Goal: Task Accomplishment & Management: Complete application form

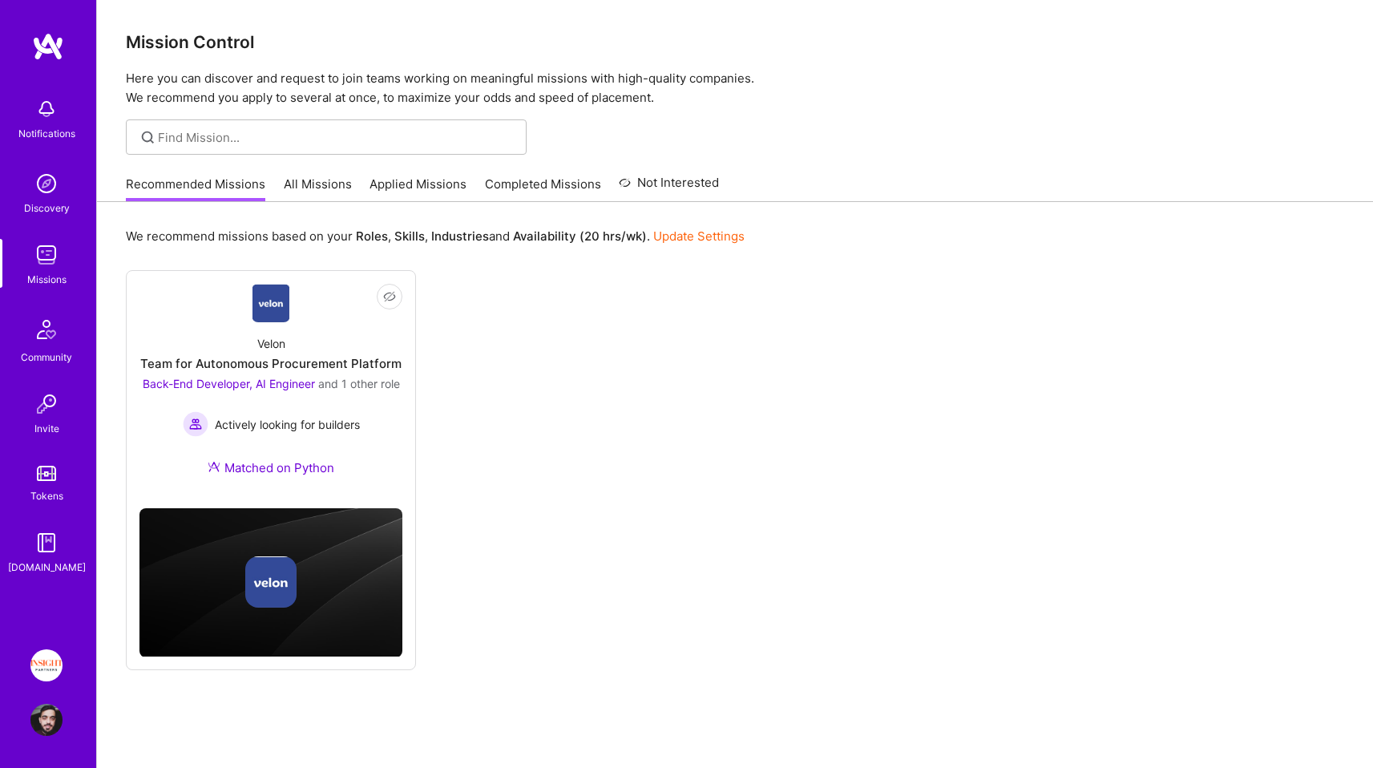
click at [421, 184] on link "Applied Missions" at bounding box center [418, 189] width 97 height 26
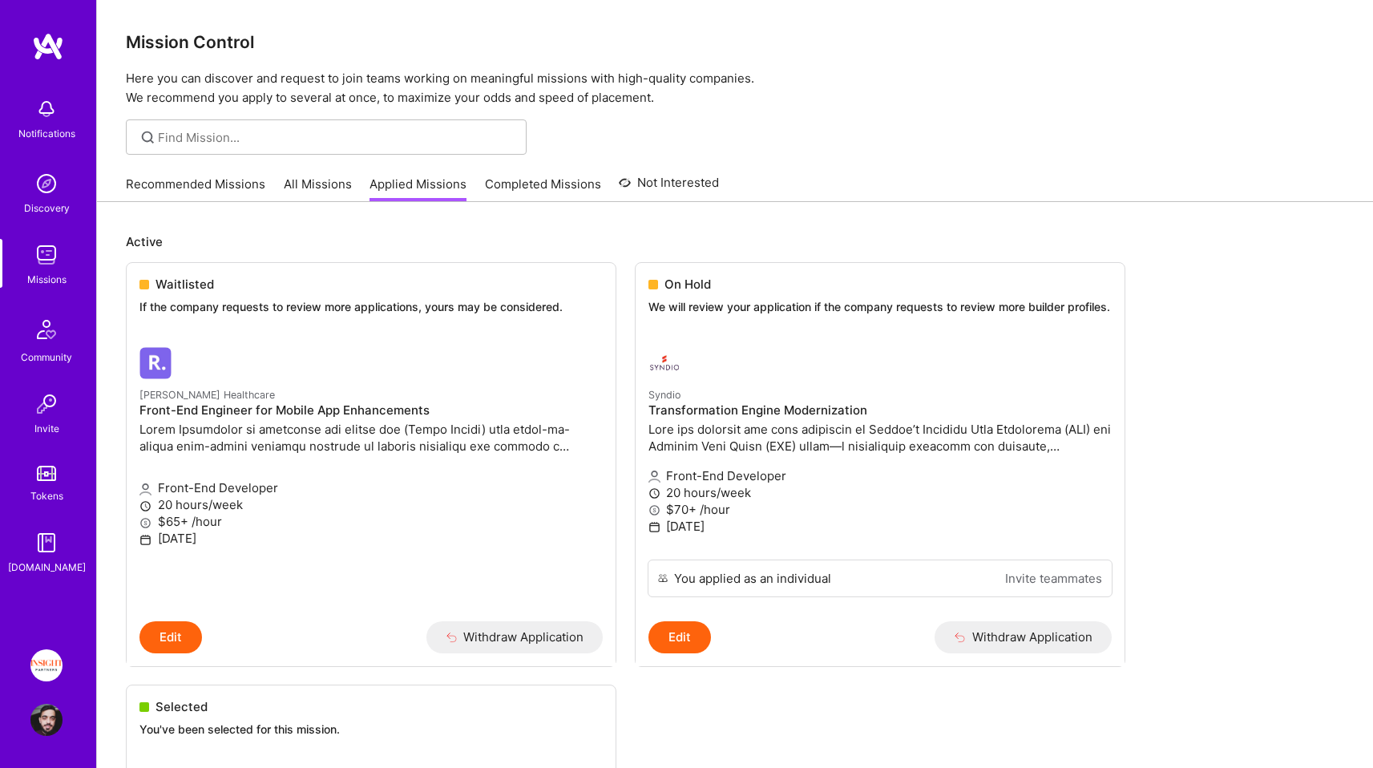
click at [317, 196] on link "All Missions" at bounding box center [318, 189] width 68 height 26
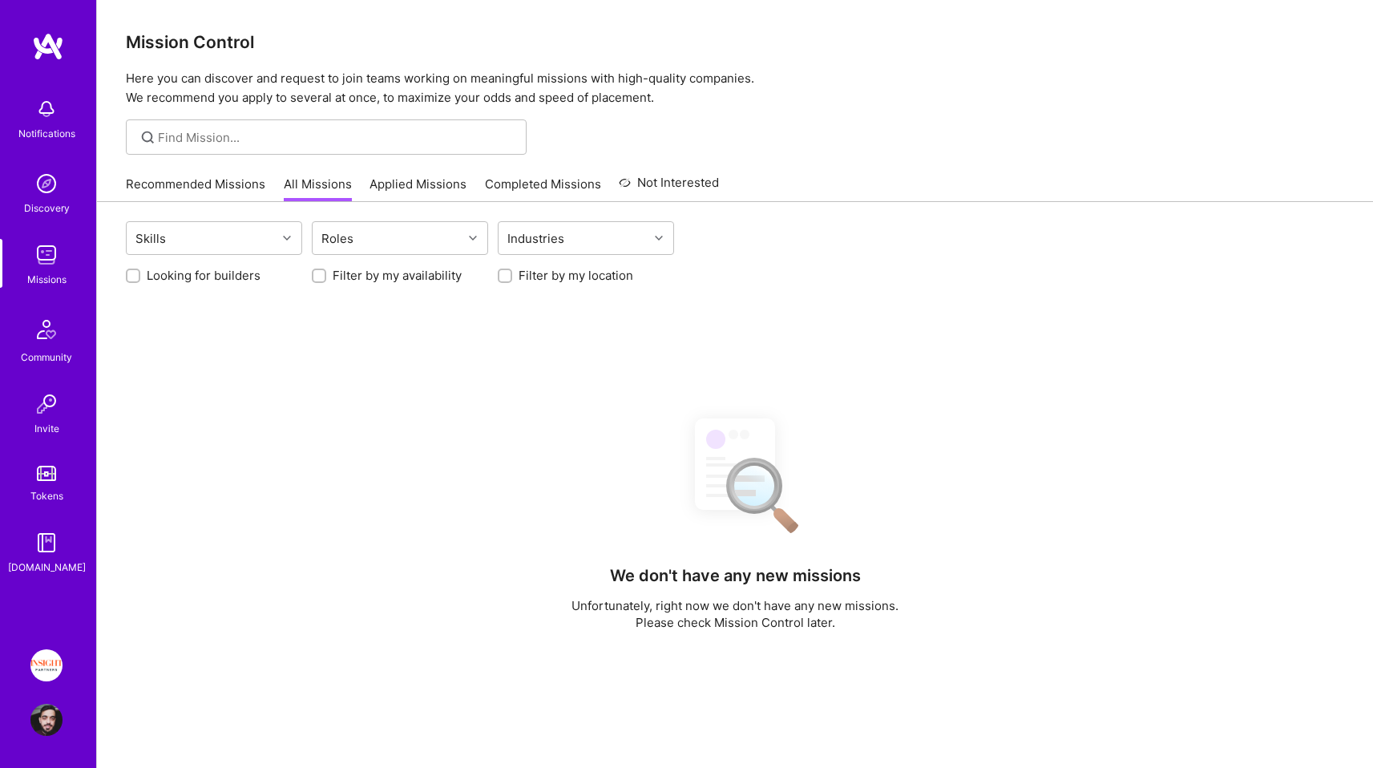
drag, startPoint x: 584, startPoint y: 280, endPoint x: 557, endPoint y: 280, distance: 26.5
click at [583, 280] on label "Filter by my location" at bounding box center [576, 275] width 115 height 17
click at [512, 280] on input "Filter by my location" at bounding box center [506, 276] width 11 height 11
checkbox input "true"
click at [237, 277] on label "Looking for builders" at bounding box center [204, 275] width 114 height 17
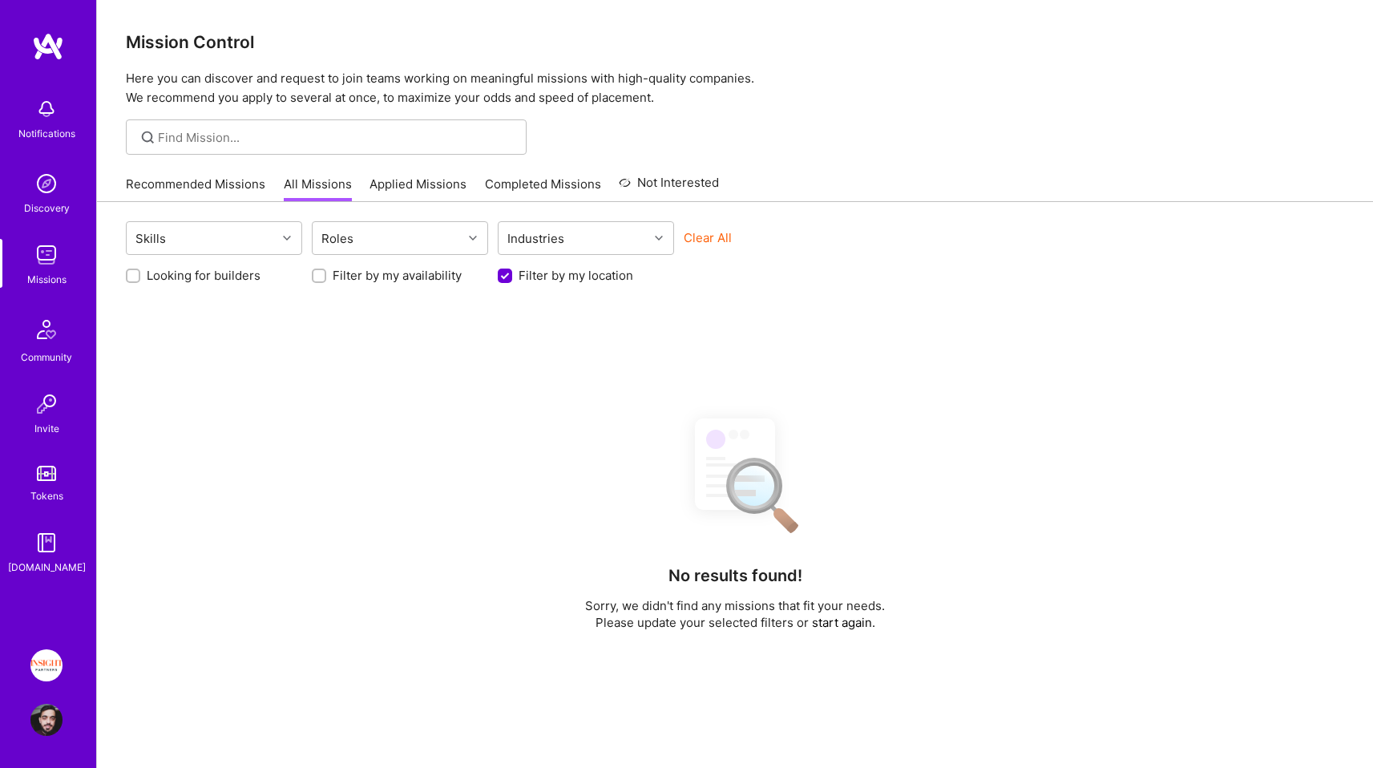
click at [140, 277] on input "Looking for builders" at bounding box center [134, 276] width 11 height 11
checkbox input "true"
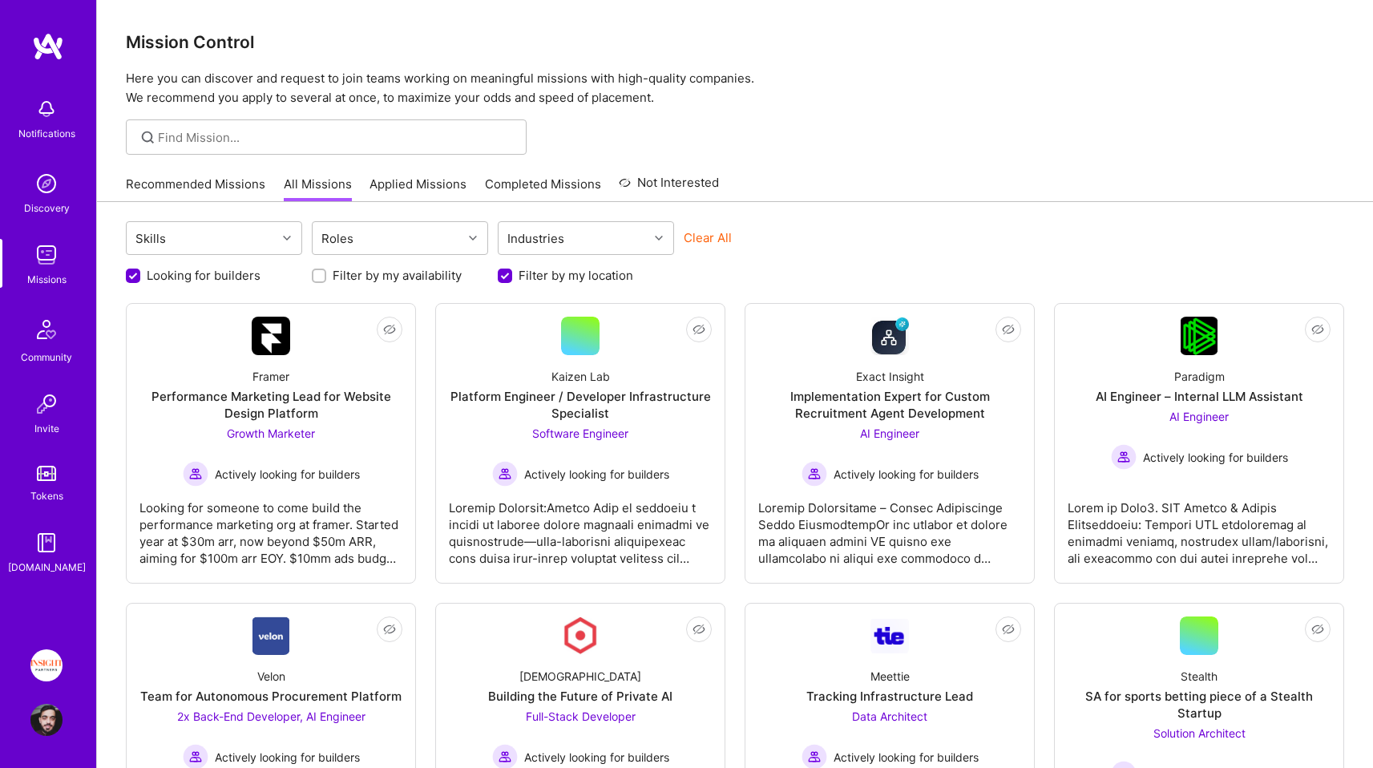
click at [384, 277] on label "Filter by my availability" at bounding box center [397, 275] width 129 height 17
click at [326, 277] on input "Filter by my availability" at bounding box center [320, 276] width 11 height 11
checkbox input "true"
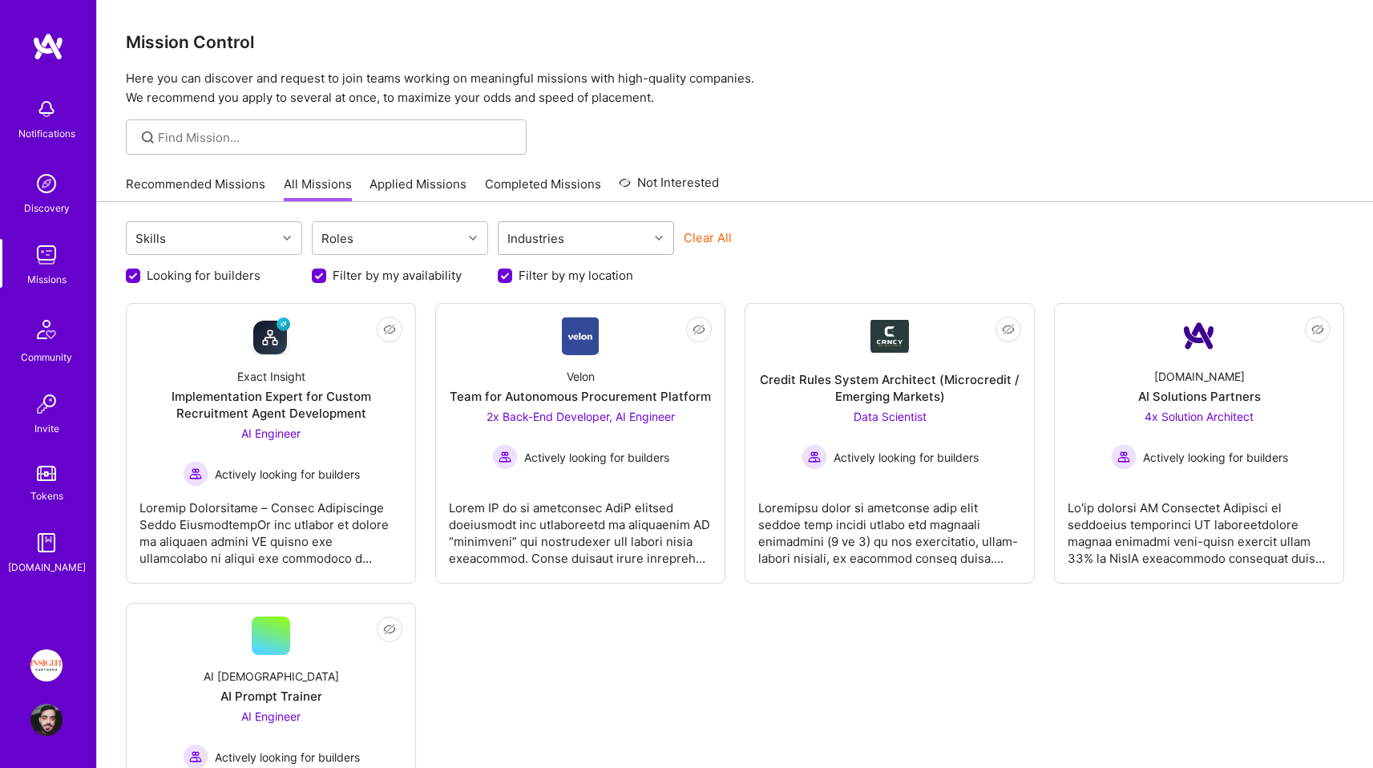
click at [551, 245] on div "Industries" at bounding box center [535, 238] width 65 height 23
click at [410, 245] on div "Roles" at bounding box center [388, 238] width 150 height 32
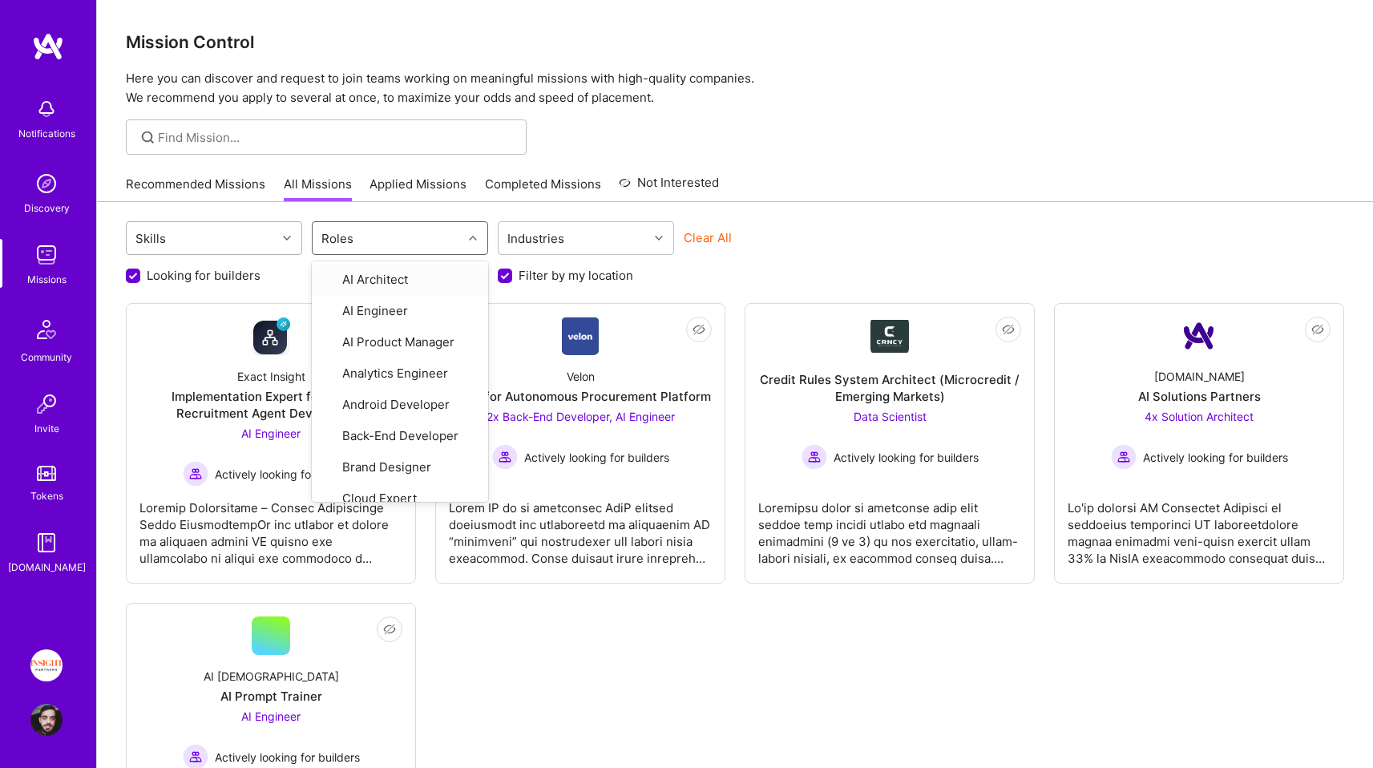
click at [273, 251] on div "Skills" at bounding box center [202, 238] width 150 height 32
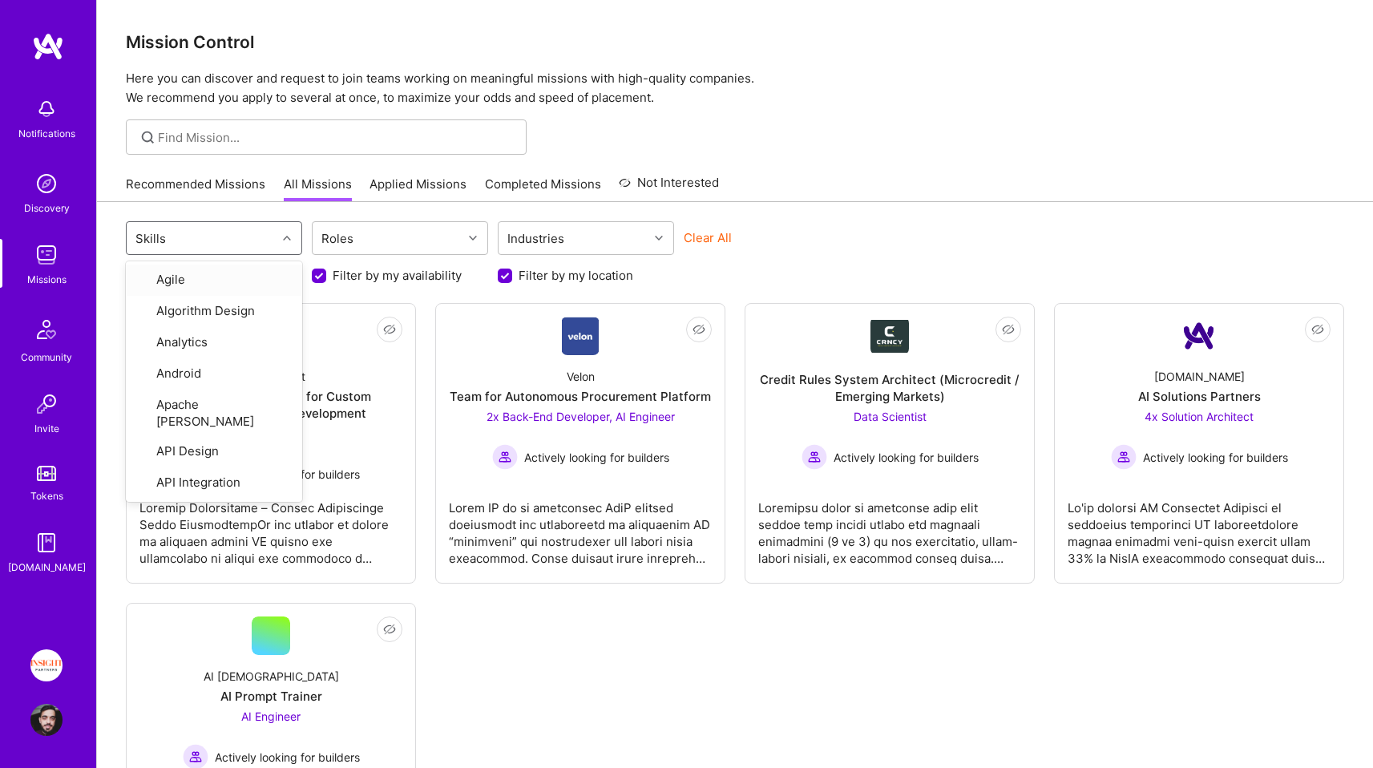
click at [91, 418] on link "Invite" at bounding box center [46, 412] width 99 height 49
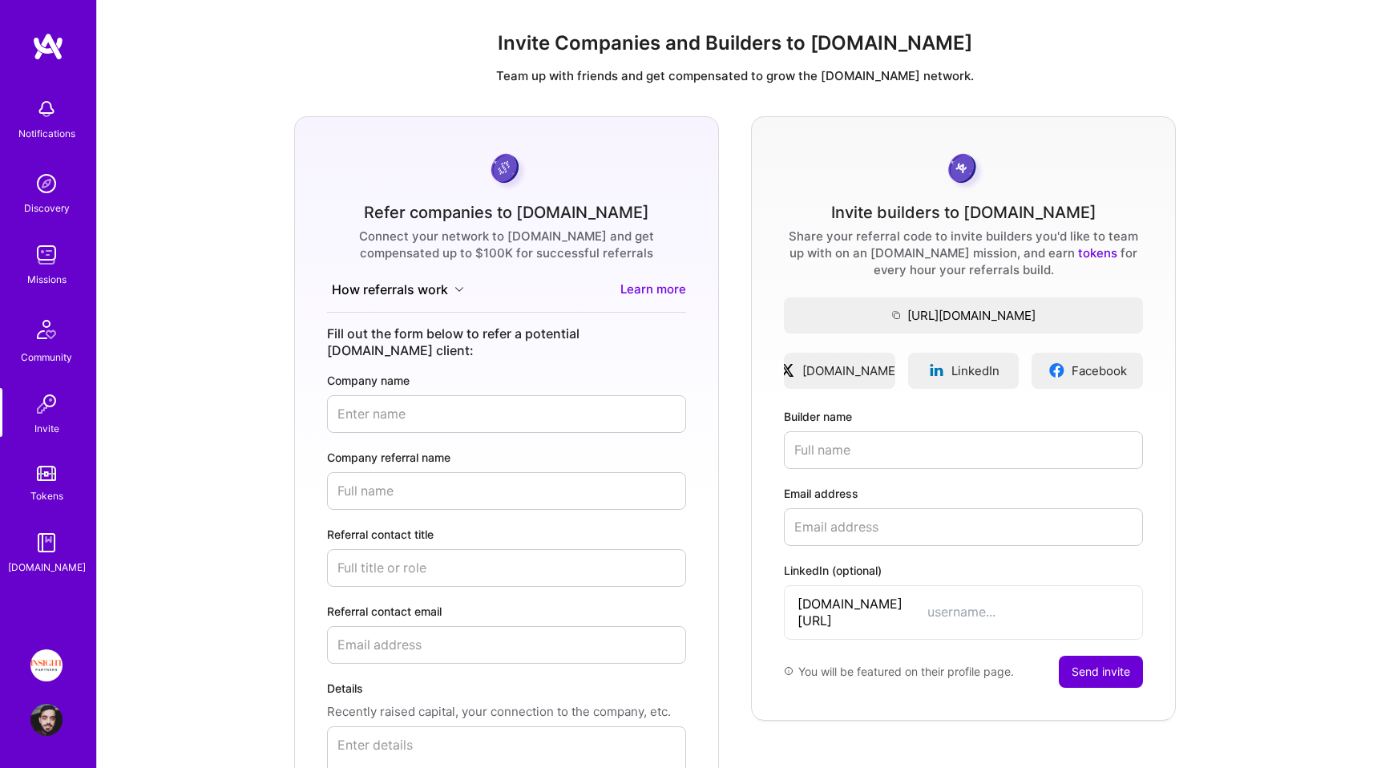
click at [55, 665] on img at bounding box center [46, 665] width 32 height 32
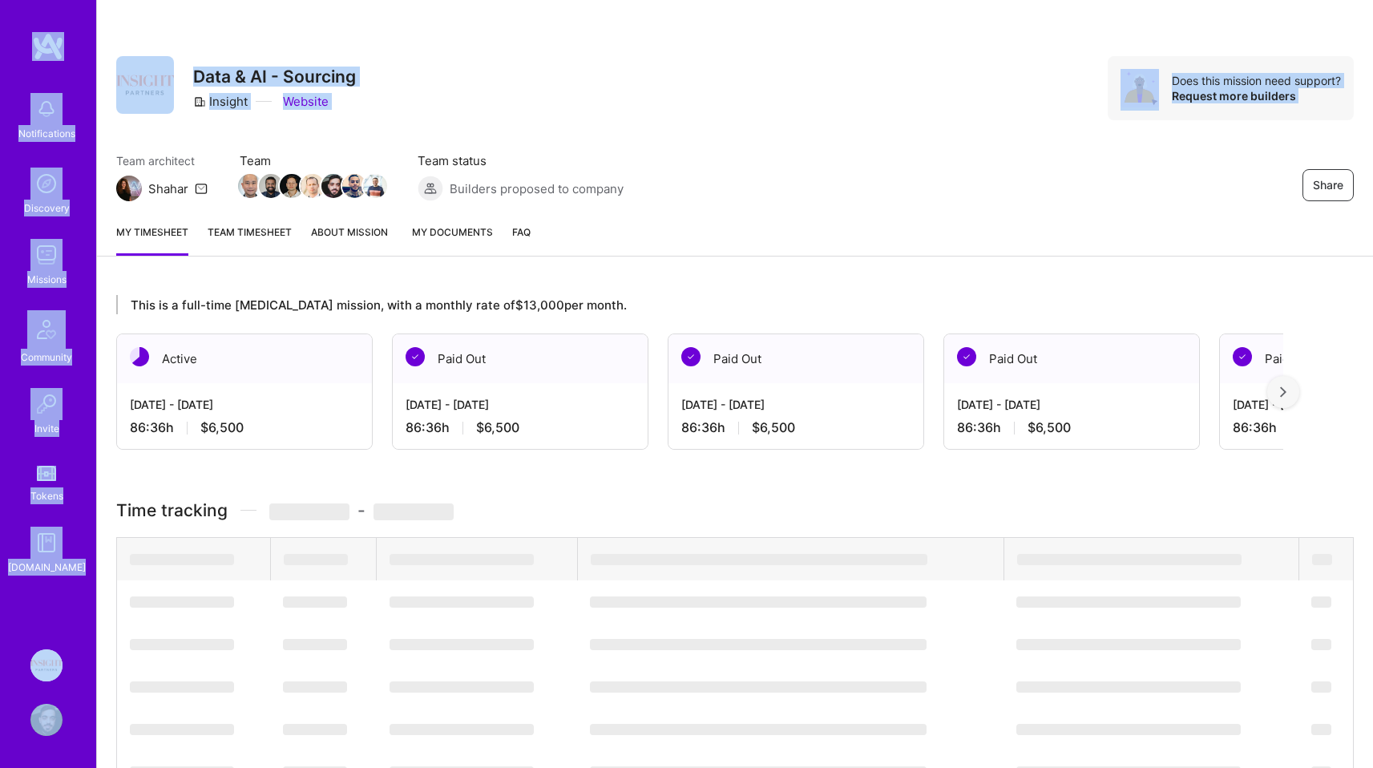
drag, startPoint x: 359, startPoint y: 177, endPoint x: 116, endPoint y: 151, distance: 244.3
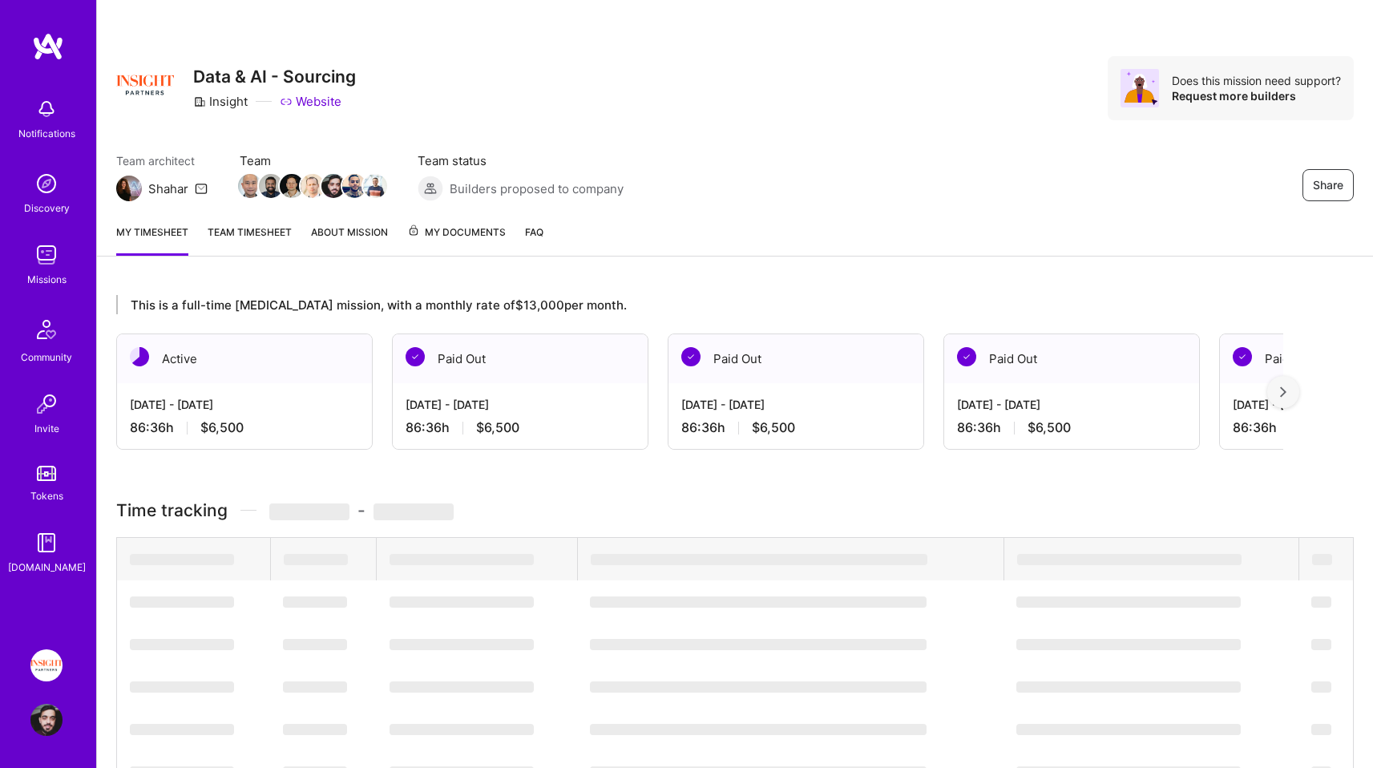
click at [168, 152] on span "Team architect" at bounding box center [161, 160] width 91 height 17
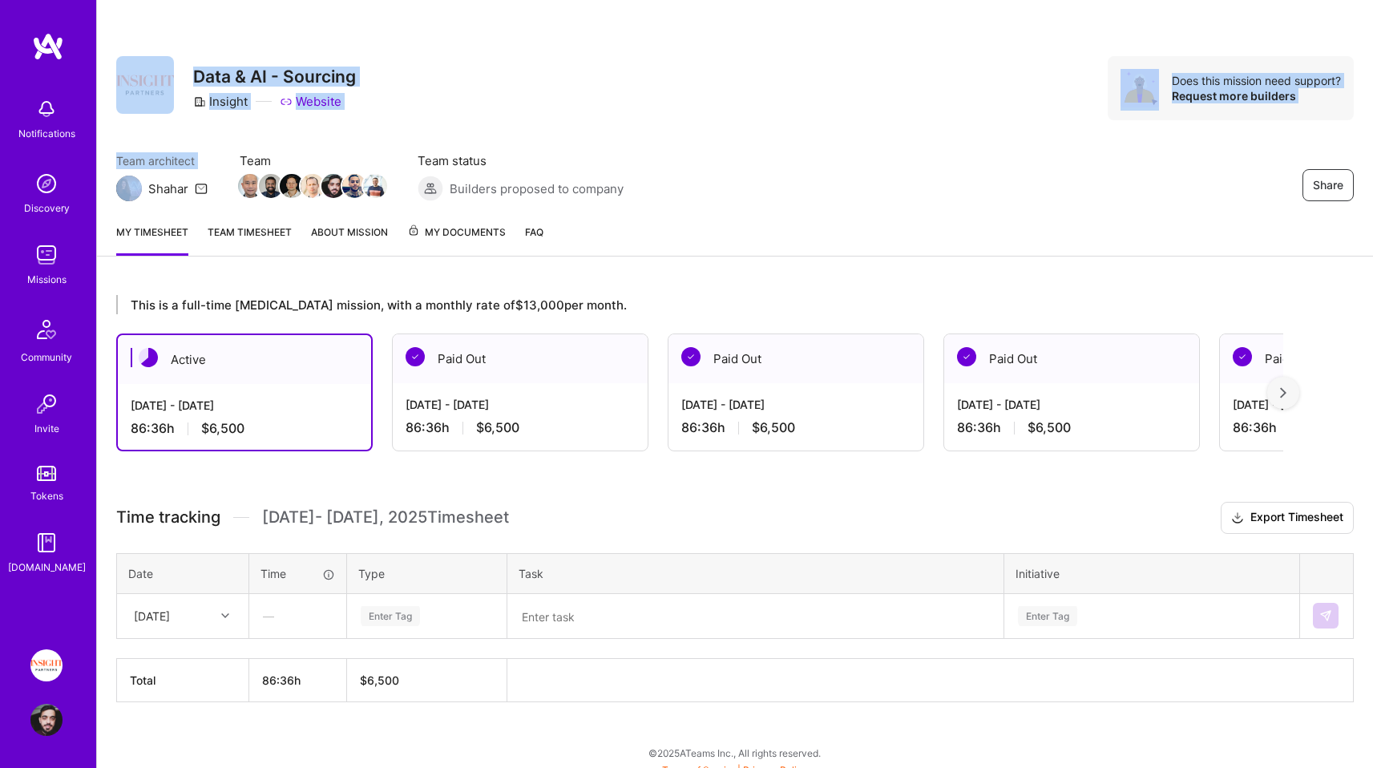
drag, startPoint x: 168, startPoint y: 152, endPoint x: 148, endPoint y: 31, distance: 122.7
click at [148, 31] on div "Share Data & AI - Sourcing Insight Website Does this mission need support? Requ…" at bounding box center [735, 105] width 1276 height 211
drag, startPoint x: 148, startPoint y: 31, endPoint x: 391, endPoint y: 113, distance: 256.3
click at [391, 113] on div "Share Data & AI - Sourcing Insight Website Does this mission need support? Requ…" at bounding box center [735, 105] width 1276 height 211
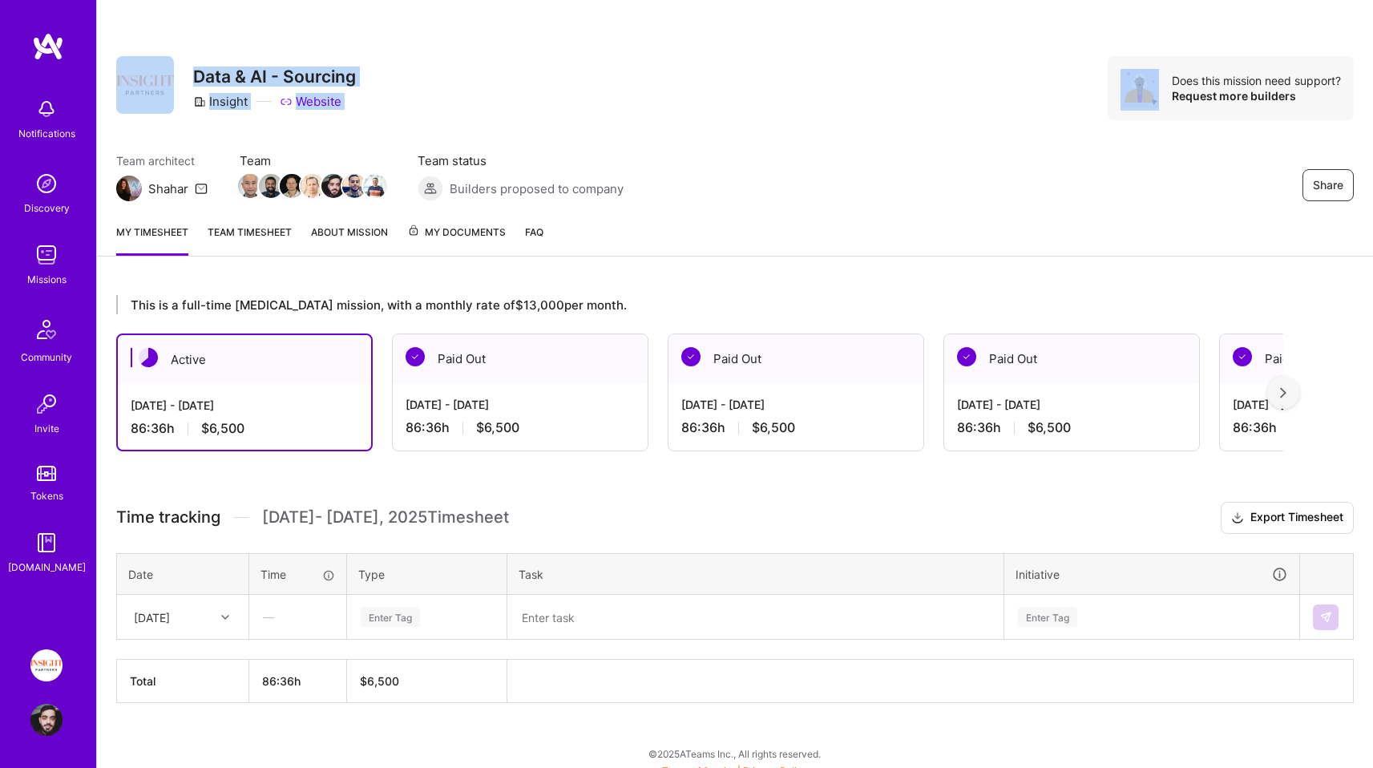
click at [386, 100] on div "Share Data & AI - Sourcing Insight Website Does this mission need support? Requ…" at bounding box center [735, 88] width 1238 height 64
drag, startPoint x: 386, startPoint y: 100, endPoint x: 184, endPoint y: 59, distance: 206.1
click at [184, 59] on div "Share Data & AI - Sourcing Insight Website Does this mission need support? Requ…" at bounding box center [735, 88] width 1238 height 64
click at [184, 59] on div "Share Data & AI - Sourcing Insight Website" at bounding box center [236, 88] width 240 height 64
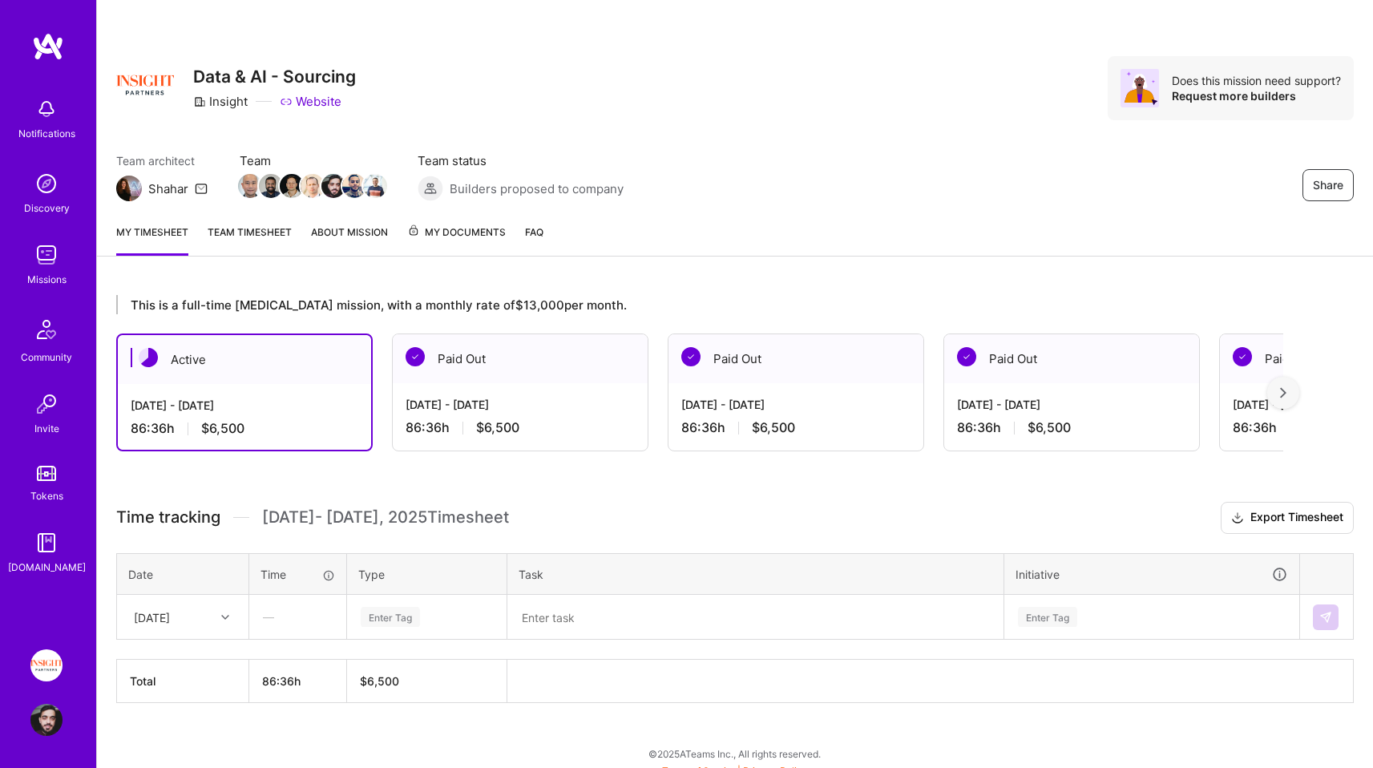
click at [171, 45] on div "Share Data & AI - Sourcing Insight Website Does this mission need support? Requ…" at bounding box center [735, 105] width 1276 height 211
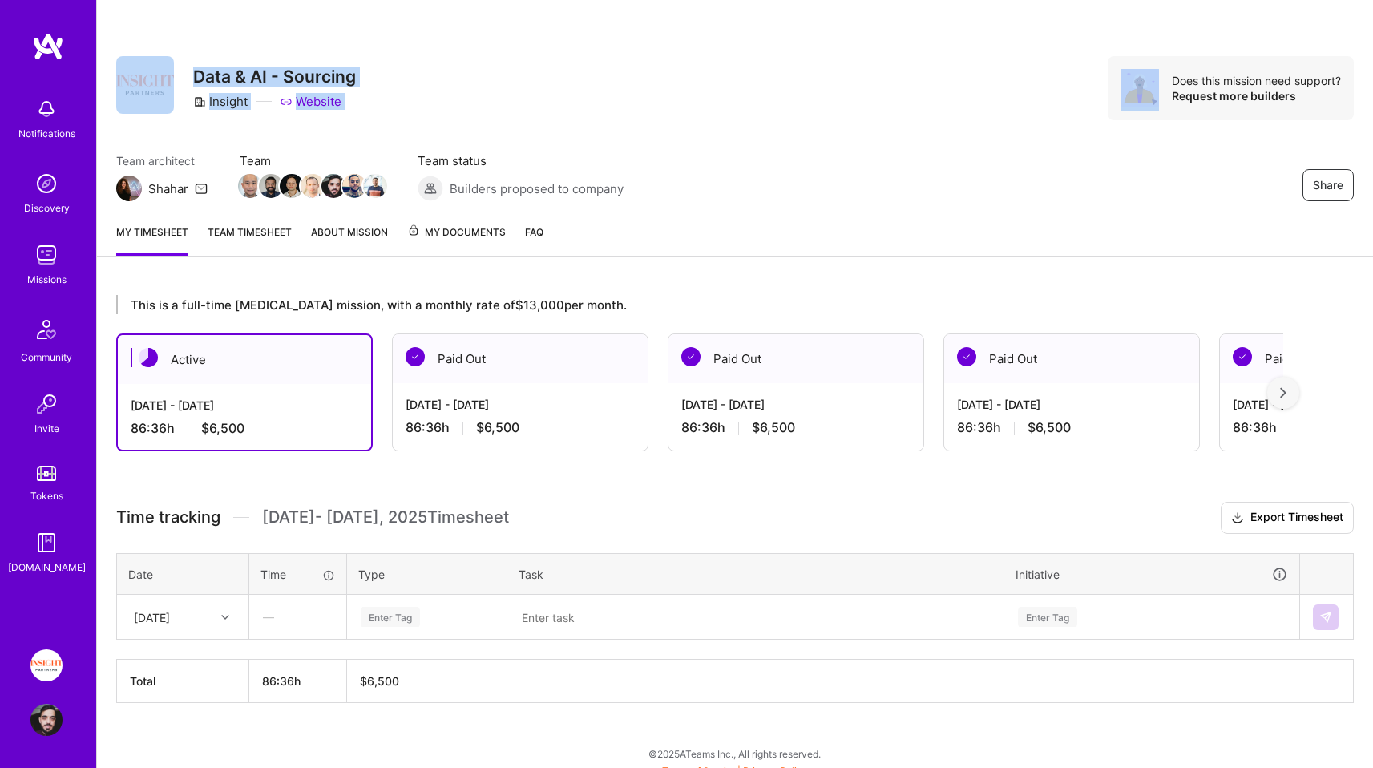
drag, startPoint x: 171, startPoint y: 45, endPoint x: 435, endPoint y: 111, distance: 272.8
click at [435, 111] on div "Share Data & AI - Sourcing Insight Website Does this mission need support? Requ…" at bounding box center [735, 105] width 1276 height 211
click at [435, 111] on div "Share Data & AI - Sourcing Insight Website Does this mission need support? Requ…" at bounding box center [735, 88] width 1238 height 64
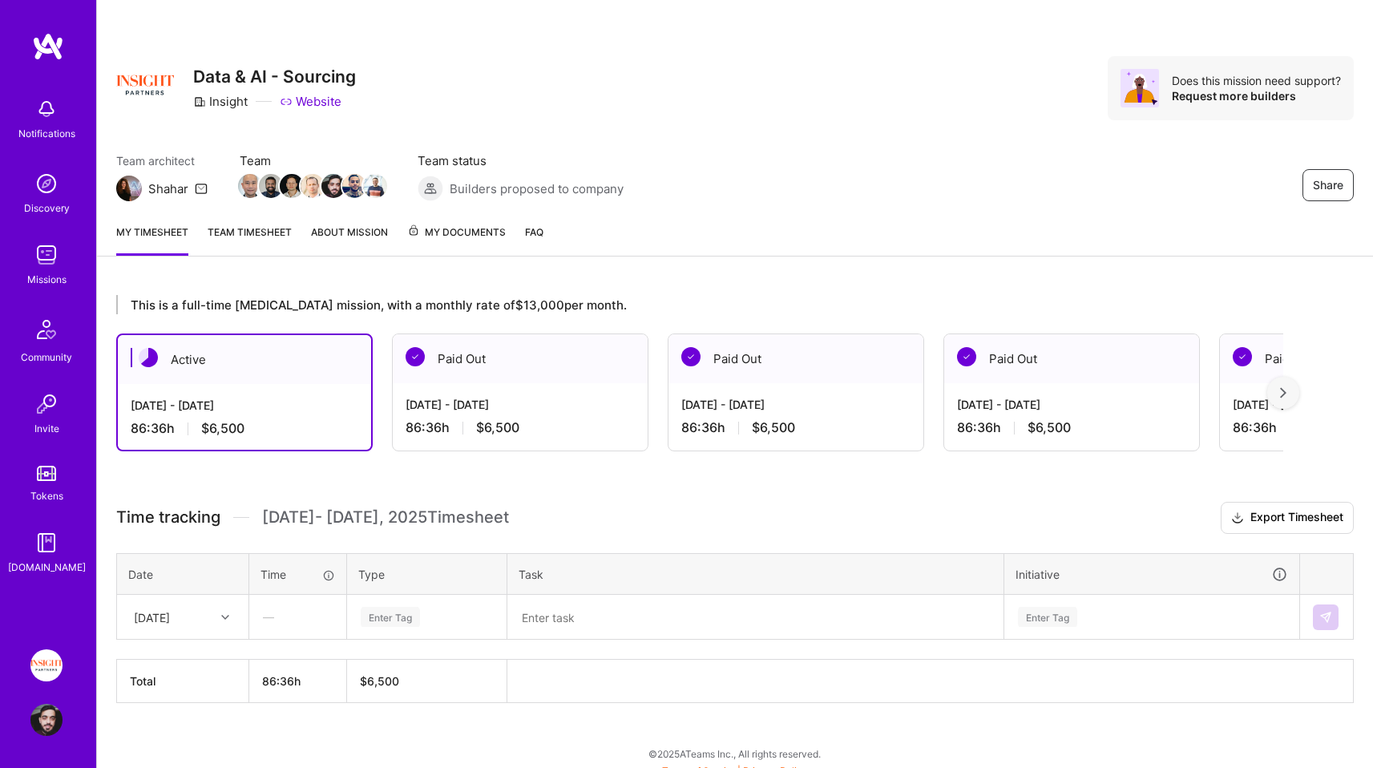
click at [326, 71] on h3 "Data & AI - Sourcing" at bounding box center [274, 77] width 163 height 20
click at [370, 86] on div "Share Data & AI - Sourcing Insight Website Does this mission need support? Requ…" at bounding box center [735, 88] width 1238 height 64
click at [377, 107] on div "Share Data & AI - Sourcing Insight Website Does this mission need support? Requ…" at bounding box center [735, 88] width 1238 height 64
drag, startPoint x: 377, startPoint y: 107, endPoint x: 187, endPoint y: 42, distance: 200.8
click at [188, 42] on div "Share Data & AI - Sourcing Insight Website Does this mission need support? Requ…" at bounding box center [735, 105] width 1276 height 211
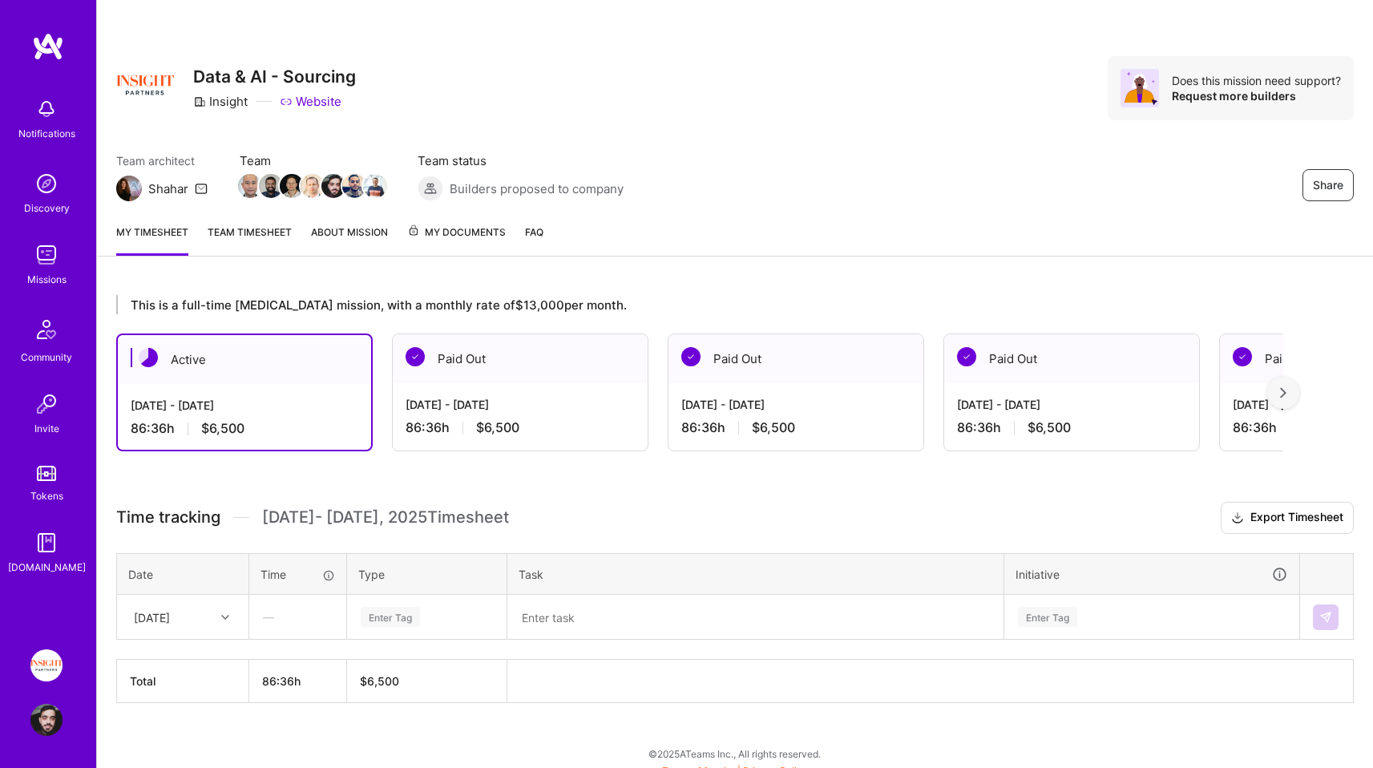
click at [150, 36] on div "Share Data & AI - Sourcing Insight Website Does this mission need support? Requ…" at bounding box center [735, 105] width 1276 height 211
drag, startPoint x: 150, startPoint y: 36, endPoint x: 400, endPoint y: 99, distance: 258.0
click at [400, 99] on div "Share Data & AI - Sourcing Insight Website Does this mission need support? Requ…" at bounding box center [735, 105] width 1276 height 211
click at [400, 99] on div "Share Data & AI - Sourcing Insight Website Does this mission need support? Requ…" at bounding box center [735, 88] width 1238 height 64
click at [67, 249] on link "Missions" at bounding box center [46, 263] width 99 height 49
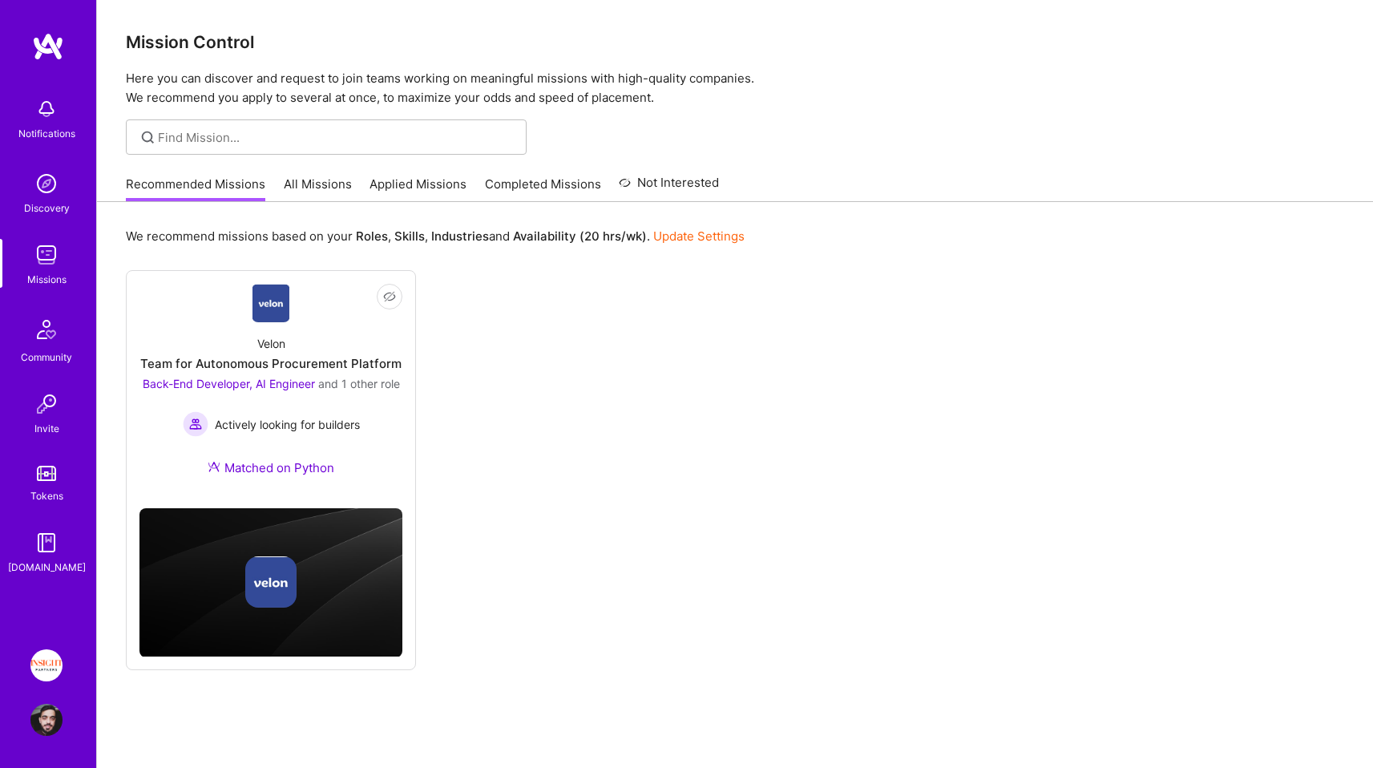
click at [414, 193] on link "Applied Missions" at bounding box center [418, 189] width 97 height 26
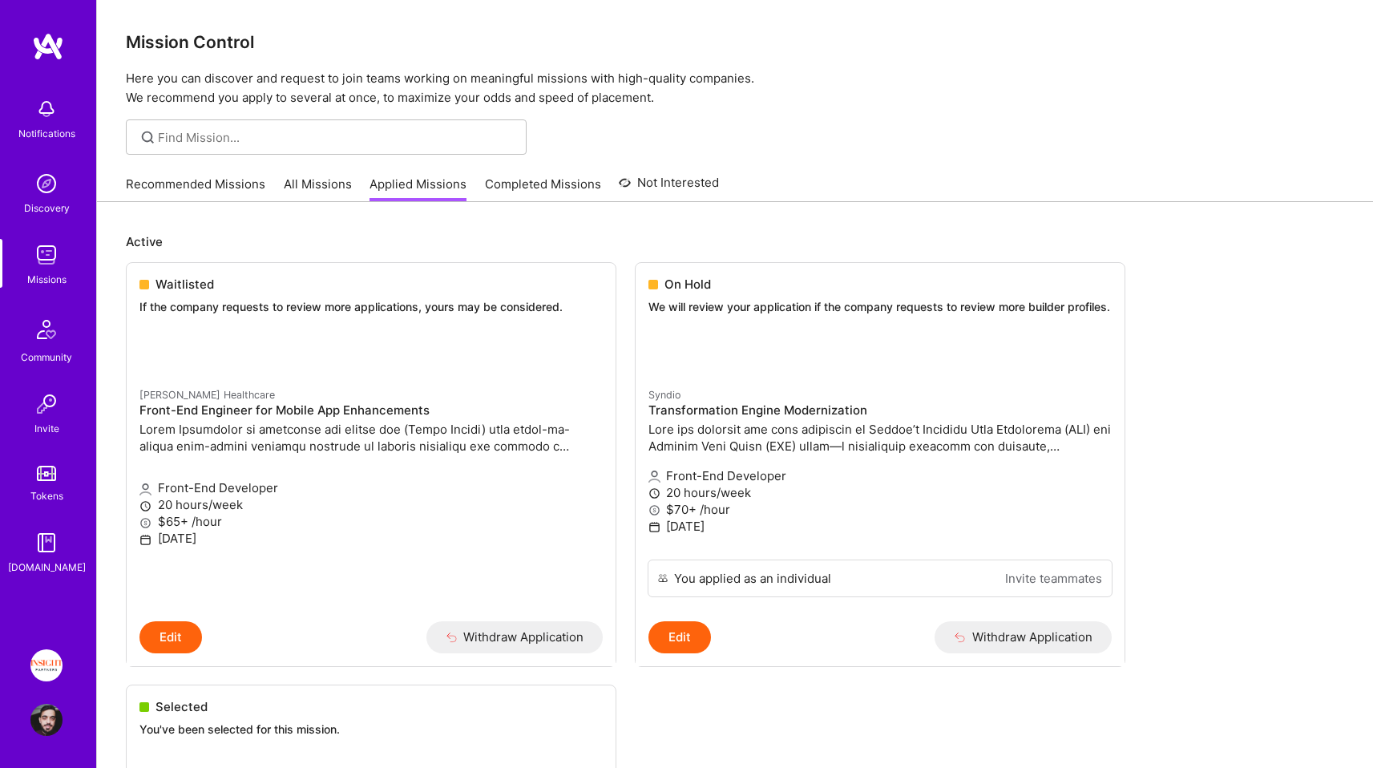
drag, startPoint x: 752, startPoint y: 568, endPoint x: 583, endPoint y: 495, distance: 183.9
click at [583, 495] on p "Front-End Developer" at bounding box center [370, 487] width 463 height 17
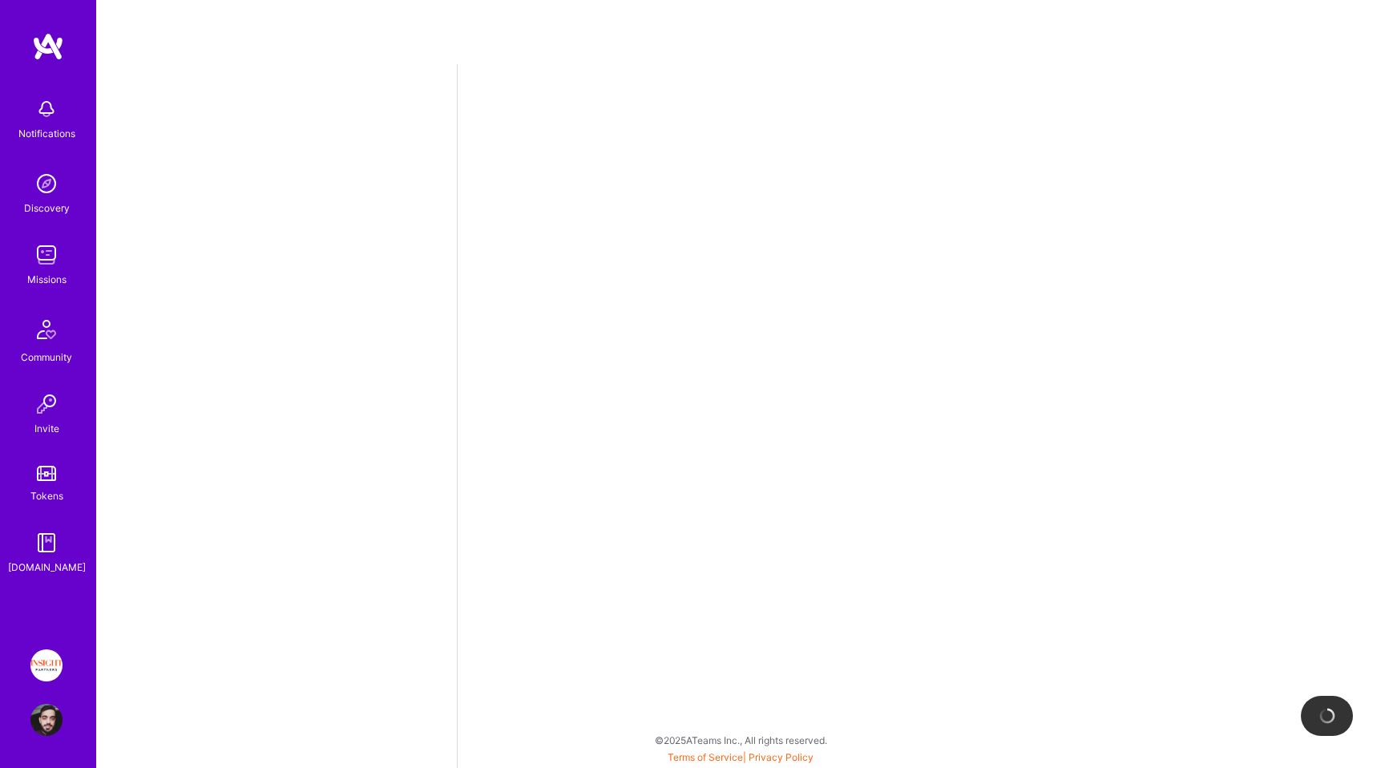
click at [676, 511] on div at bounding box center [921, 416] width 928 height 704
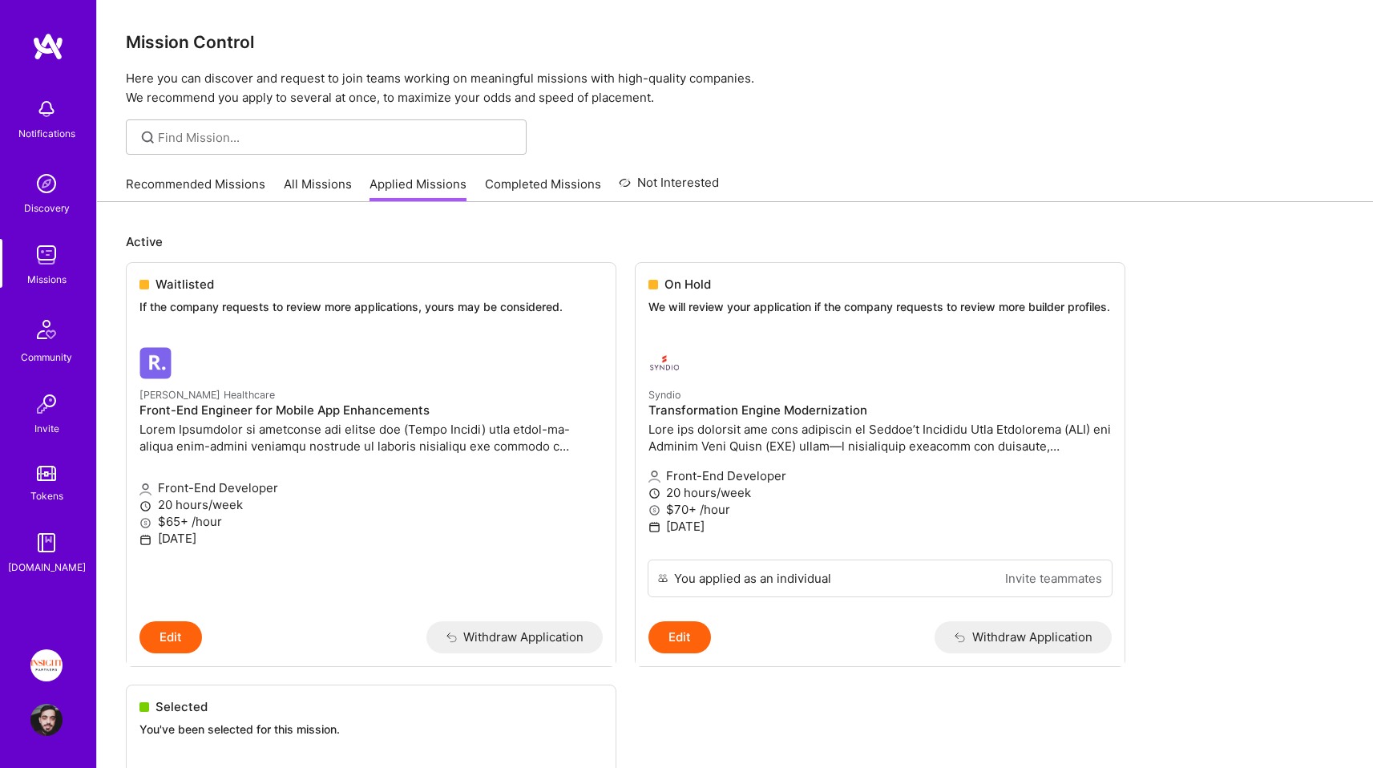
click at [472, 97] on p "Here you can discover and request to join teams working on meaningful missions …" at bounding box center [735, 88] width 1219 height 38
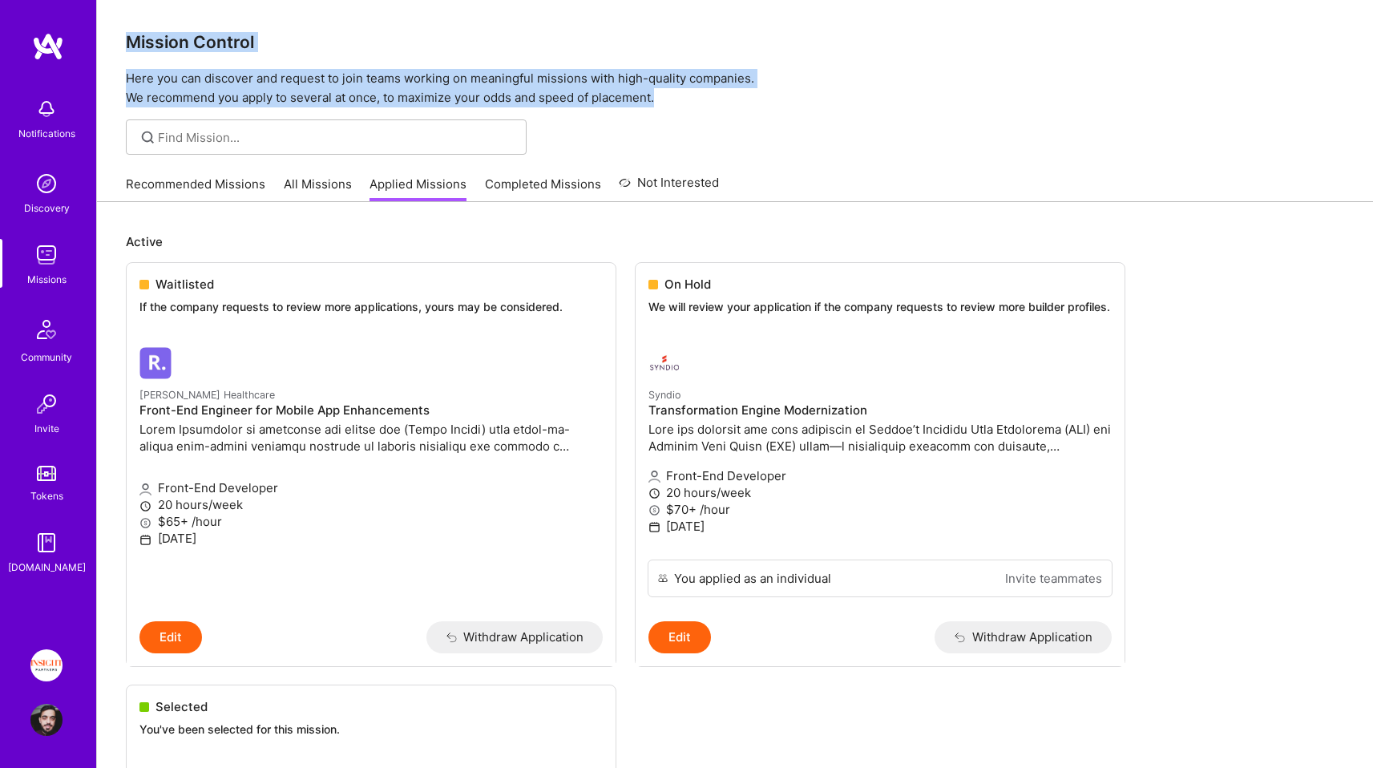
drag, startPoint x: 645, startPoint y: 102, endPoint x: 113, endPoint y: 42, distance: 535.7
click at [113, 42] on div "Mission Control Here you can discover and request to join teams working on mean…" at bounding box center [735, 53] width 1276 height 107
drag, startPoint x: 113, startPoint y: 42, endPoint x: 625, endPoint y: 108, distance: 516.6
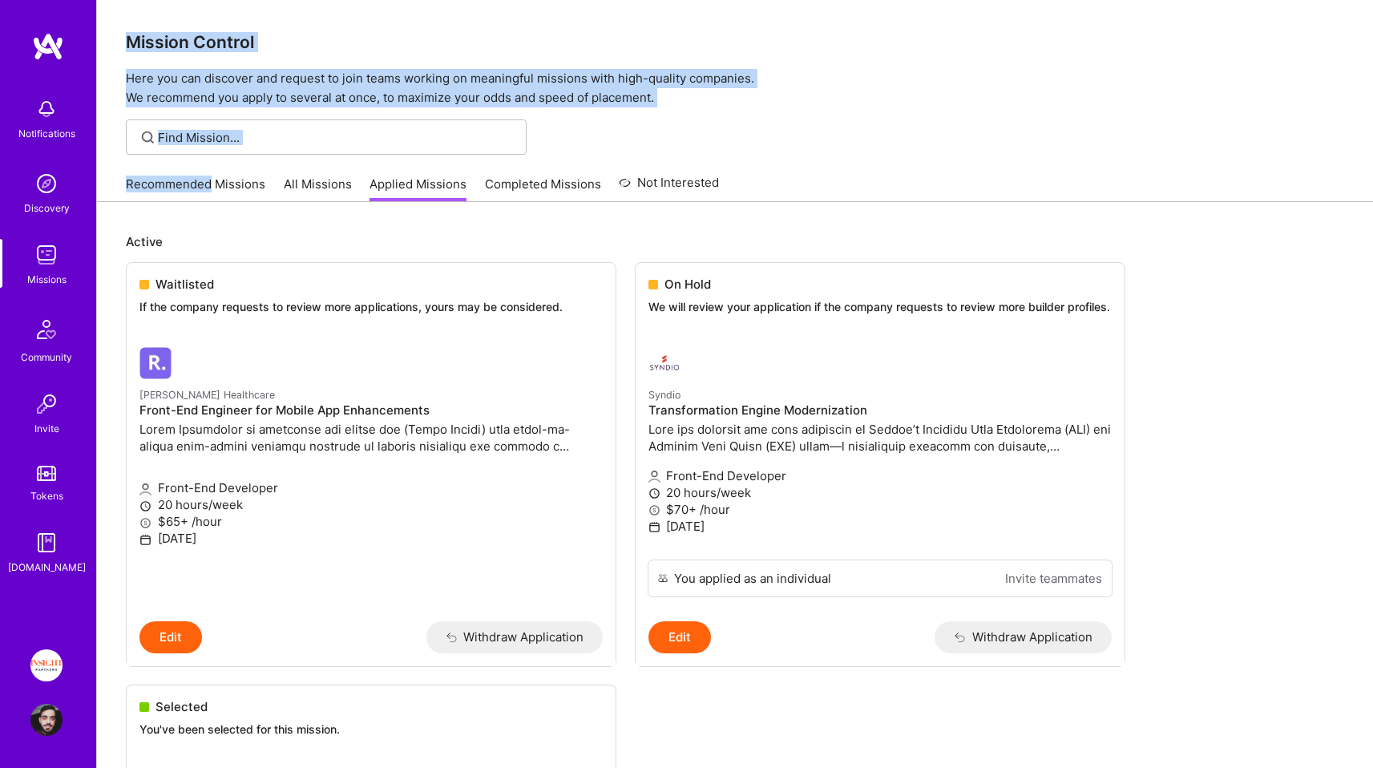
click at [649, 99] on p "Here you can discover and request to join teams working on meaningful missions …" at bounding box center [735, 88] width 1219 height 38
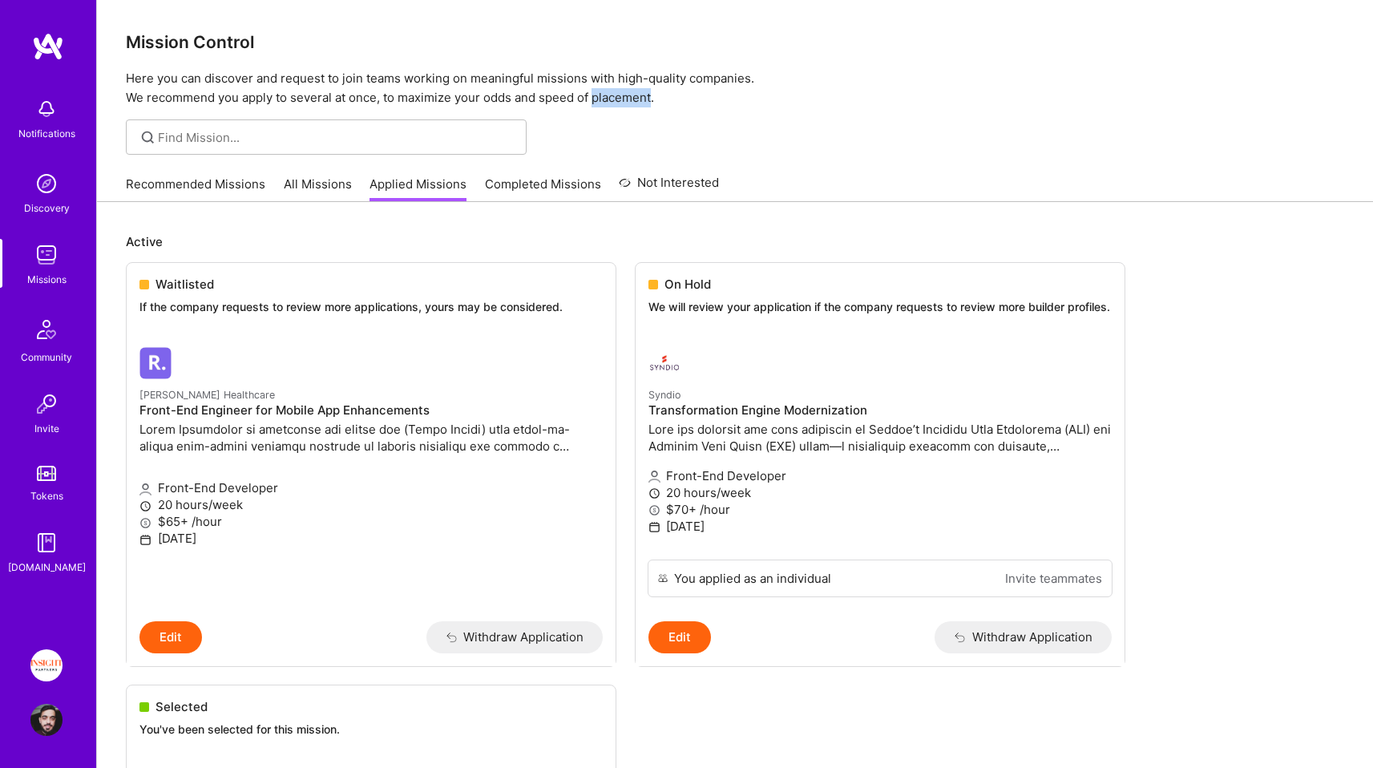
click at [649, 99] on p "Here you can discover and request to join teams working on meaningful missions …" at bounding box center [735, 88] width 1219 height 38
click at [686, 99] on p "Here you can discover and request to join teams working on meaningful missions …" at bounding box center [735, 88] width 1219 height 38
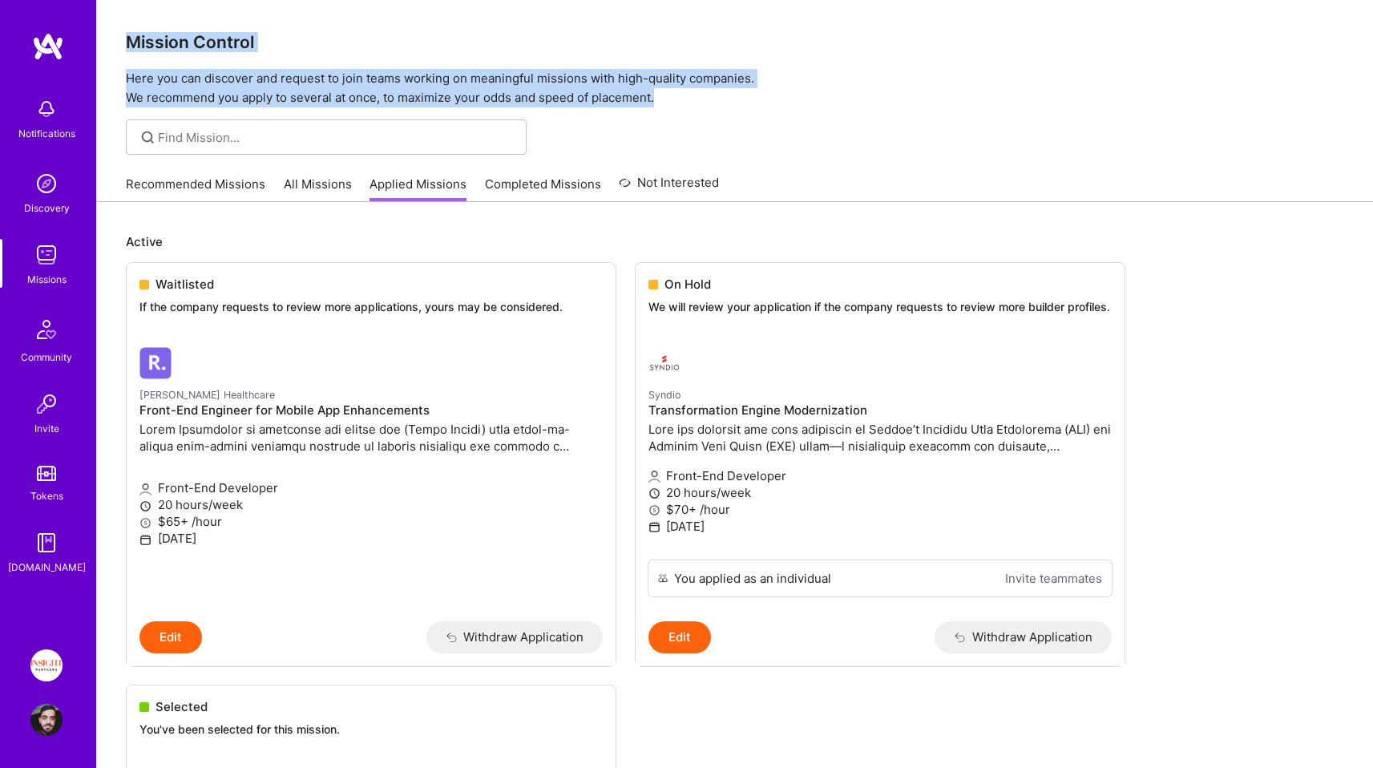
drag, startPoint x: 686, startPoint y: 99, endPoint x: 143, endPoint y: 38, distance: 546.9
click at [143, 38] on div "Mission Control Here you can discover and request to join teams working on mean…" at bounding box center [735, 53] width 1276 height 107
click at [143, 38] on h3 "Mission Control" at bounding box center [735, 42] width 1219 height 20
drag, startPoint x: 143, startPoint y: 38, endPoint x: 764, endPoint y: 103, distance: 624.6
click at [764, 103] on div "Mission Control Here you can discover and request to join teams working on mean…" at bounding box center [735, 53] width 1276 height 107
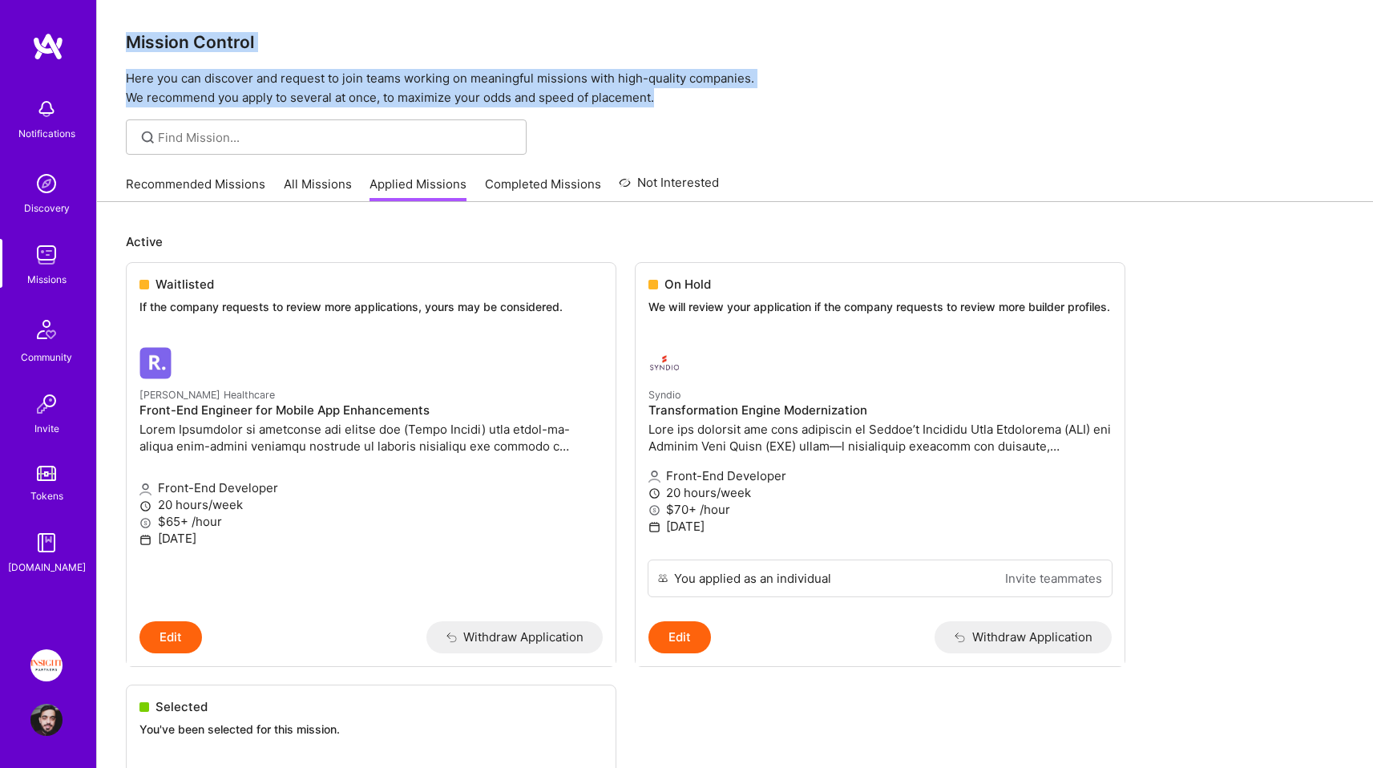
click at [764, 103] on p "Here you can discover and request to join teams working on meaningful missions …" at bounding box center [735, 88] width 1219 height 38
drag, startPoint x: 764, startPoint y: 103, endPoint x: 137, endPoint y: 20, distance: 632.3
click at [137, 20] on div "Mission Control Here you can discover and request to join teams working on mean…" at bounding box center [735, 53] width 1276 height 107
drag, startPoint x: 137, startPoint y: 20, endPoint x: 755, endPoint y: 108, distance: 624.4
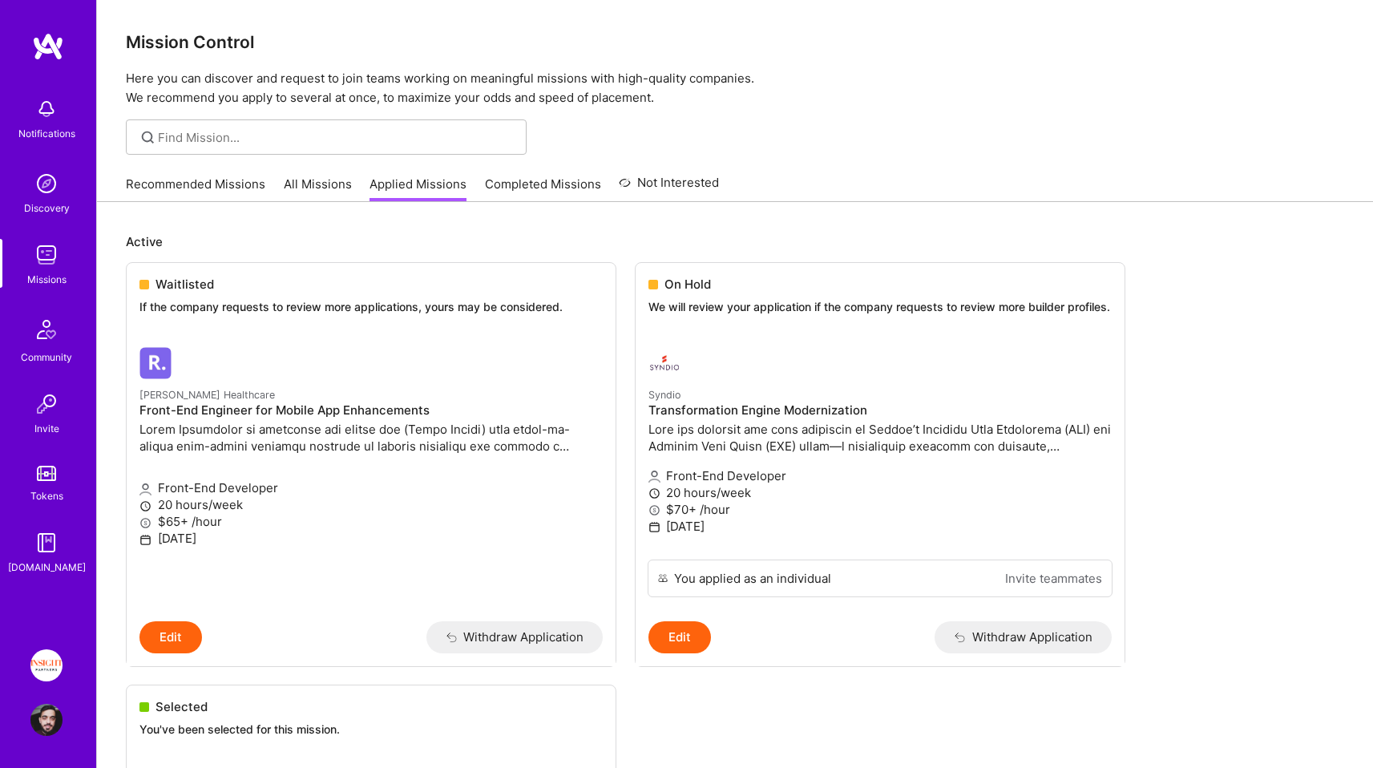
click at [712, 99] on p "Here you can discover and request to join teams working on meaningful missions …" at bounding box center [735, 88] width 1219 height 38
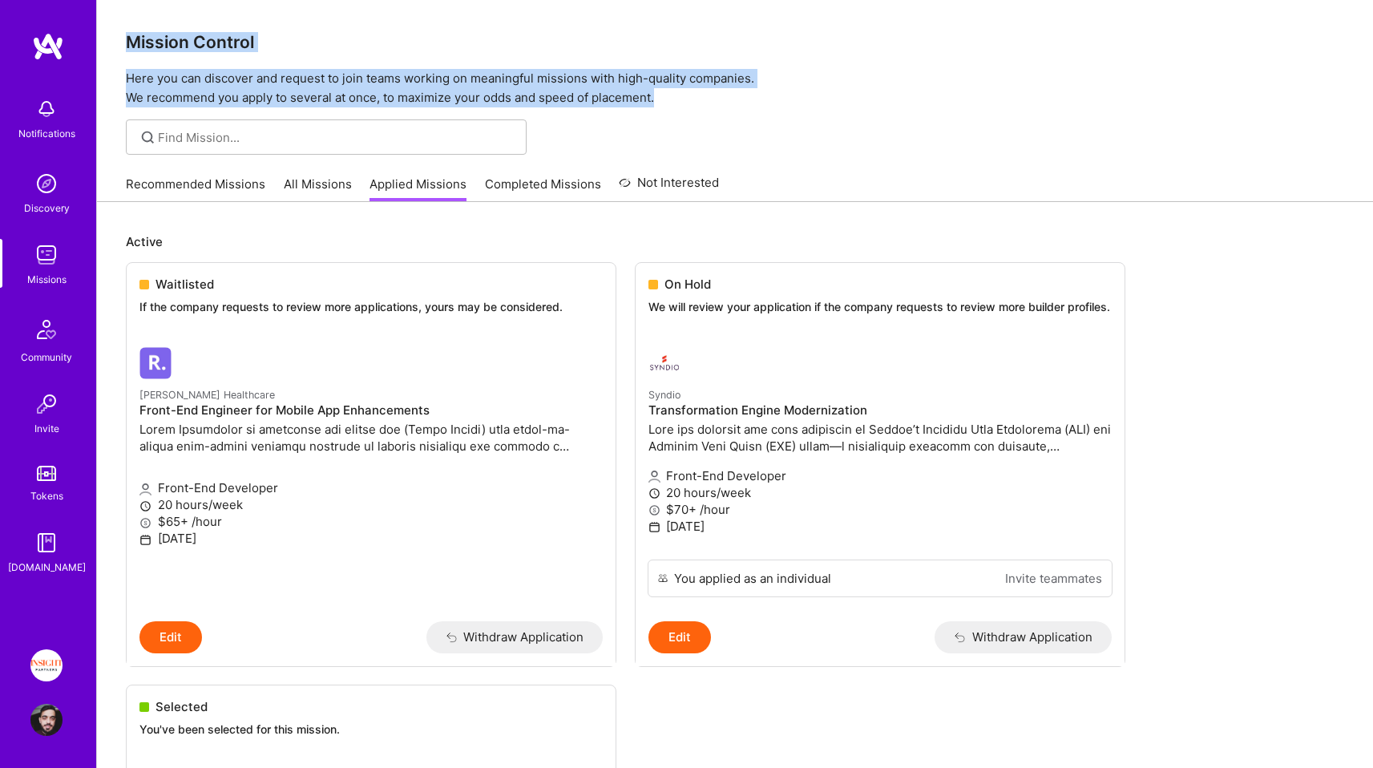
drag, startPoint x: 712, startPoint y: 99, endPoint x: 153, endPoint y: -29, distance: 573.1
click at [147, 18] on div "Mission Control Here you can discover and request to join teams working on mean…" at bounding box center [735, 53] width 1276 height 107
drag, startPoint x: 147, startPoint y: 18, endPoint x: 730, endPoint y: 125, distance: 593.3
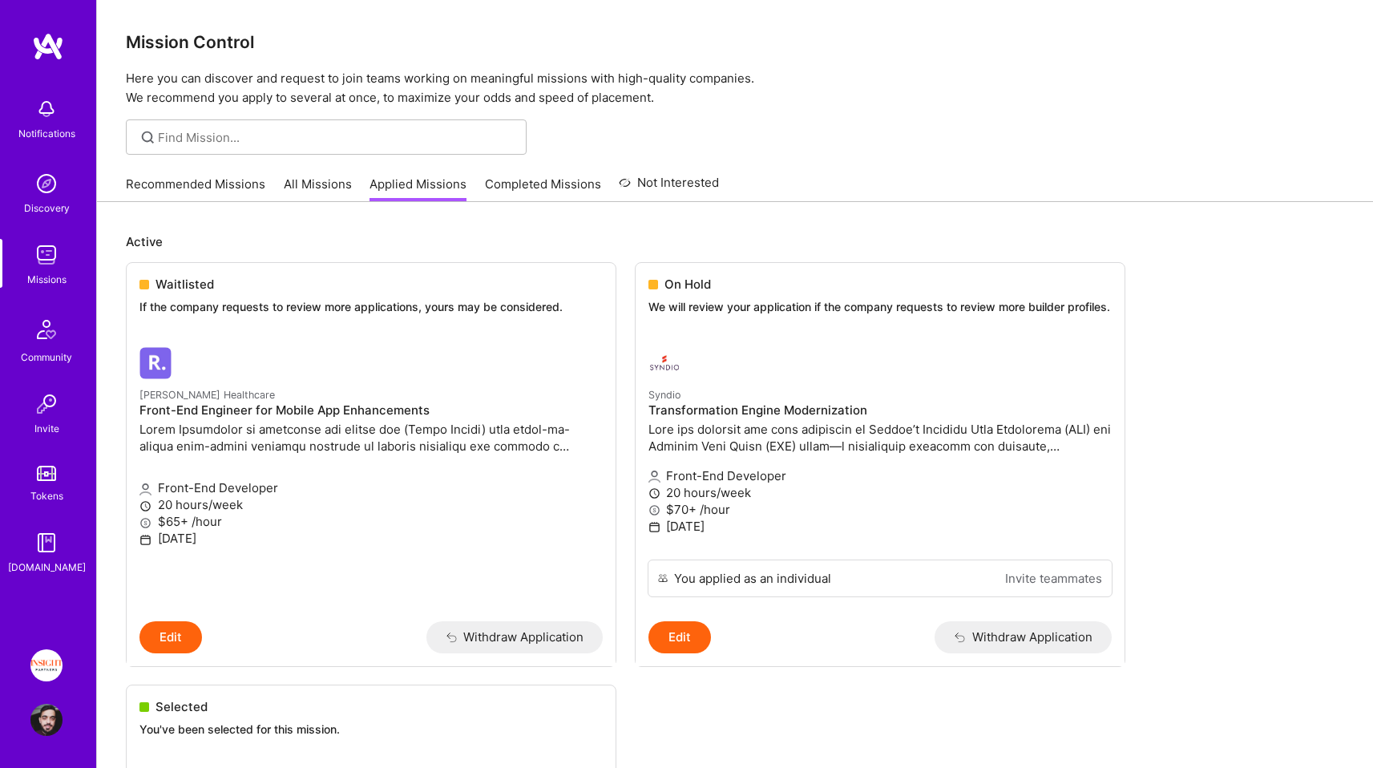
click at [675, 94] on p "Here you can discover and request to join teams working on meaningful missions …" at bounding box center [735, 88] width 1219 height 38
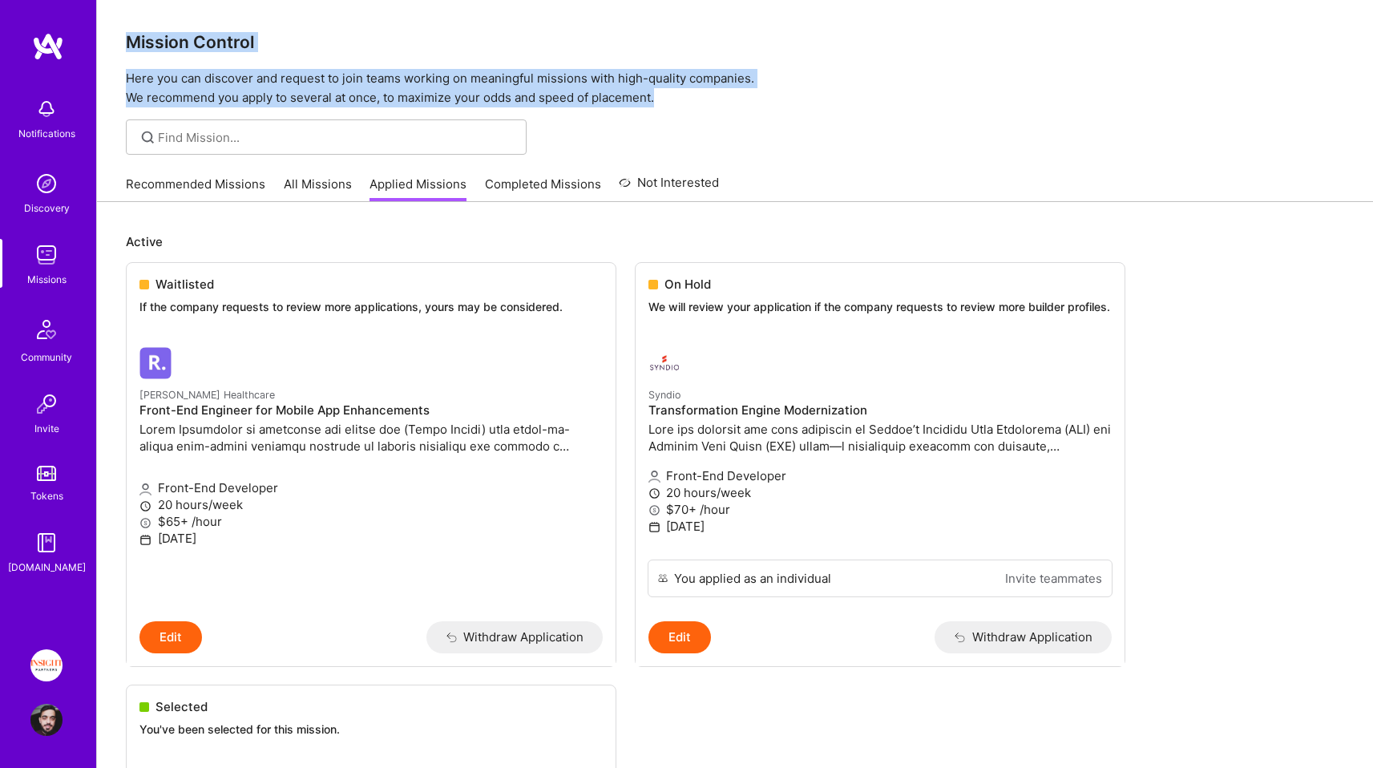
drag, startPoint x: 675, startPoint y: 94, endPoint x: 144, endPoint y: 41, distance: 534.1
click at [159, 42] on div "Mission Control Here you can discover and request to join teams working on mean…" at bounding box center [735, 53] width 1276 height 107
click at [144, 41] on h3 "Mission Control" at bounding box center [735, 42] width 1219 height 20
drag, startPoint x: 144, startPoint y: 41, endPoint x: 719, endPoint y: 103, distance: 578.9
click at [719, 103] on div "Mission Control Here you can discover and request to join teams working on mean…" at bounding box center [735, 53] width 1276 height 107
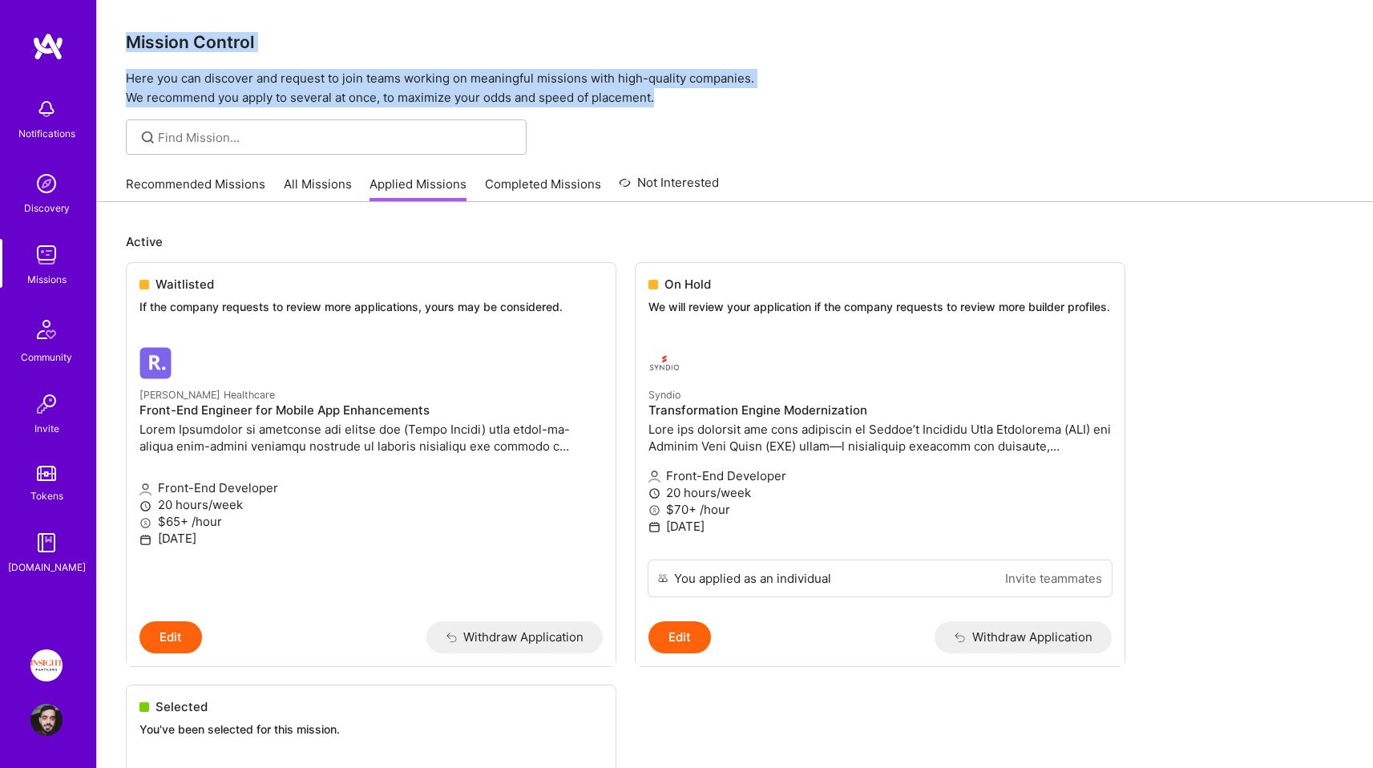
click at [719, 103] on p "Here you can discover and request to join teams working on meaningful missions …" at bounding box center [735, 88] width 1219 height 38
drag, startPoint x: 719, startPoint y: 103, endPoint x: 148, endPoint y: 40, distance: 574.2
click at [148, 40] on div "Mission Control Here you can discover and request to join teams working on mean…" at bounding box center [735, 53] width 1276 height 107
click at [148, 40] on h3 "Mission Control" at bounding box center [735, 42] width 1219 height 20
drag, startPoint x: 148, startPoint y: 40, endPoint x: 738, endPoint y: 90, distance: 591.3
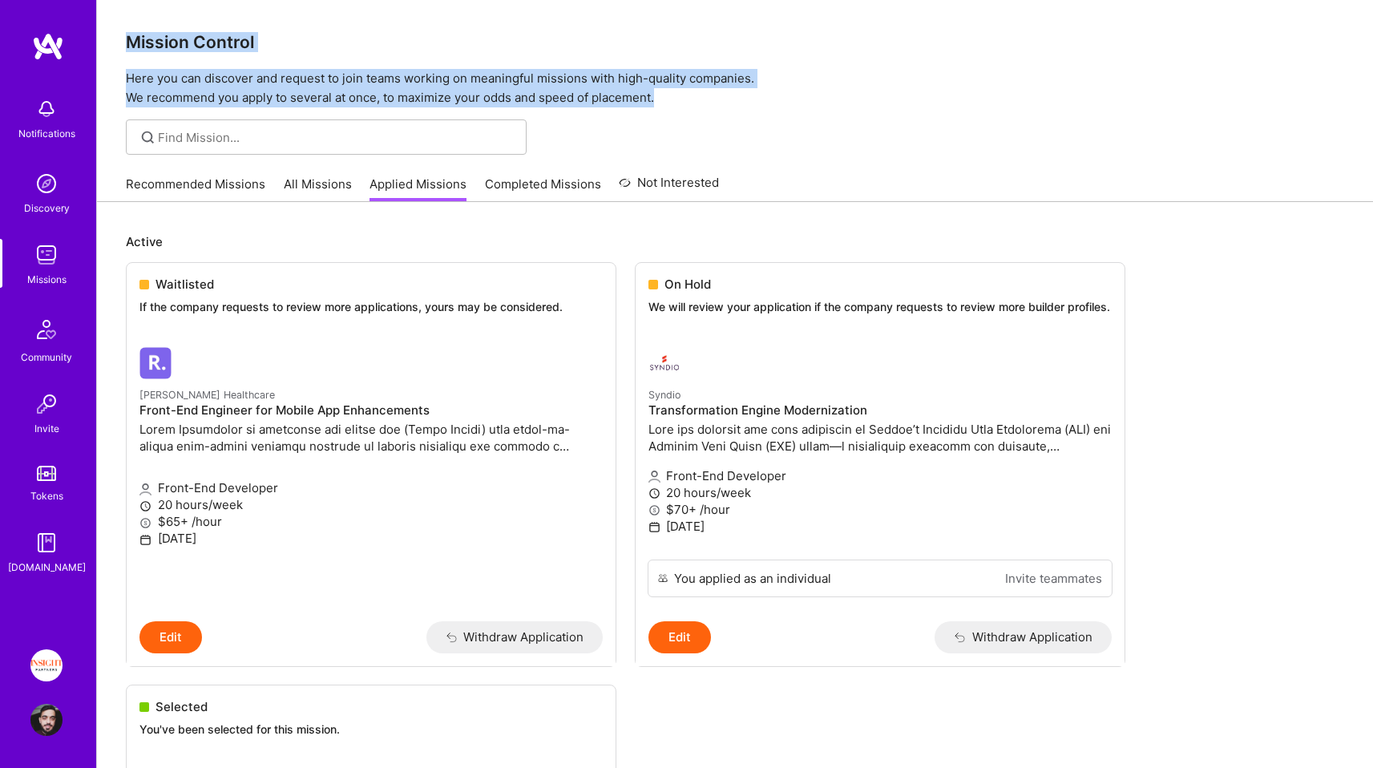
click at [738, 90] on div "Mission Control Here you can discover and request to join teams working on mean…" at bounding box center [735, 53] width 1276 height 107
click at [738, 90] on p "Here you can discover and request to join teams working on meaningful missions …" at bounding box center [735, 88] width 1219 height 38
drag, startPoint x: 738, startPoint y: 90, endPoint x: 151, endPoint y: 46, distance: 588.5
click at [154, 47] on div "Mission Control Here you can discover and request to join teams working on mean…" at bounding box center [735, 53] width 1276 height 107
click at [150, 45] on h3 "Mission Control" at bounding box center [735, 42] width 1219 height 20
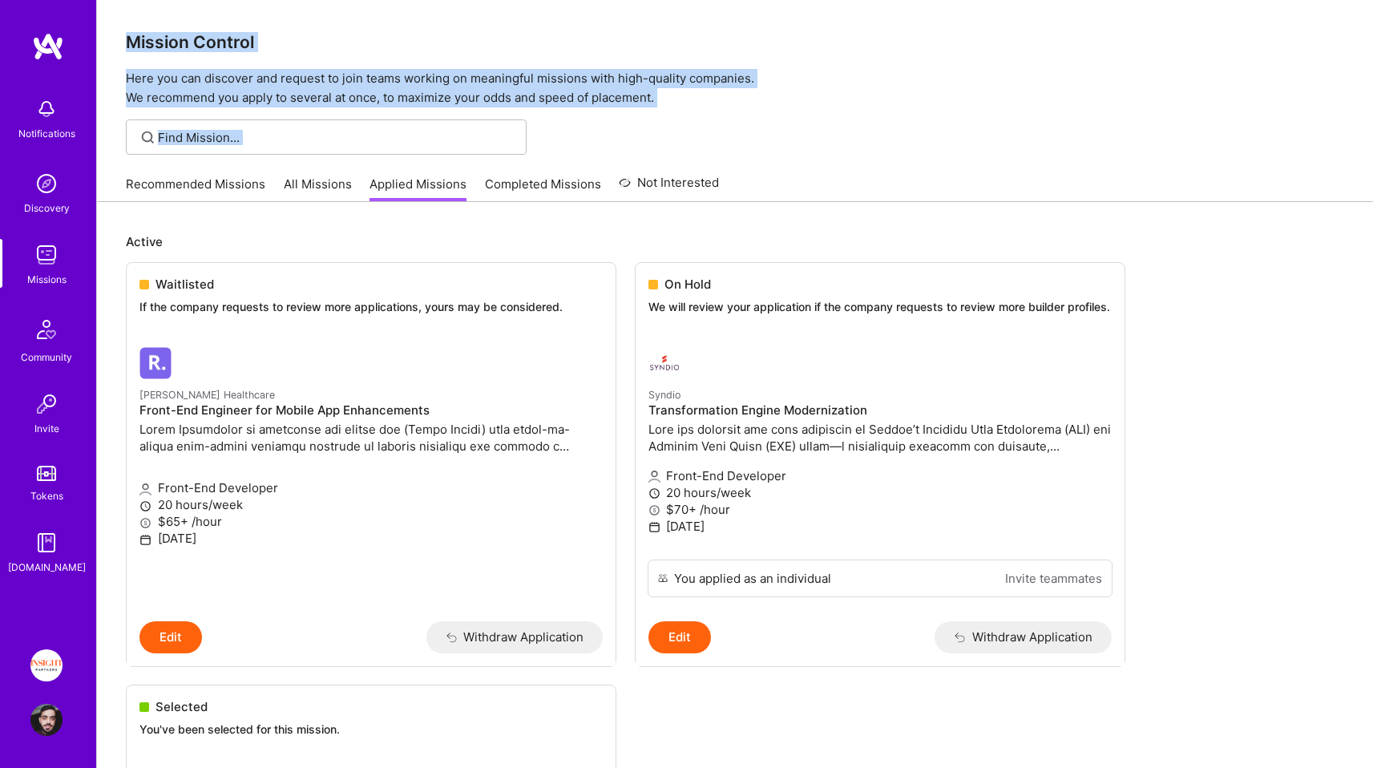
drag, startPoint x: 150, startPoint y: 45, endPoint x: 857, endPoint y: 147, distance: 714.4
click at [742, 83] on p "Here you can discover and request to join teams working on meaningful missions …" at bounding box center [735, 88] width 1219 height 38
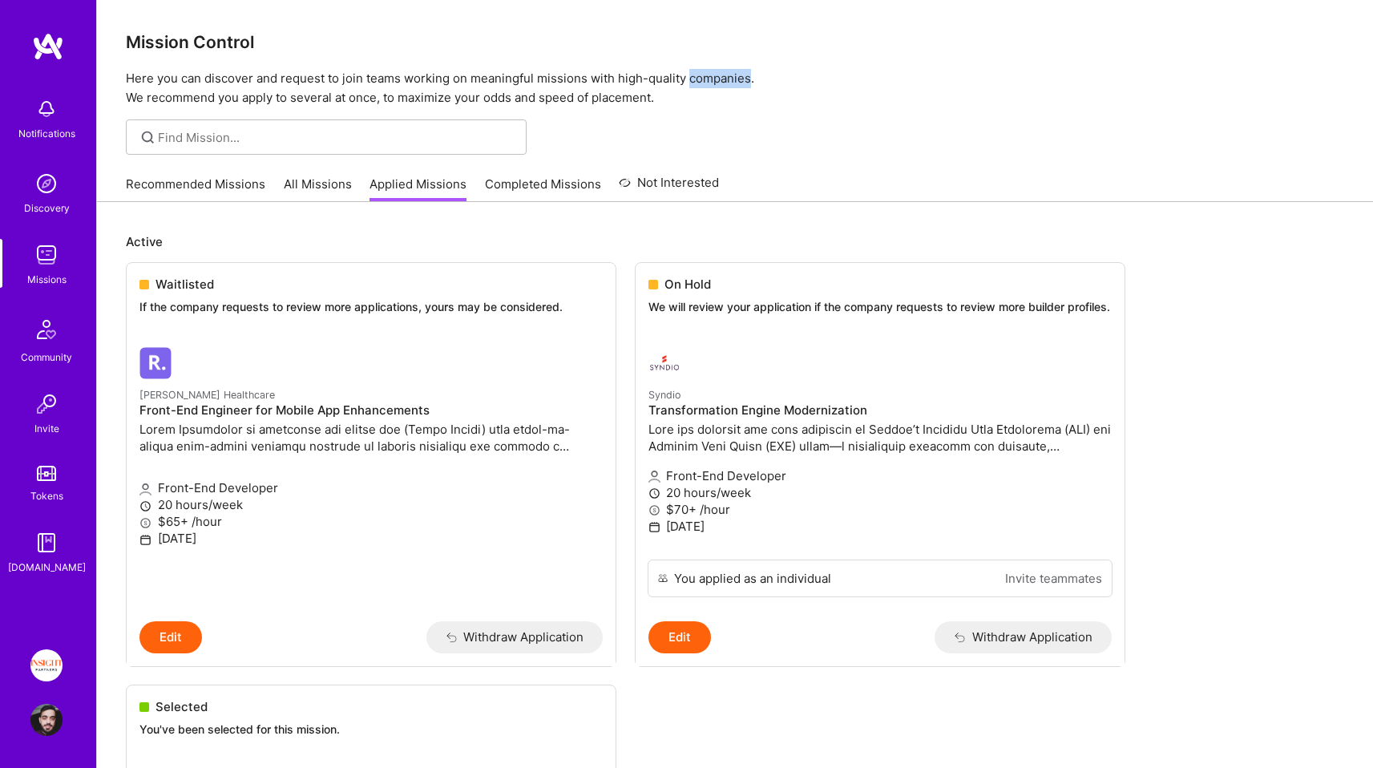
click at [742, 83] on p "Here you can discover and request to join teams working on meaningful missions …" at bounding box center [735, 88] width 1219 height 38
click at [718, 97] on p "Here you can discover and request to join teams working on meaningful missions …" at bounding box center [735, 88] width 1219 height 38
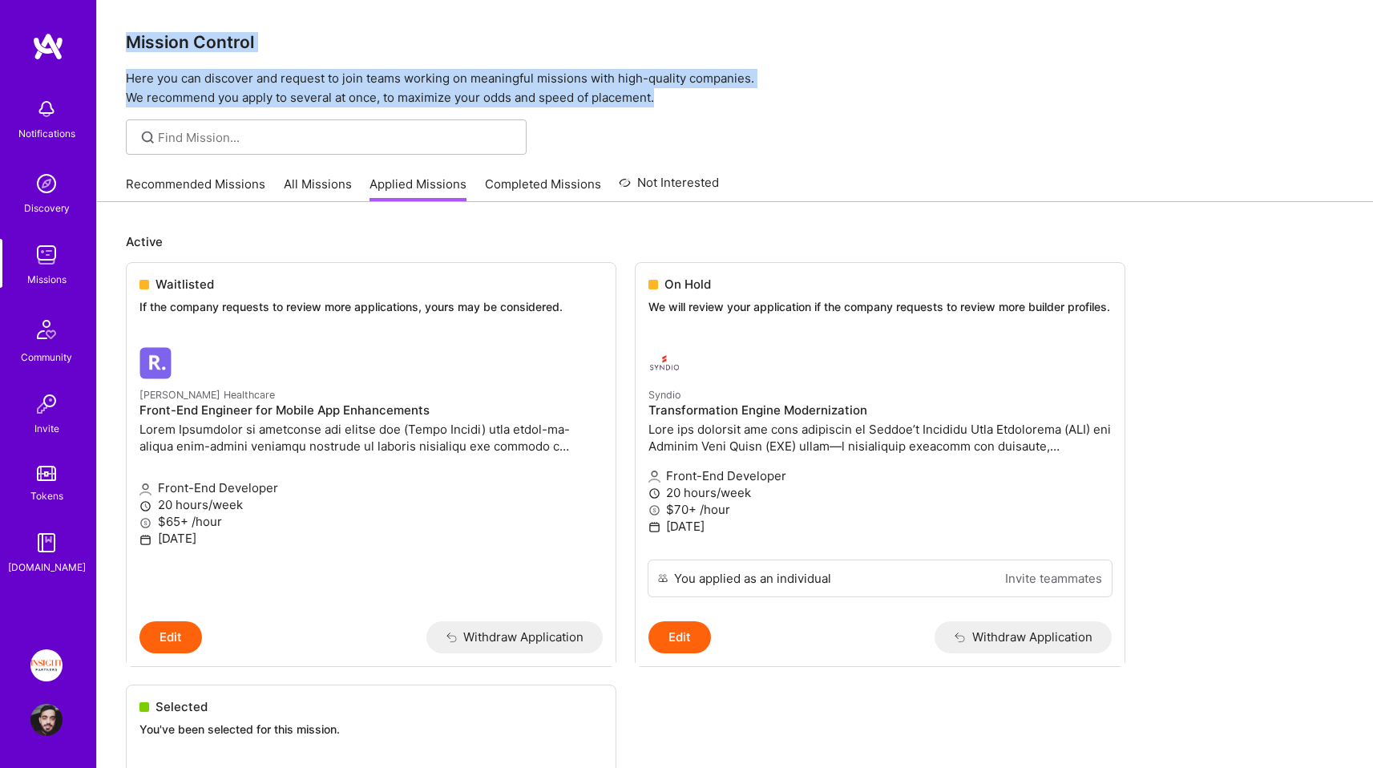
drag, startPoint x: 718, startPoint y: 97, endPoint x: 160, endPoint y: 48, distance: 560.1
click at [162, 48] on div "Mission Control Here you can discover and request to join teams working on mean…" at bounding box center [735, 53] width 1276 height 107
click at [160, 48] on h3 "Mission Control" at bounding box center [735, 42] width 1219 height 20
drag, startPoint x: 160, startPoint y: 48, endPoint x: 687, endPoint y: 96, distance: 528.9
click at [687, 96] on div "Mission Control Here you can discover and request to join teams working on mean…" at bounding box center [735, 53] width 1276 height 107
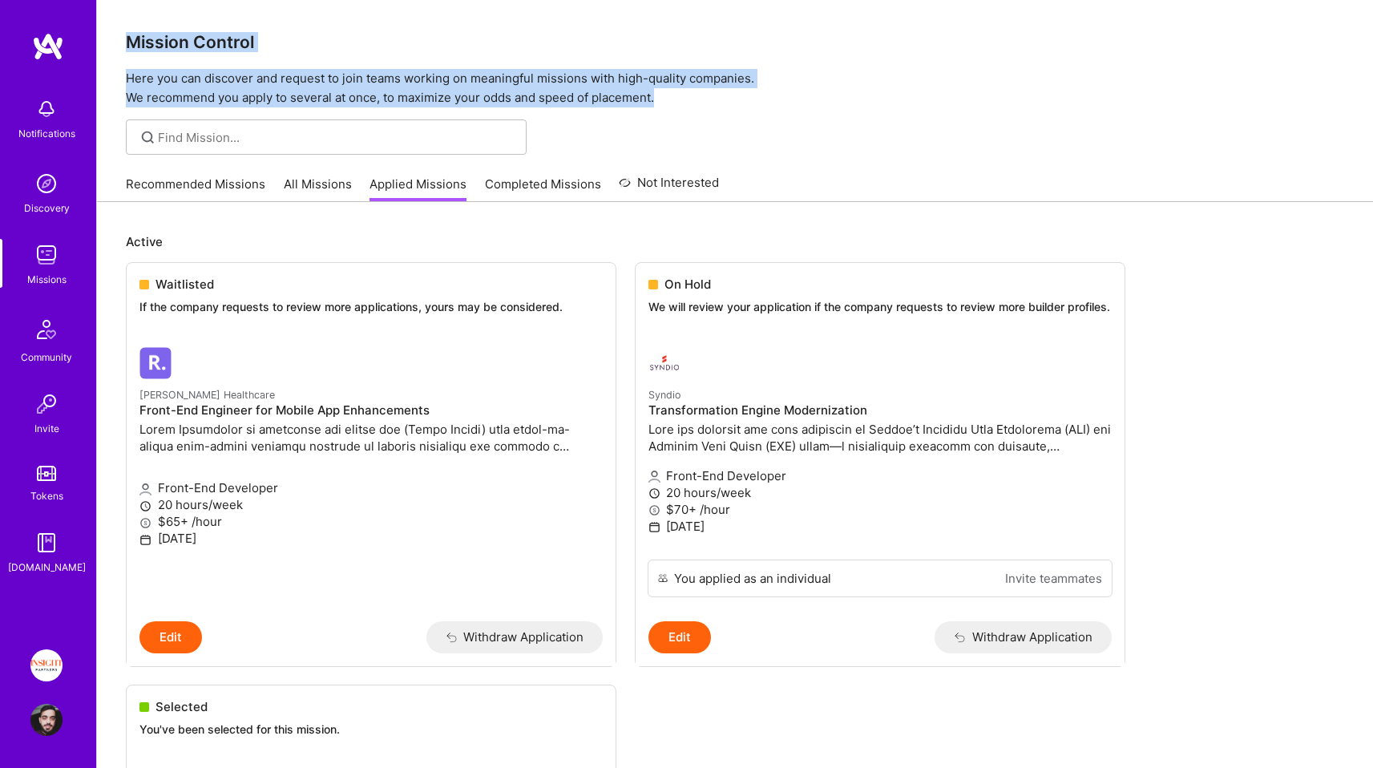
click at [687, 96] on p "Here you can discover and request to join teams working on meaningful missions …" at bounding box center [735, 88] width 1219 height 38
drag, startPoint x: 687, startPoint y: 96, endPoint x: 162, endPoint y: 45, distance: 527.6
click at [163, 45] on div "Mission Control Here you can discover and request to join teams working on mean…" at bounding box center [735, 53] width 1276 height 107
click at [162, 45] on h3 "Mission Control" at bounding box center [735, 42] width 1219 height 20
drag, startPoint x: 162, startPoint y: 45, endPoint x: 734, endPoint y: 103, distance: 574.5
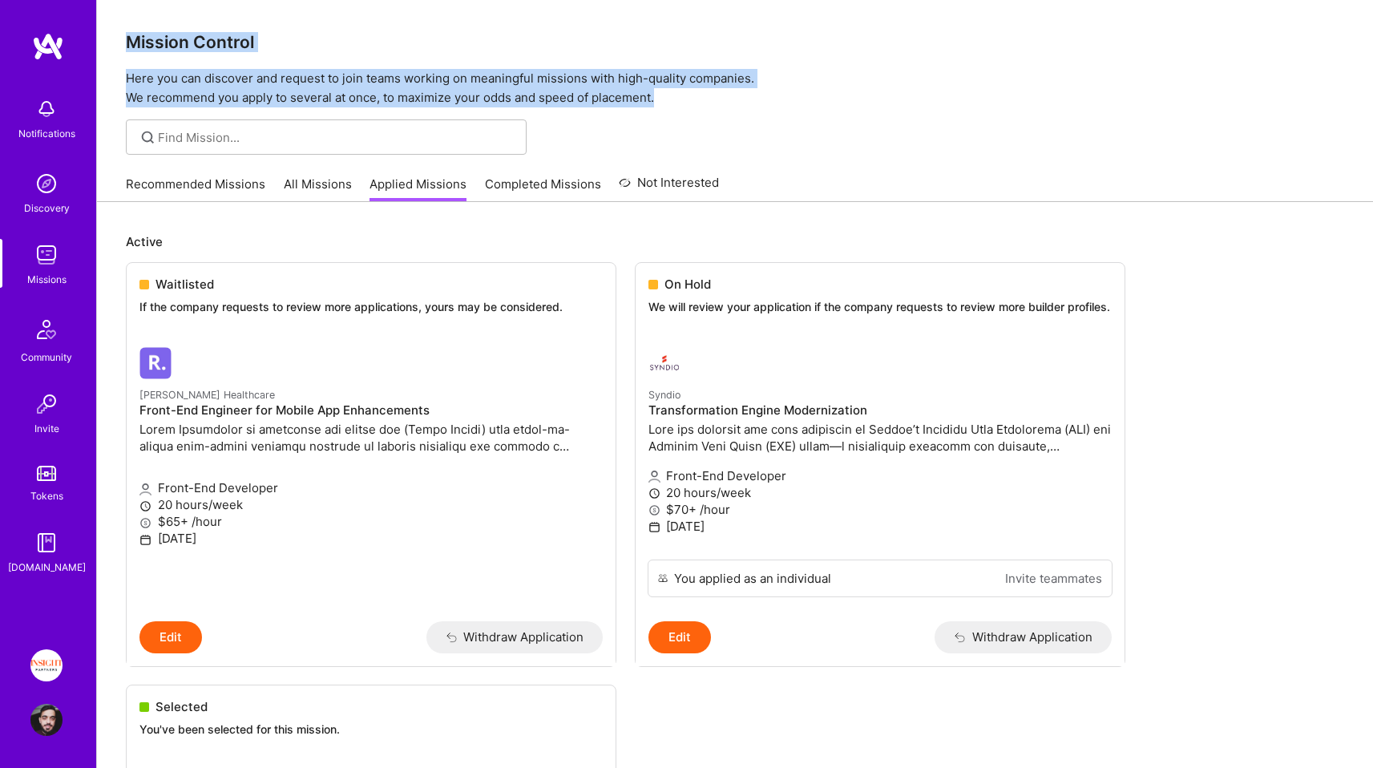
click at [734, 103] on div "Mission Control Here you can discover and request to join teams working on mean…" at bounding box center [735, 53] width 1276 height 107
click at [734, 103] on p "Here you can discover and request to join teams working on meaningful missions …" at bounding box center [735, 88] width 1219 height 38
drag, startPoint x: 734, startPoint y: 103, endPoint x: 150, endPoint y: 51, distance: 585.9
click at [150, 51] on div "Mission Control Here you can discover and request to join teams working on mean…" at bounding box center [735, 53] width 1276 height 107
click at [154, 46] on h3 "Mission Control" at bounding box center [735, 42] width 1219 height 20
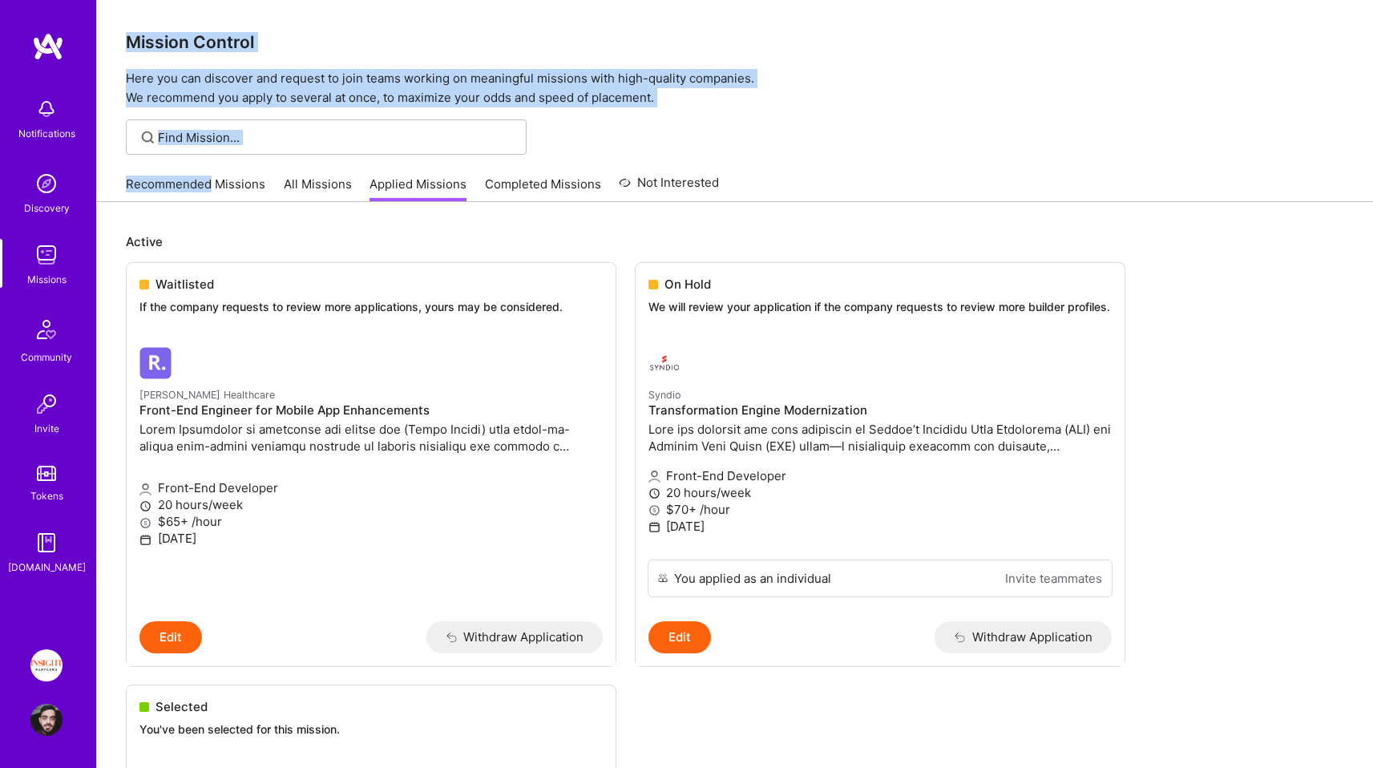
drag, startPoint x: 154, startPoint y: 46, endPoint x: 711, endPoint y: 107, distance: 560.6
drag, startPoint x: 696, startPoint y: 95, endPoint x: 111, endPoint y: 38, distance: 588.1
click at [112, 38] on div "Mission Control Here you can discover and request to join teams working on mean…" at bounding box center [735, 53] width 1276 height 107
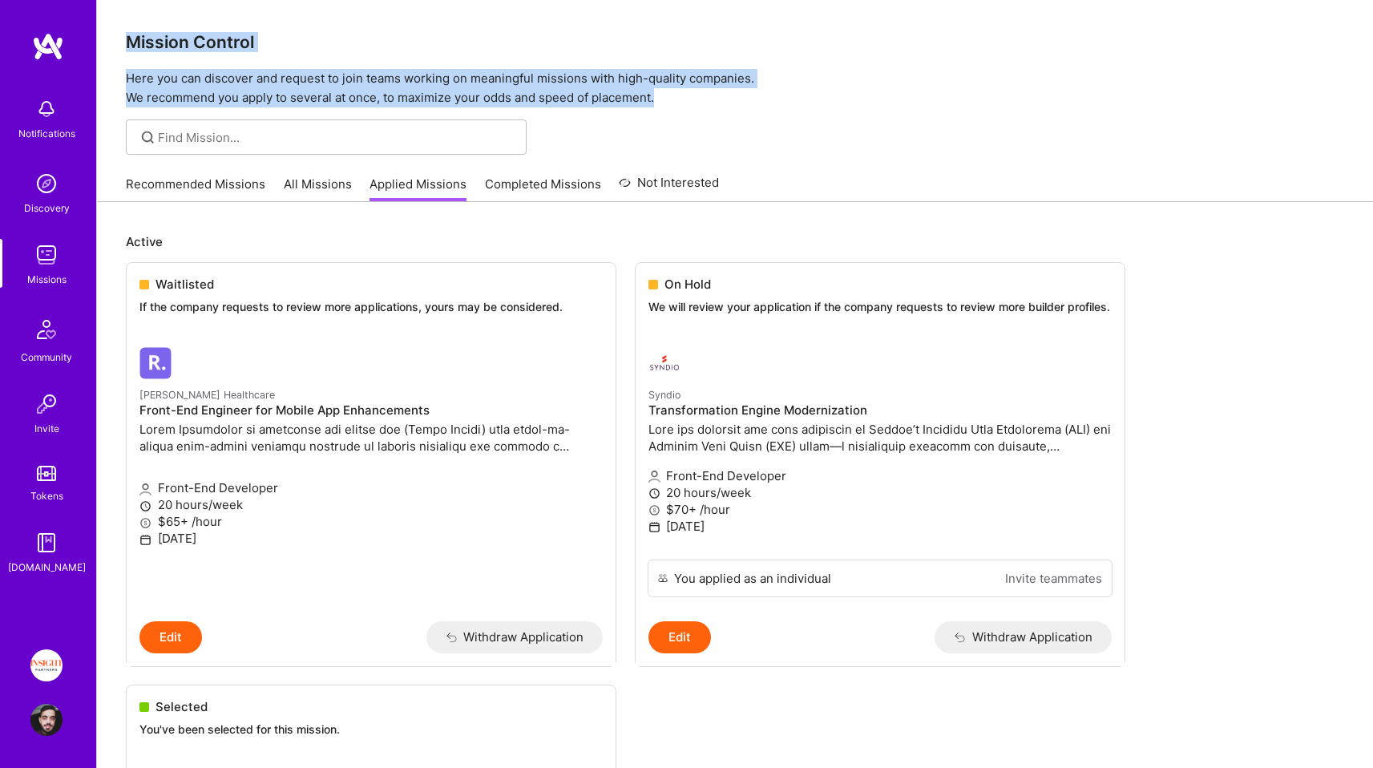
click at [111, 38] on div "Mission Control Here you can discover and request to join teams working on mean…" at bounding box center [735, 53] width 1276 height 107
drag, startPoint x: 111, startPoint y: 38, endPoint x: 697, endPoint y: 91, distance: 588.4
click at [697, 90] on div "Mission Control Here you can discover and request to join teams working on mean…" at bounding box center [735, 53] width 1276 height 107
click at [697, 91] on p "Here you can discover and request to join teams working on meaningful missions …" at bounding box center [735, 88] width 1219 height 38
drag, startPoint x: 697, startPoint y: 91, endPoint x: 139, endPoint y: 36, distance: 559.8
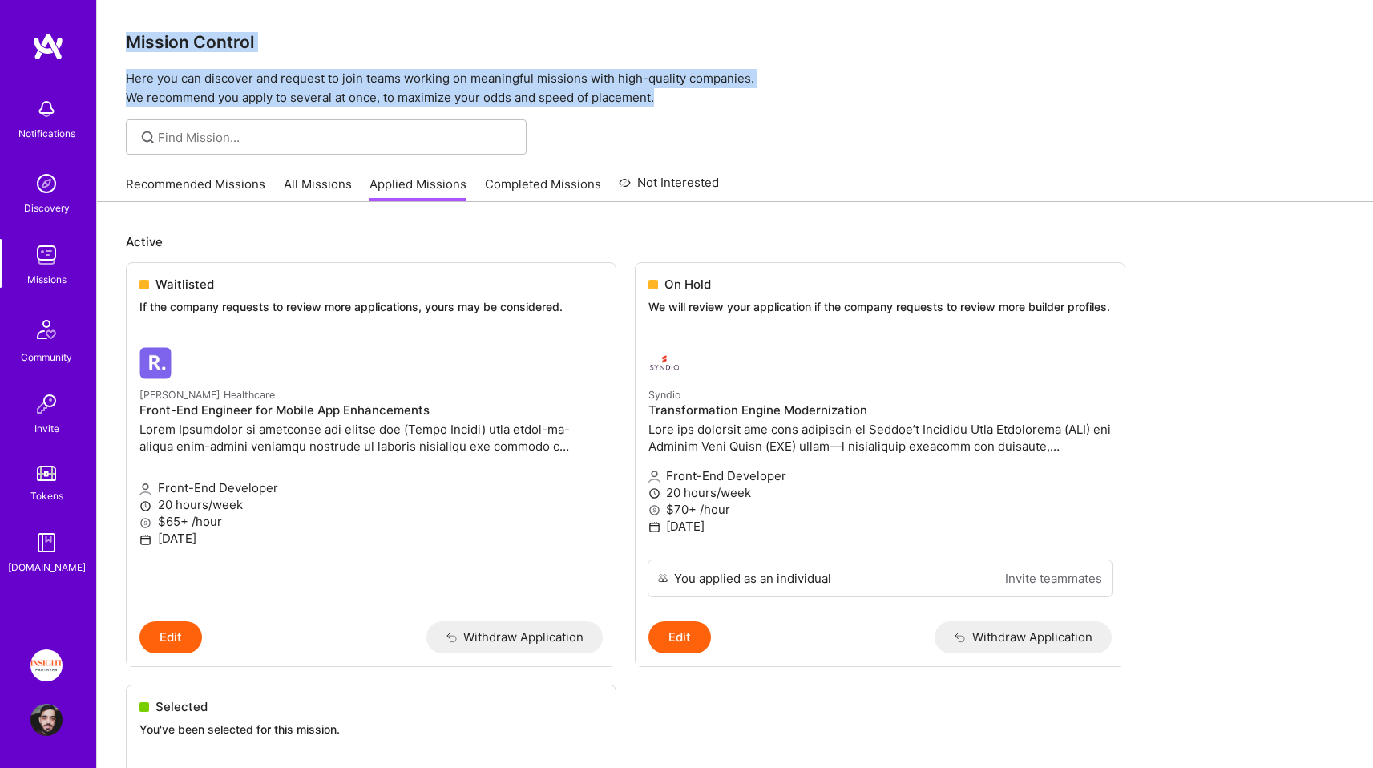
click at [139, 36] on div "Mission Control Here you can discover and request to join teams working on mean…" at bounding box center [735, 53] width 1276 height 107
click at [139, 36] on h3 "Mission Control" at bounding box center [735, 42] width 1219 height 20
drag, startPoint x: 139, startPoint y: 36, endPoint x: 669, endPoint y: 108, distance: 534.8
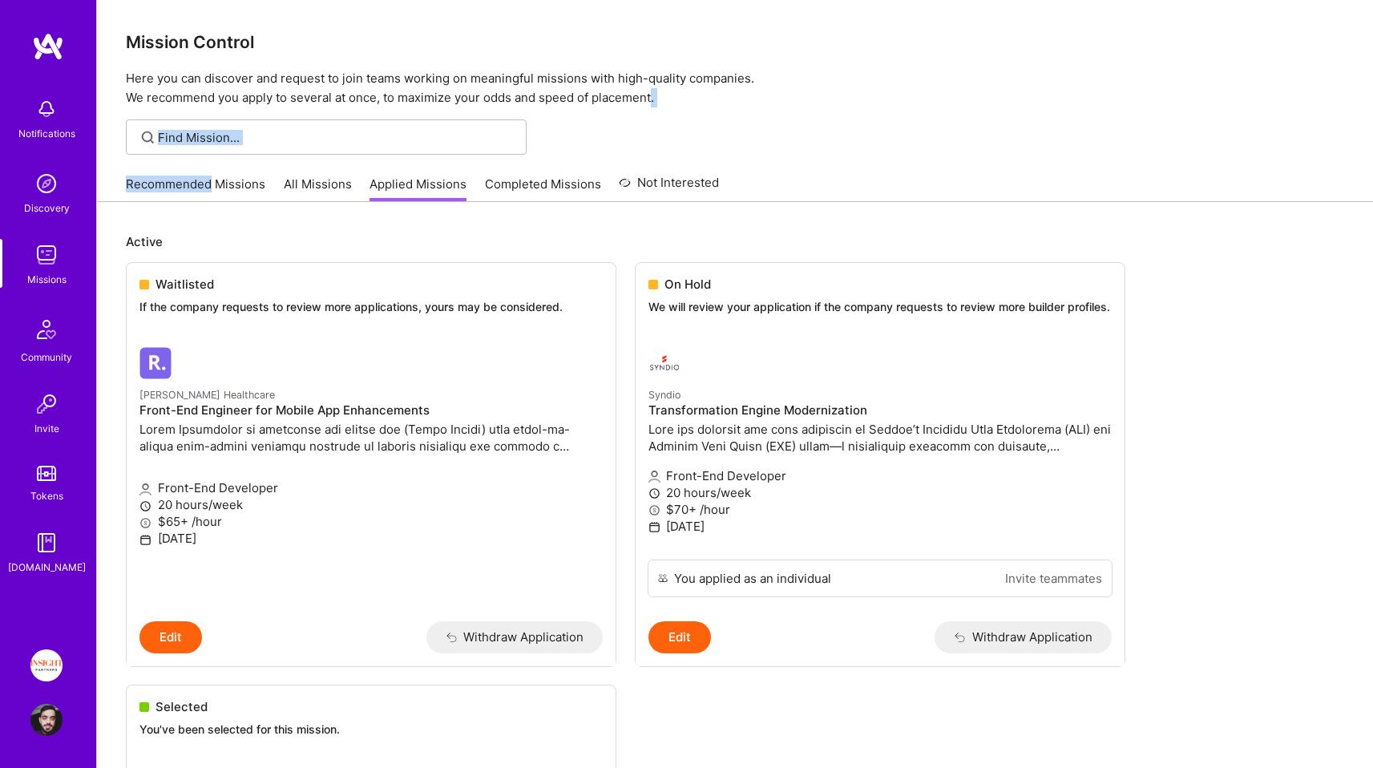
drag, startPoint x: 669, startPoint y: 108, endPoint x: 655, endPoint y: 107, distance: 14.5
click at [674, 98] on p "Here you can discover and request to join teams working on meaningful missions …" at bounding box center [735, 88] width 1219 height 38
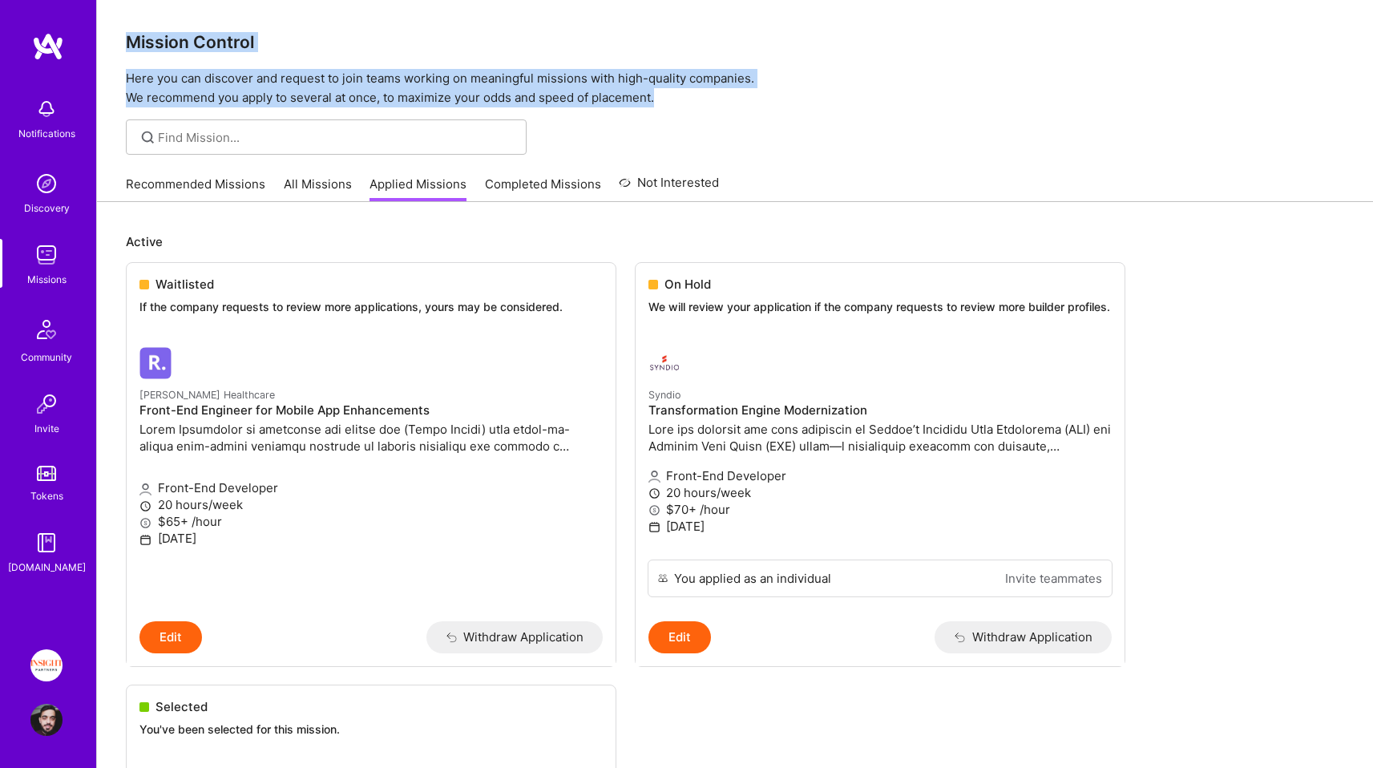
drag, startPoint x: 674, startPoint y: 98, endPoint x: 136, endPoint y: 41, distance: 540.9
click at [136, 41] on div "Mission Control Here you can discover and request to join teams working on mean…" at bounding box center [735, 53] width 1276 height 107
click at [136, 41] on h3 "Mission Control" at bounding box center [735, 42] width 1219 height 20
drag, startPoint x: 136, startPoint y: 41, endPoint x: 707, endPoint y: 82, distance: 572.3
click at [707, 82] on div "Mission Control Here you can discover and request to join teams working on mean…" at bounding box center [735, 53] width 1276 height 107
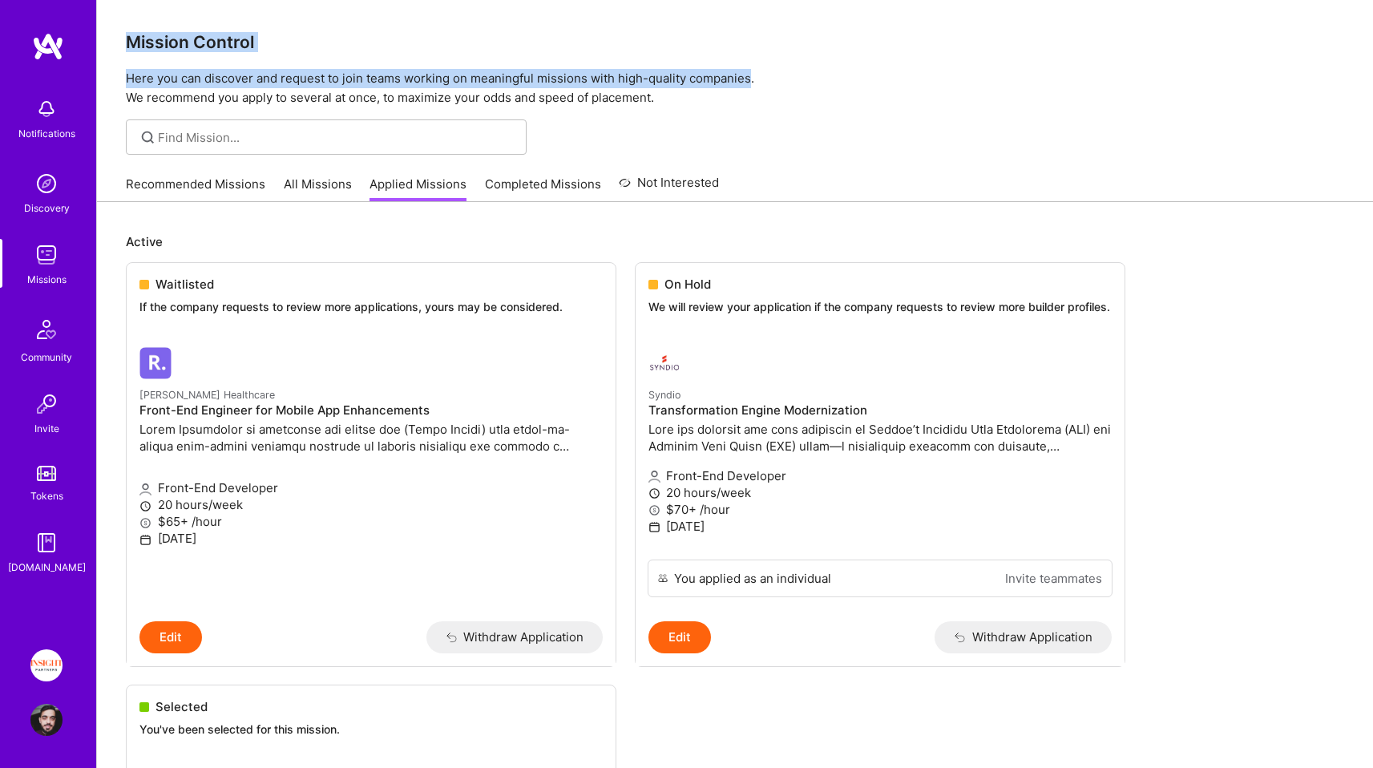
click at [705, 85] on p "Here you can discover and request to join teams working on meaningful missions …" at bounding box center [735, 88] width 1219 height 38
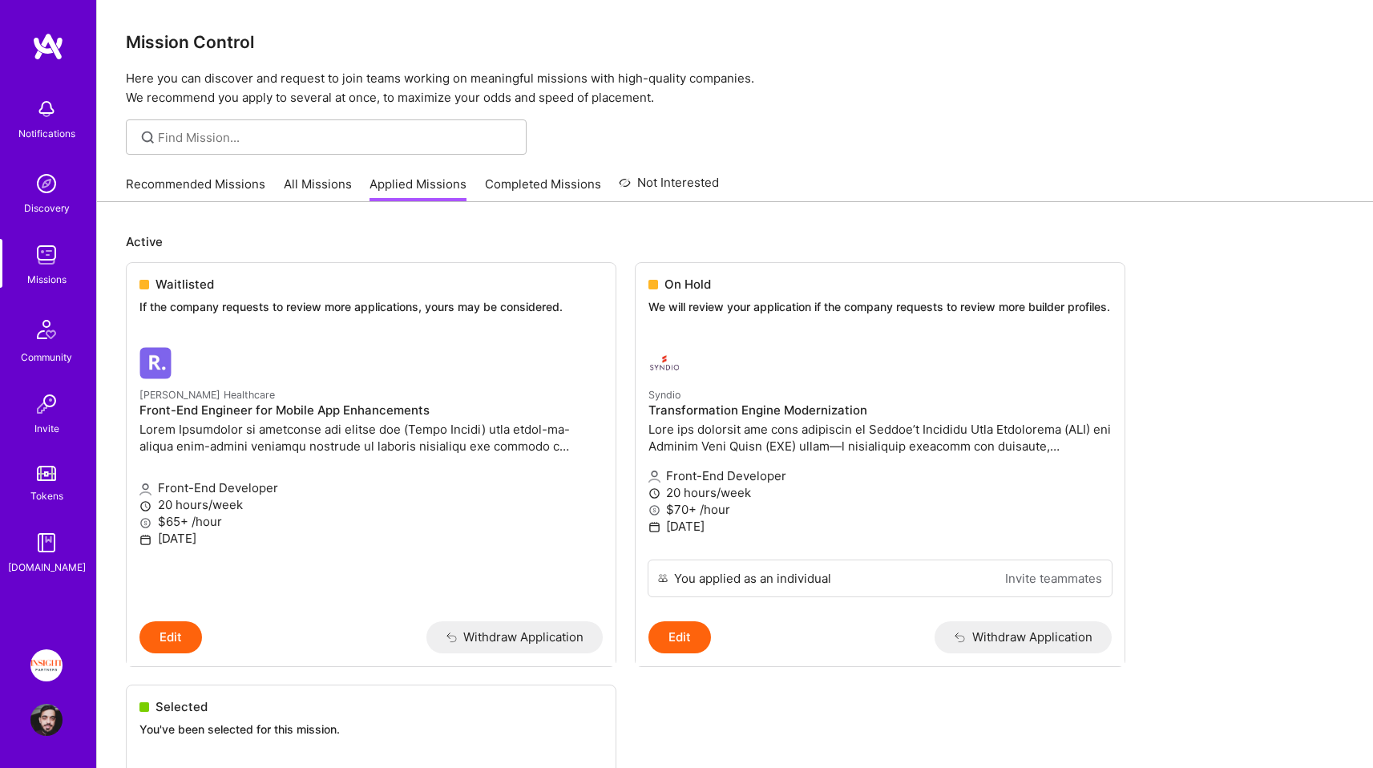
click at [707, 92] on p "Here you can discover and request to join teams working on meaningful missions …" at bounding box center [735, 88] width 1219 height 38
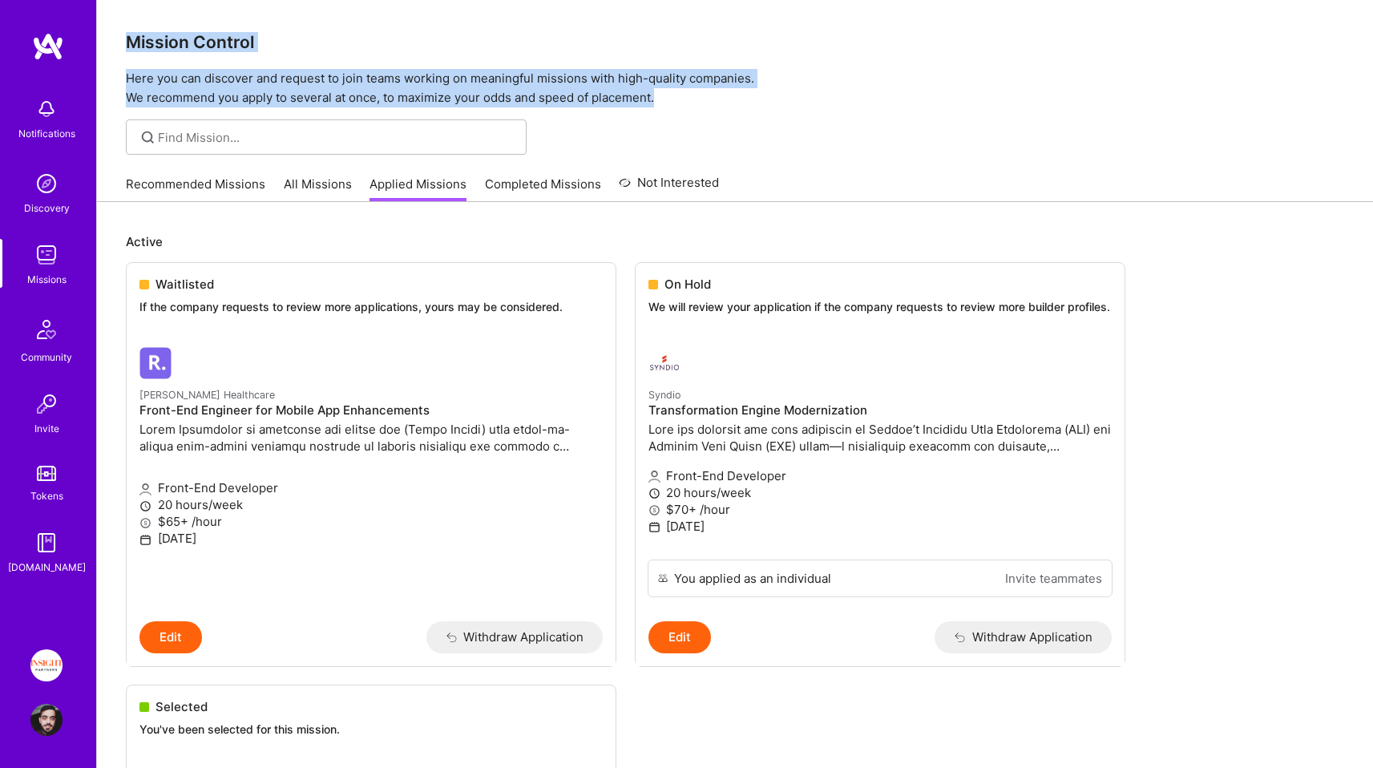
drag, startPoint x: 707, startPoint y: 92, endPoint x: 135, endPoint y: 36, distance: 574.3
click at [135, 36] on div "Mission Control Here you can discover and request to join teams working on mean…" at bounding box center [735, 53] width 1276 height 107
click at [135, 36] on h3 "Mission Control" at bounding box center [735, 42] width 1219 height 20
drag, startPoint x: 135, startPoint y: 36, endPoint x: 821, endPoint y: 120, distance: 690.6
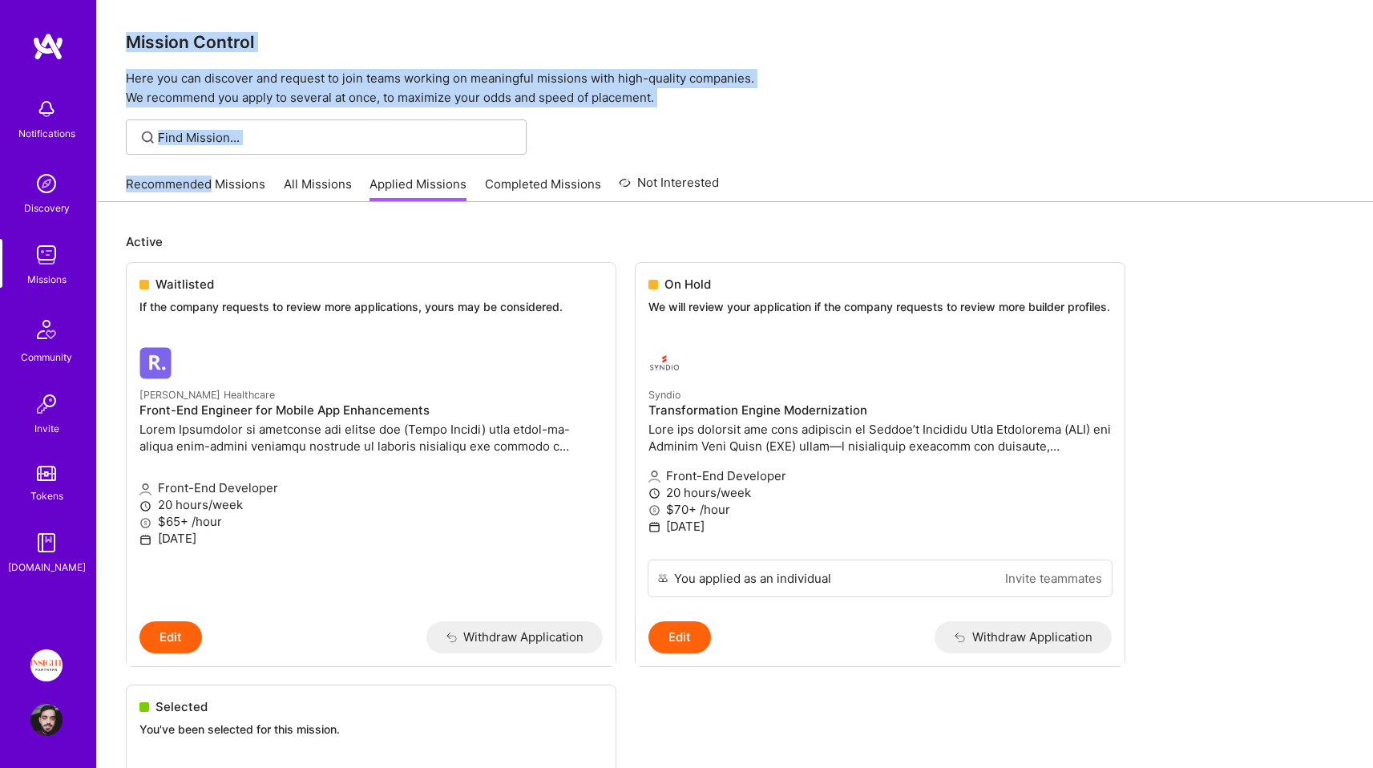
click at [713, 85] on p "Here you can discover and request to join teams working on meaningful missions …" at bounding box center [735, 88] width 1219 height 38
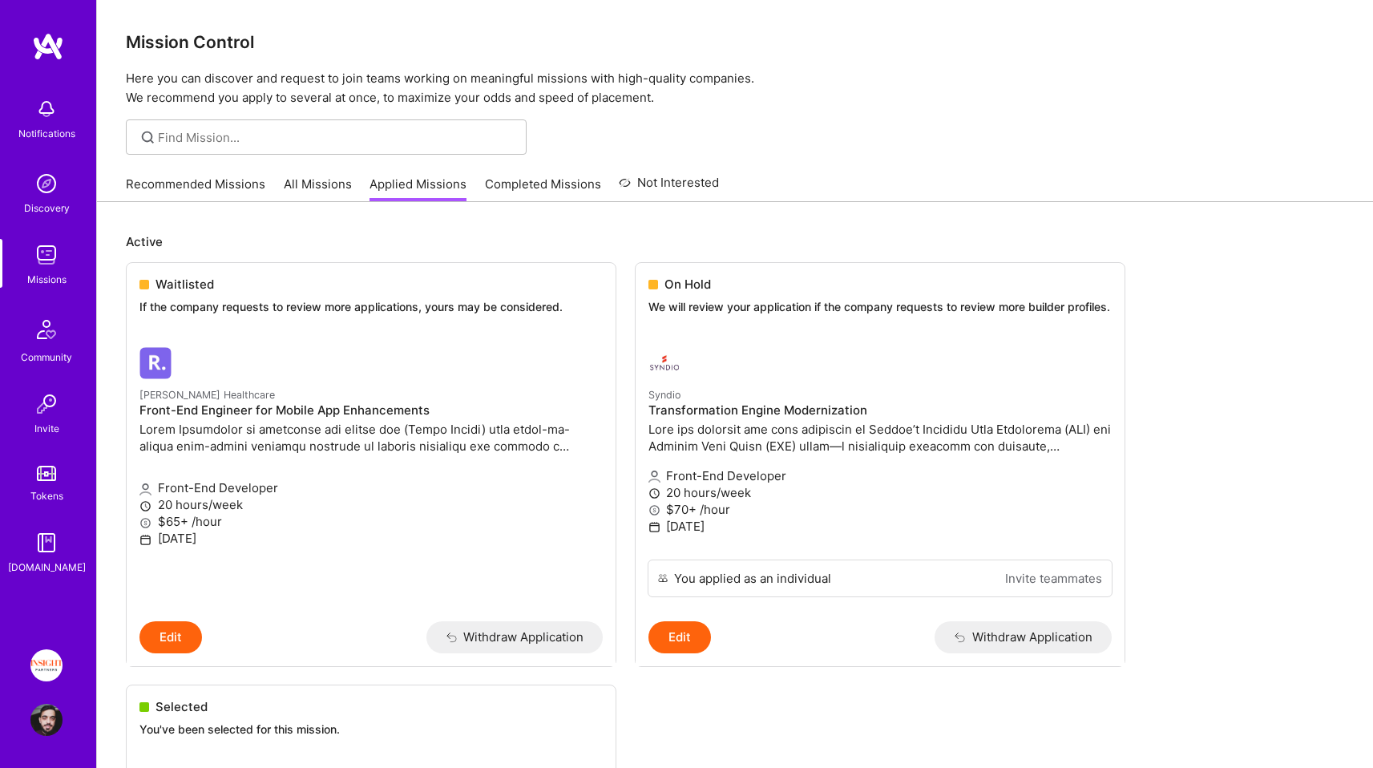
click at [697, 99] on p "Here you can discover and request to join teams working on meaningful missions …" at bounding box center [735, 88] width 1219 height 38
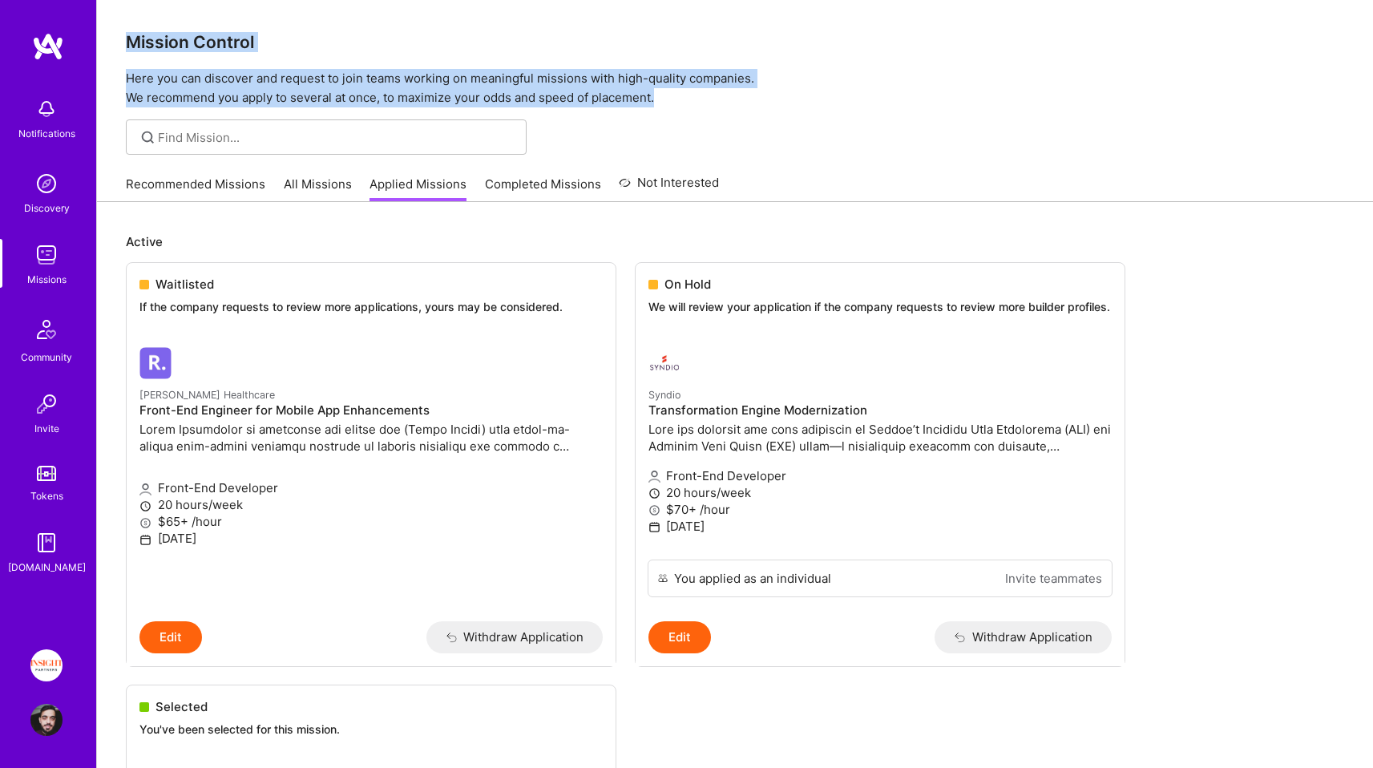
drag
click at [144, 42] on div "Mission Control Here you can discover and request to join teams working on mean…" at bounding box center [735, 53] width 1276 height 107
click at [144, 42] on h3 "Mission Control" at bounding box center [735, 42] width 1219 height 20
click at [746, 99] on div "Mission Control Here you can discover and request to join teams working on mean…" at bounding box center [735, 53] width 1276 height 107
click at [746, 99] on p "Here you can discover and request to join teams working on meaningful missions …" at bounding box center [735, 88] width 1219 height 38
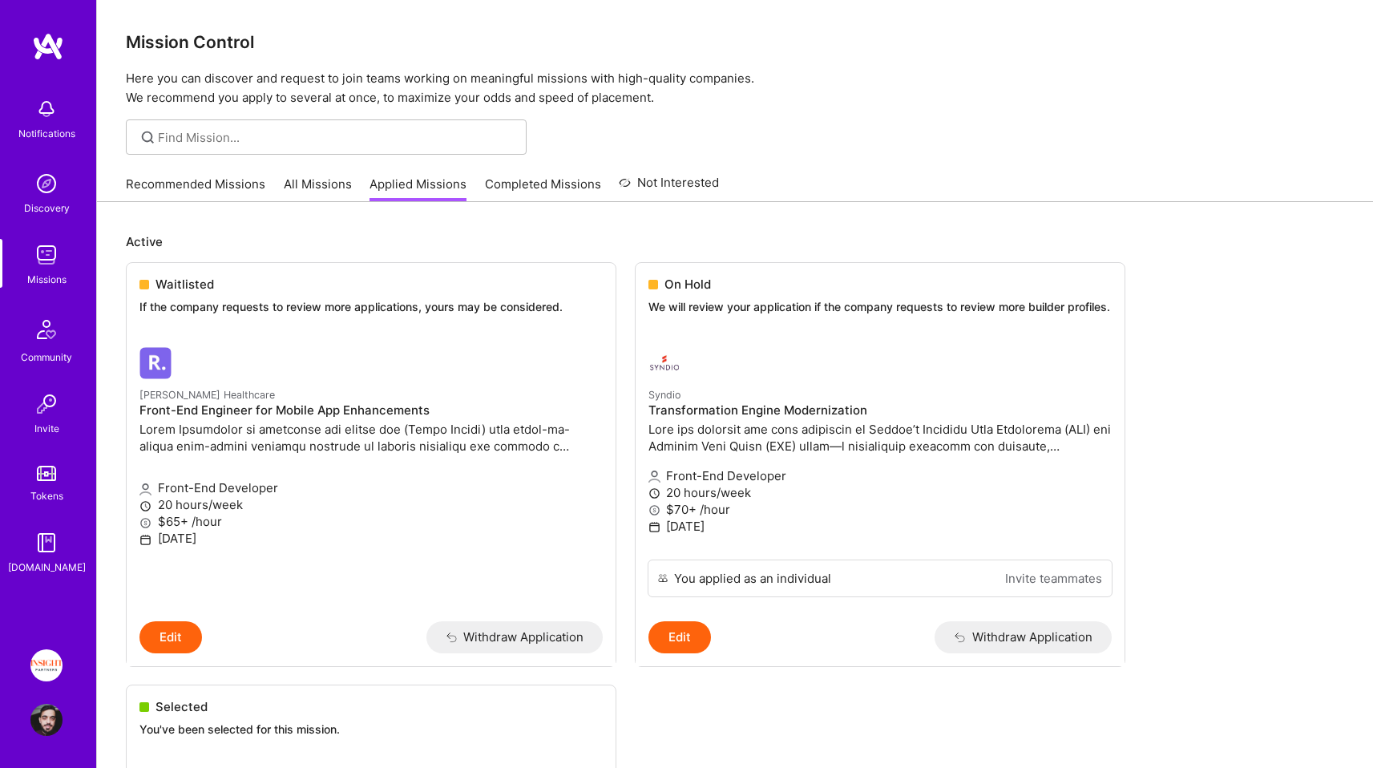
click at [746, 99] on p "Here you can discover and request to join teams working on meaningful missions …" at bounding box center [735, 88] width 1219 height 38
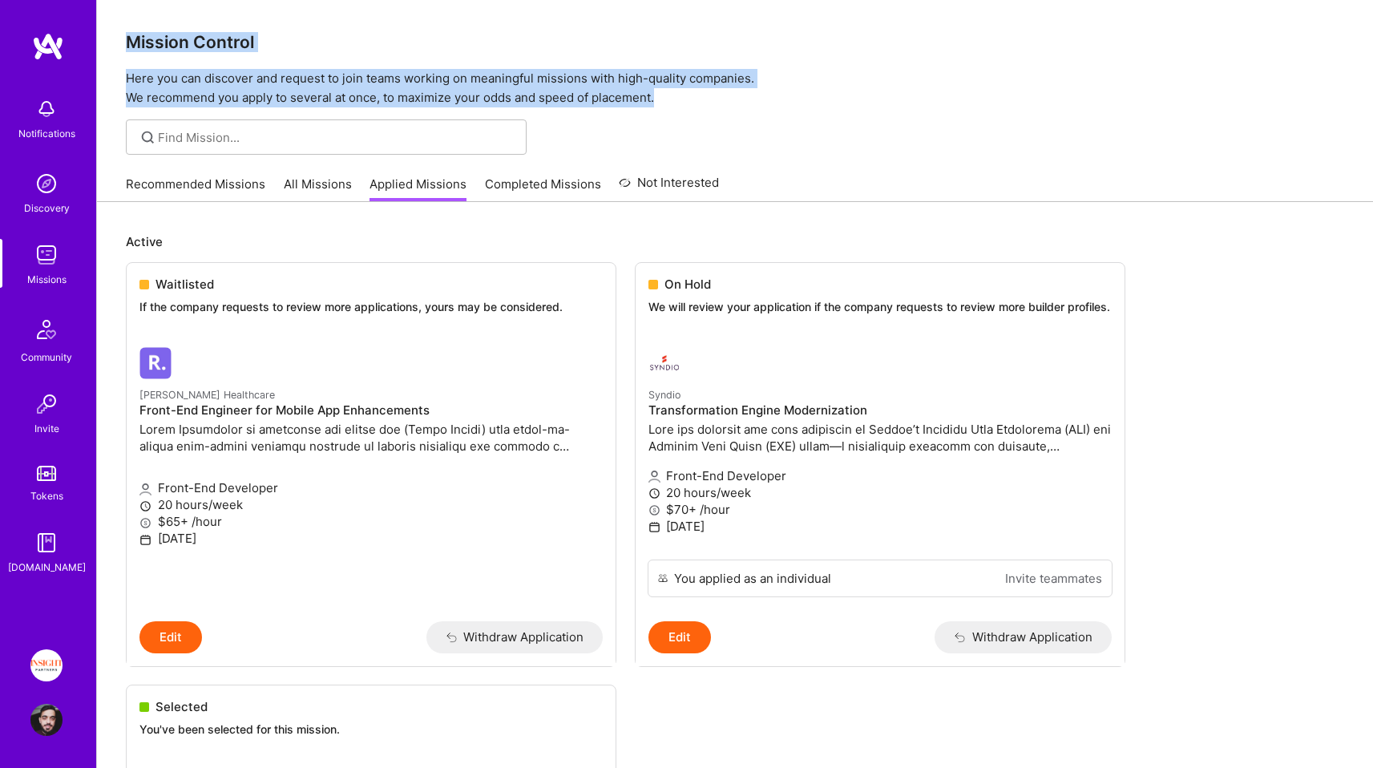
click at [190, 26] on div "Mission Control Here you can discover and request to join teams working on mean…" at bounding box center [735, 53] width 1276 height 107
click at [204, 40] on h3 "Mission Control" at bounding box center [735, 42] width 1219 height 20
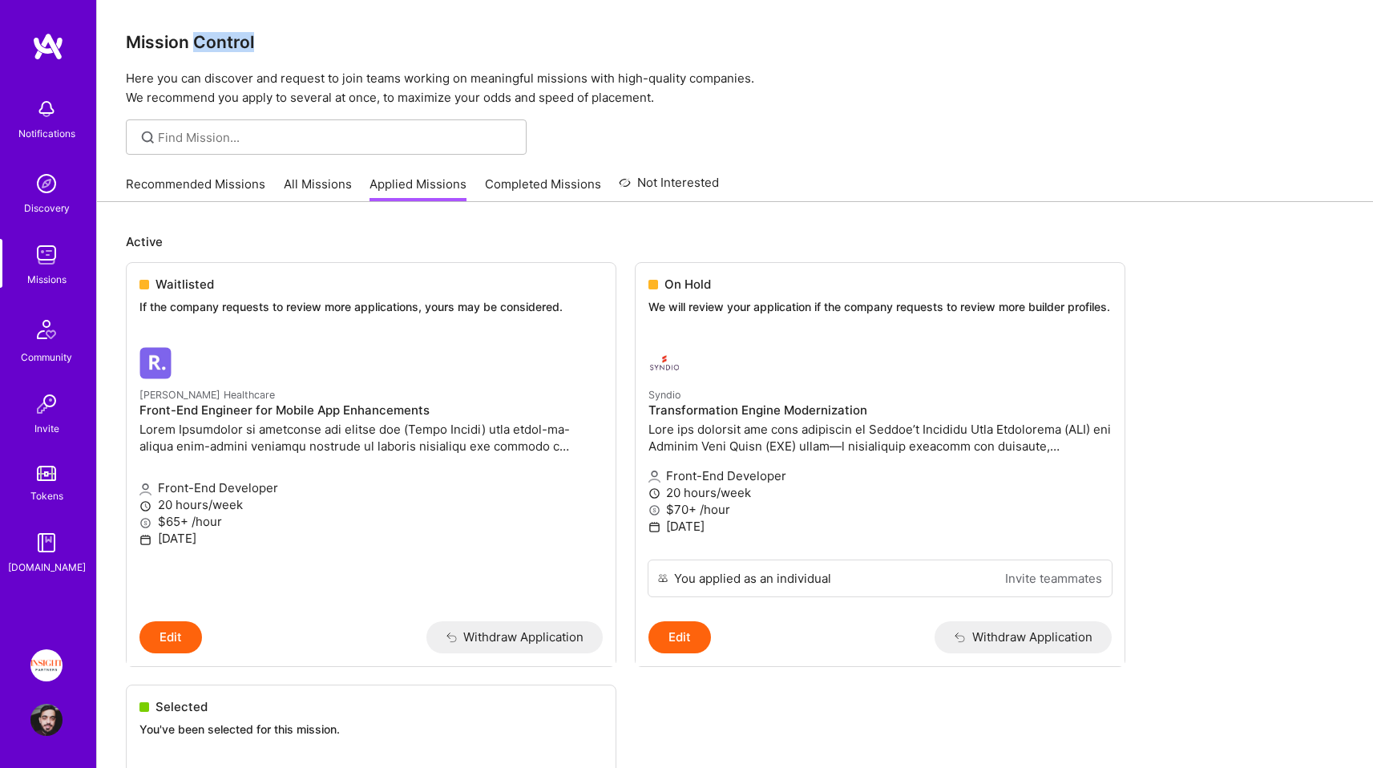
click at [204, 40] on h3 "Mission Control" at bounding box center [735, 42] width 1219 height 20
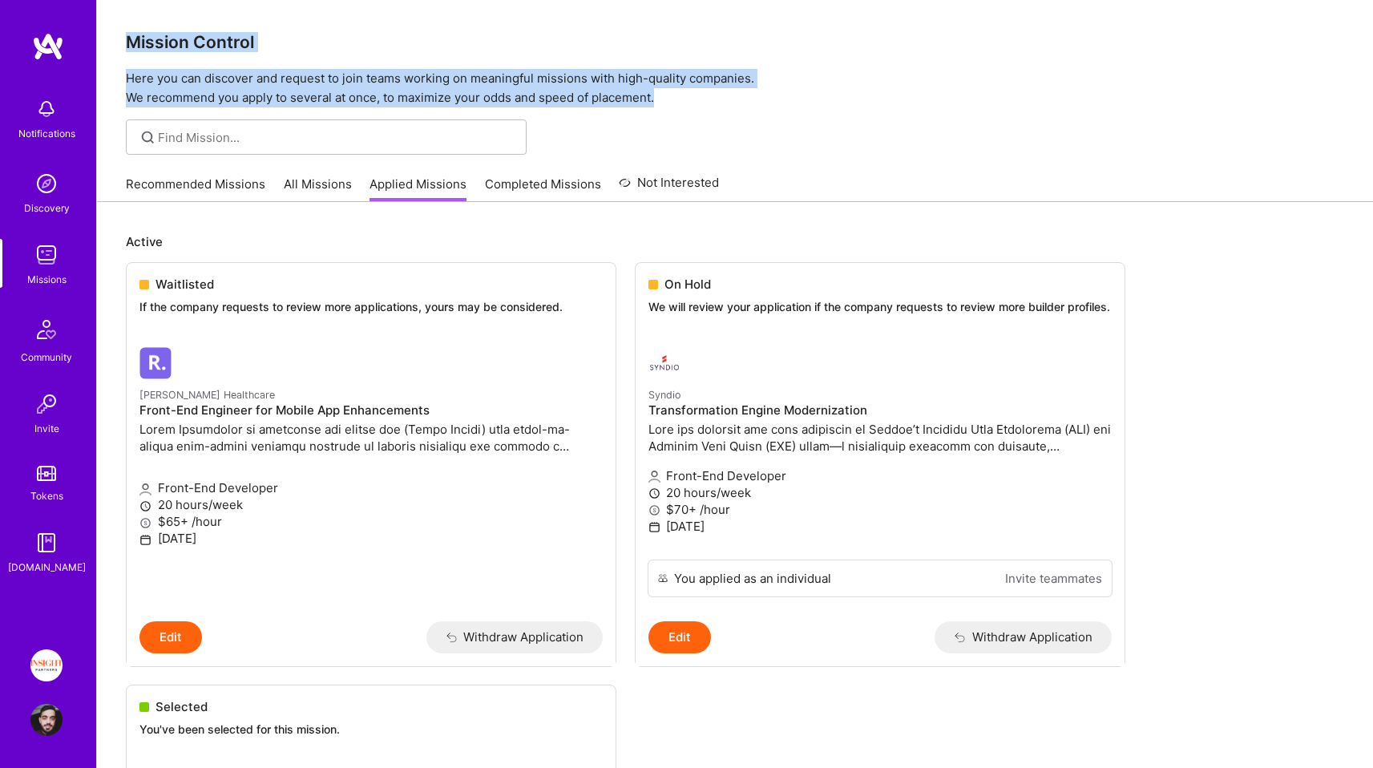
click at [747, 95] on div "Mission Control Here you can discover and request to join teams working on mean…" at bounding box center [735, 53] width 1276 height 107
click at [747, 95] on p "Here you can discover and request to join teams working on meaningful missions …" at bounding box center [735, 88] width 1219 height 38
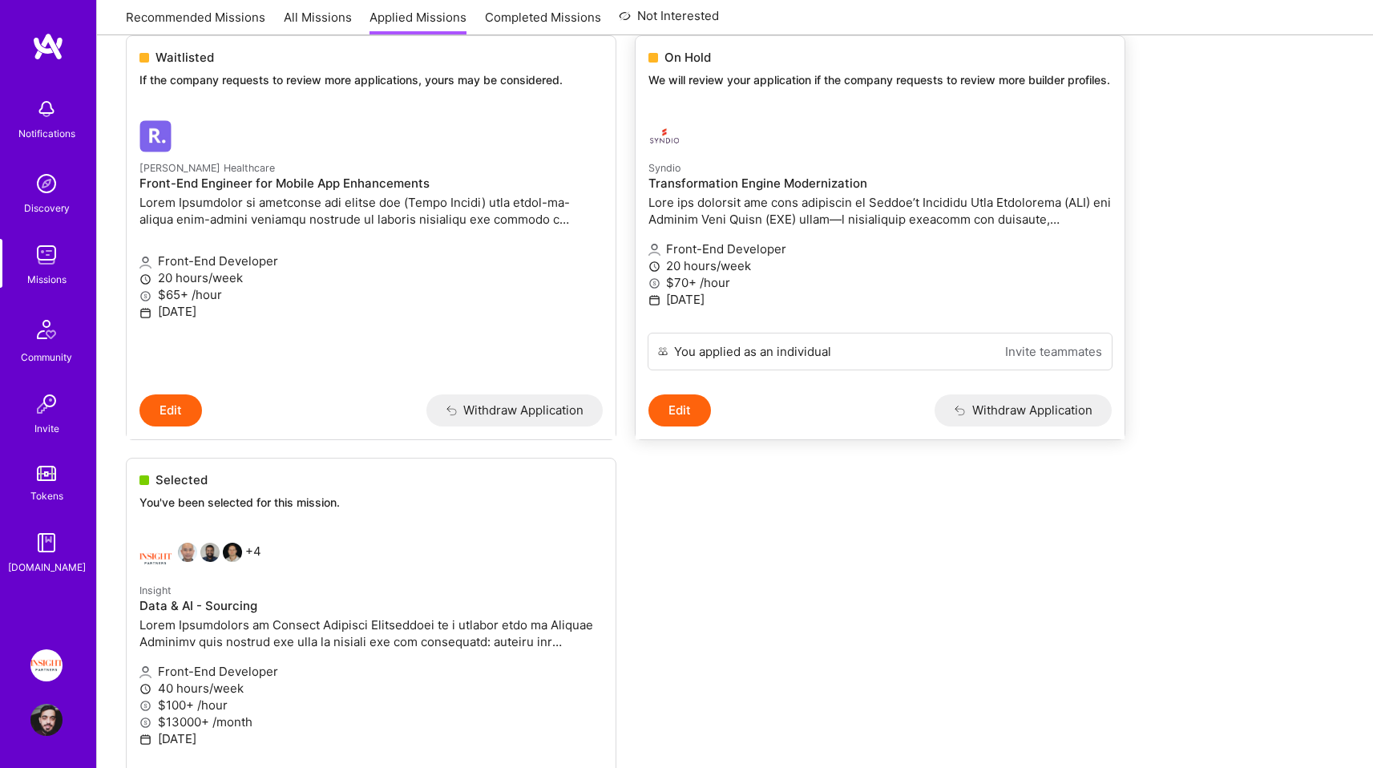
scroll to position [231, 0]
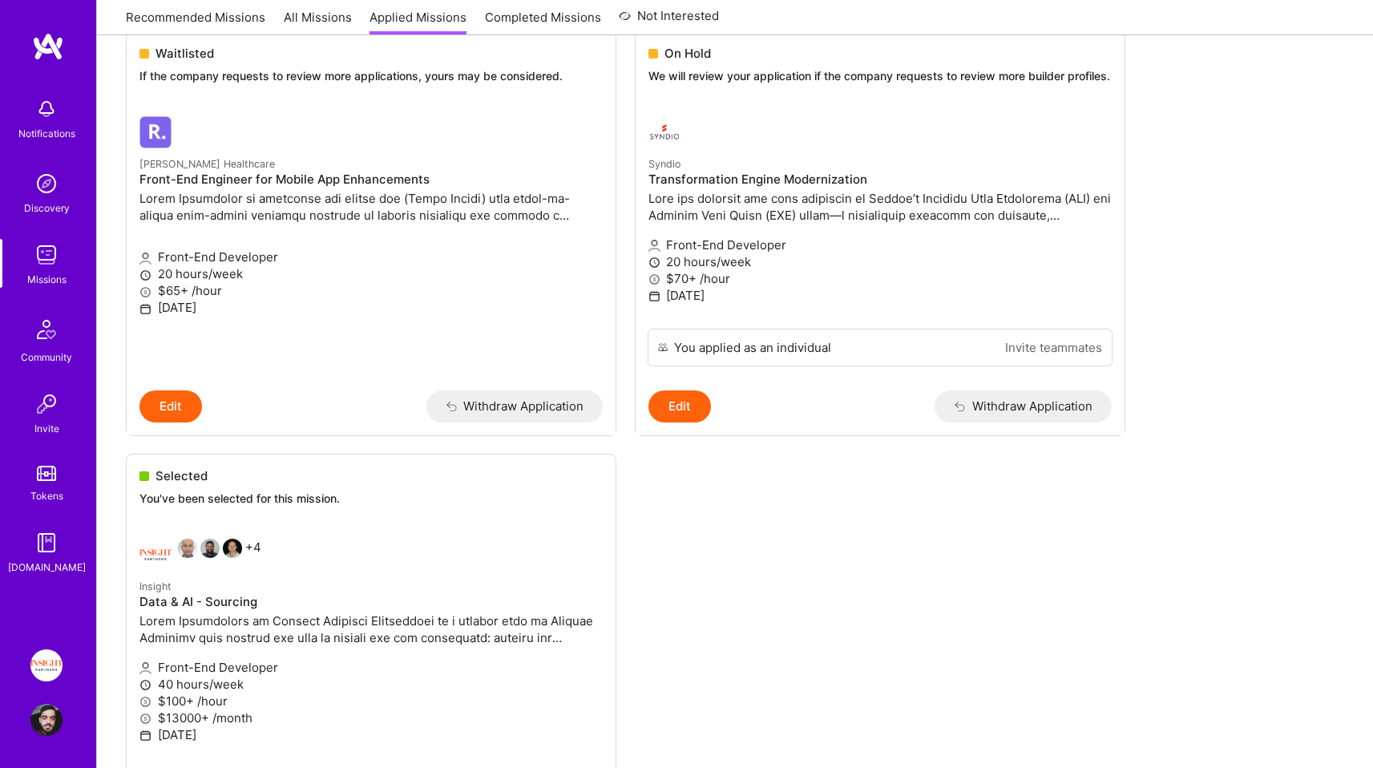
click at [633, 459] on ul "Waitlisted If the company requests to review more applications, yours may be co…" at bounding box center [735, 461] width 1219 height 860
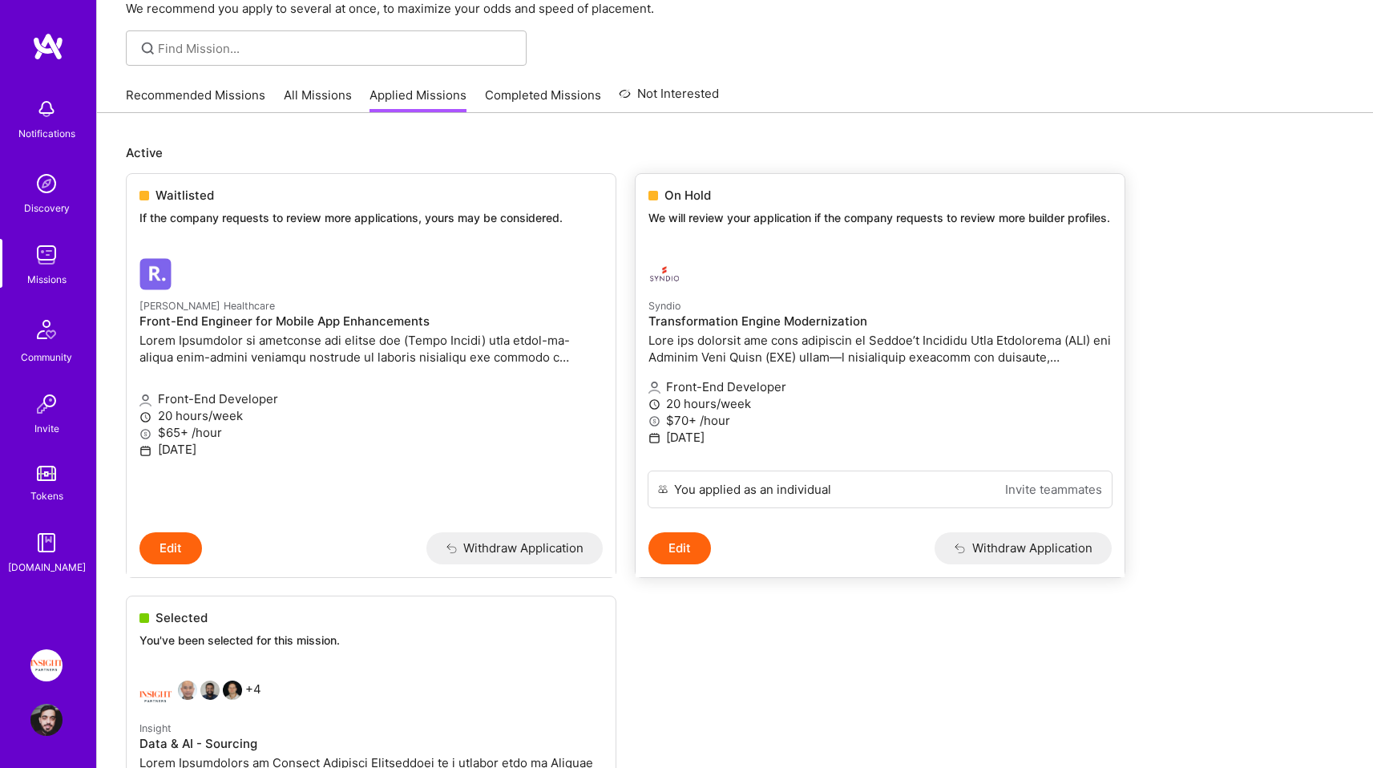
scroll to position [81, 0]
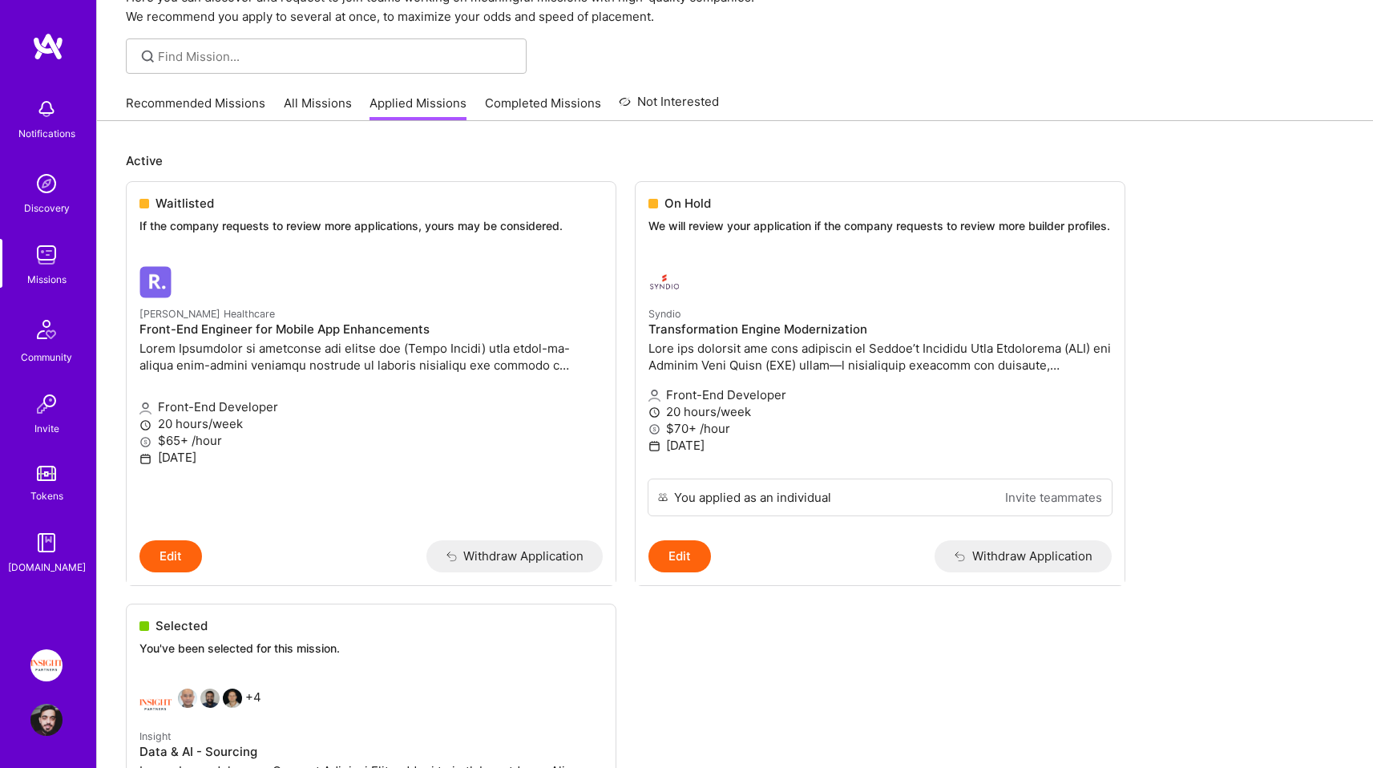
click at [643, 152] on p "Active" at bounding box center [735, 160] width 1219 height 17
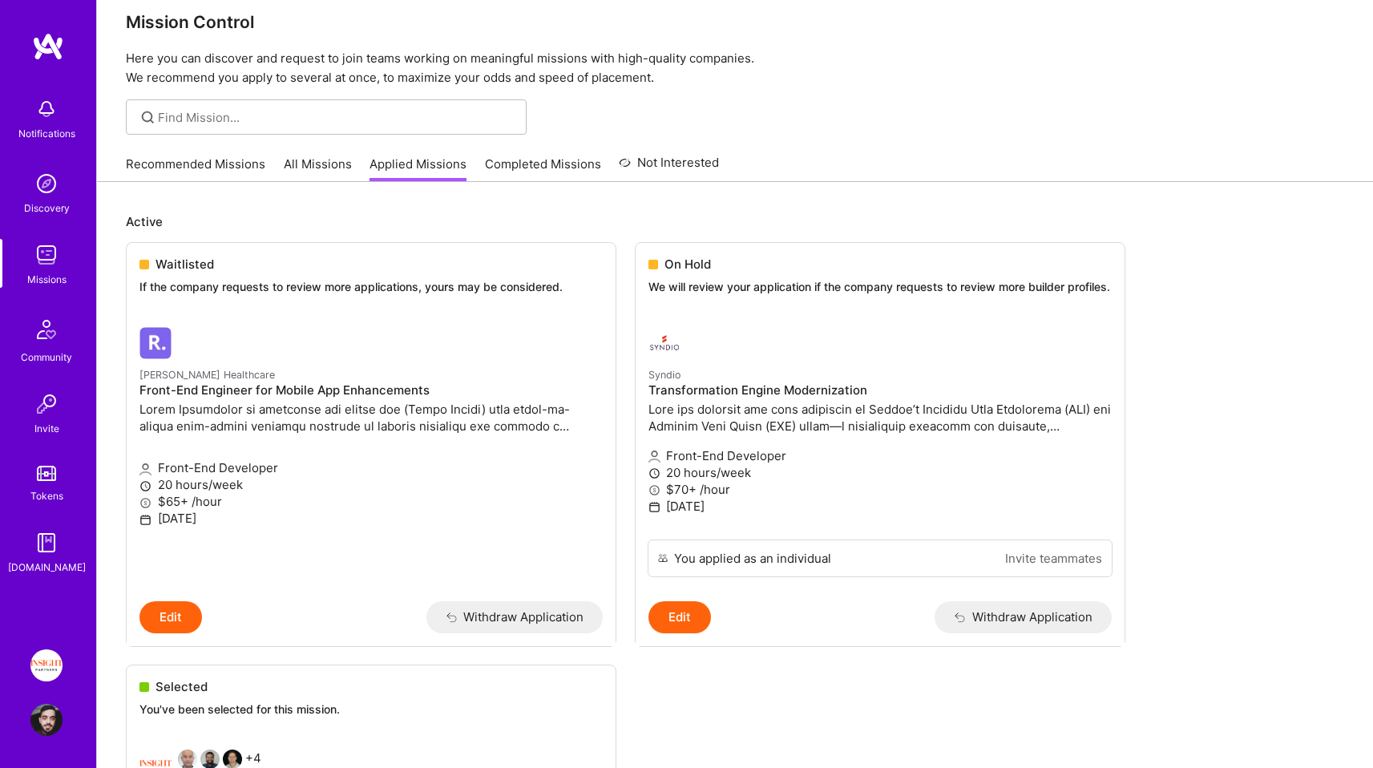
scroll to position [0, 0]
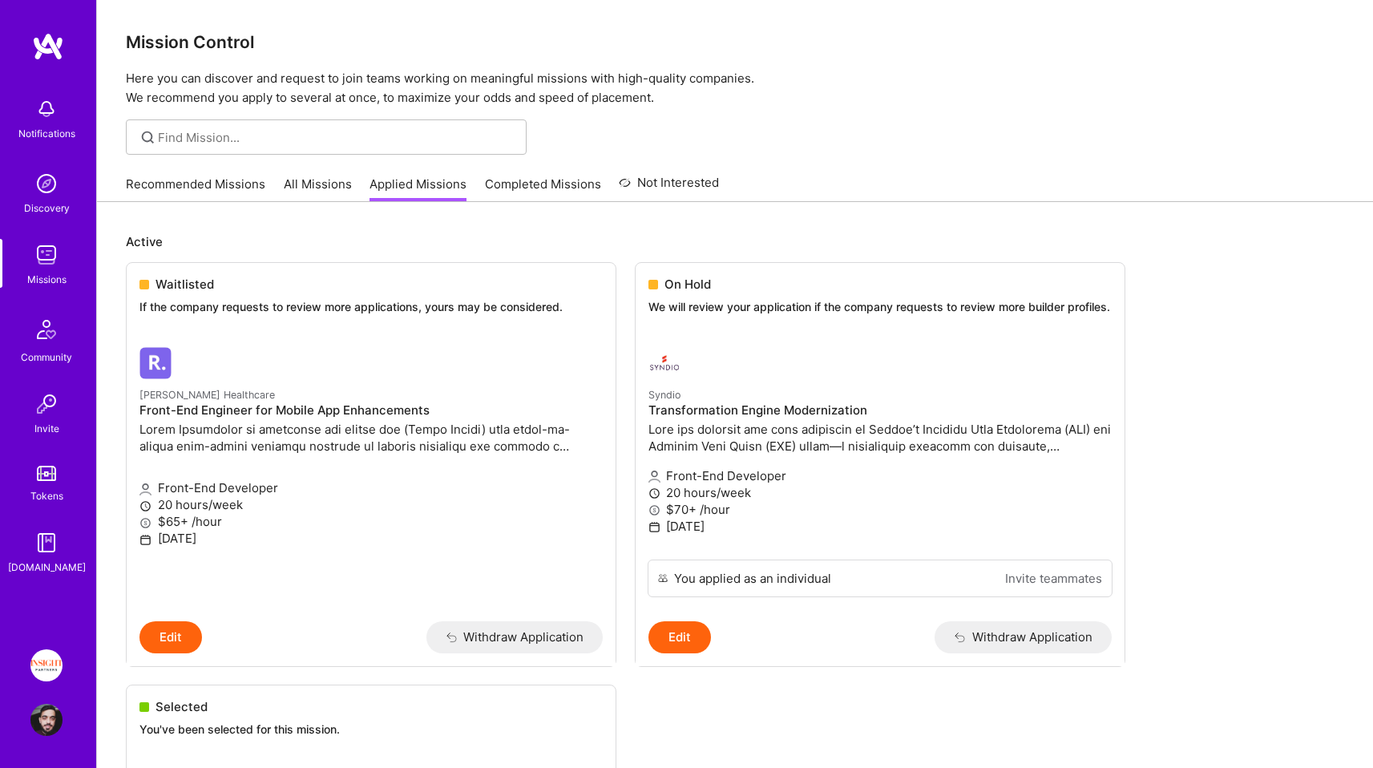
click at [557, 67] on div "Mission Control Here you can discover and request to join teams working on mean…" at bounding box center [735, 53] width 1276 height 107
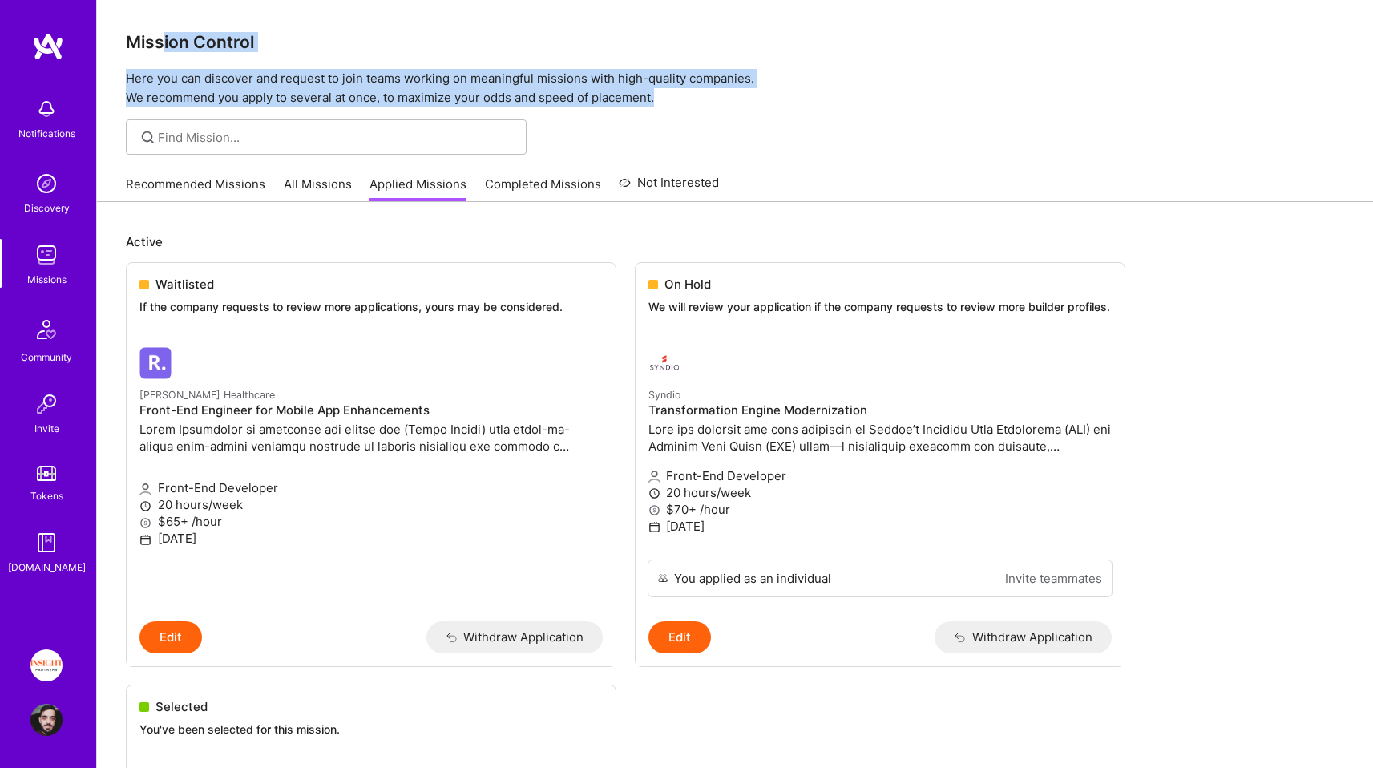
click at [165, 36] on div "Mission Control Here you can discover and request to join teams working on mean…" at bounding box center [735, 53] width 1276 height 107
click at [165, 36] on h3 "Mission Control" at bounding box center [735, 42] width 1219 height 20
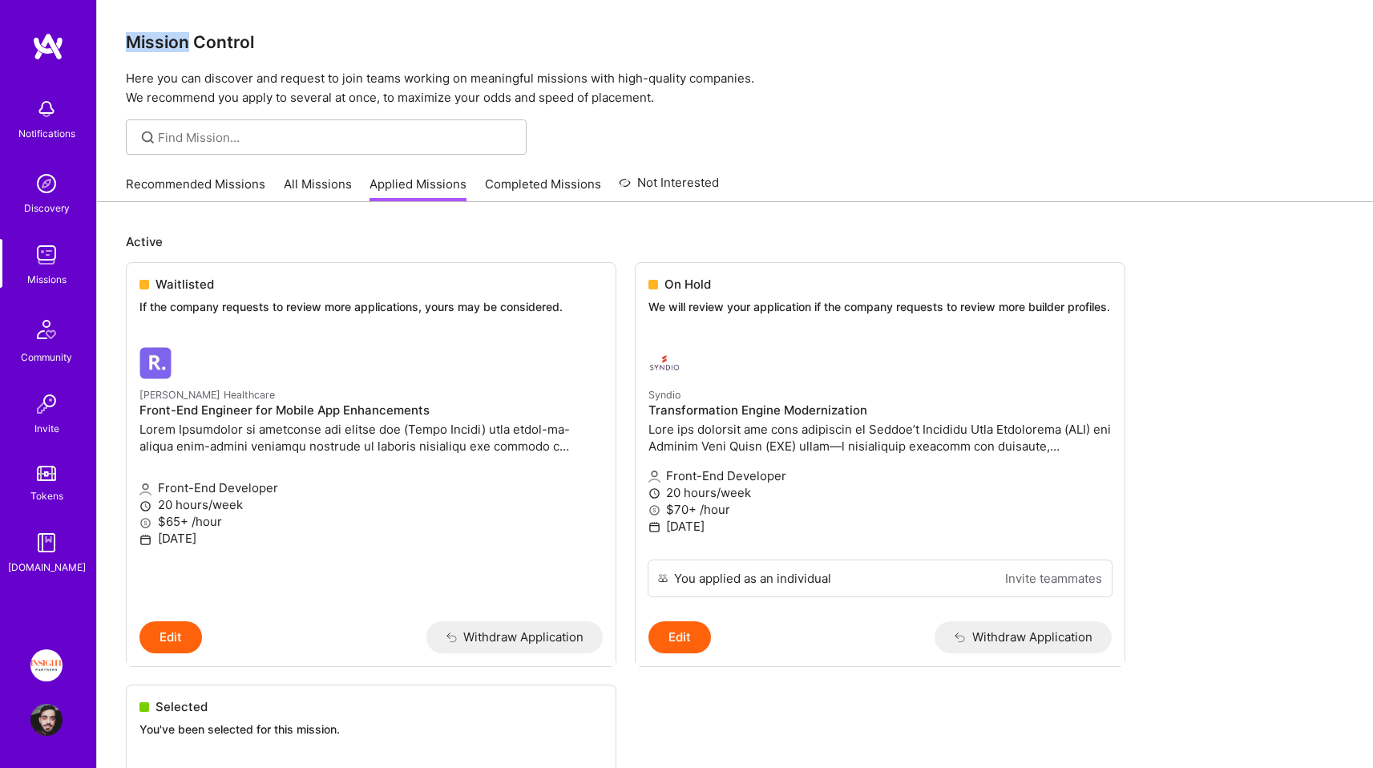
click at [165, 36] on h3 "Mission Control" at bounding box center [735, 42] width 1219 height 20
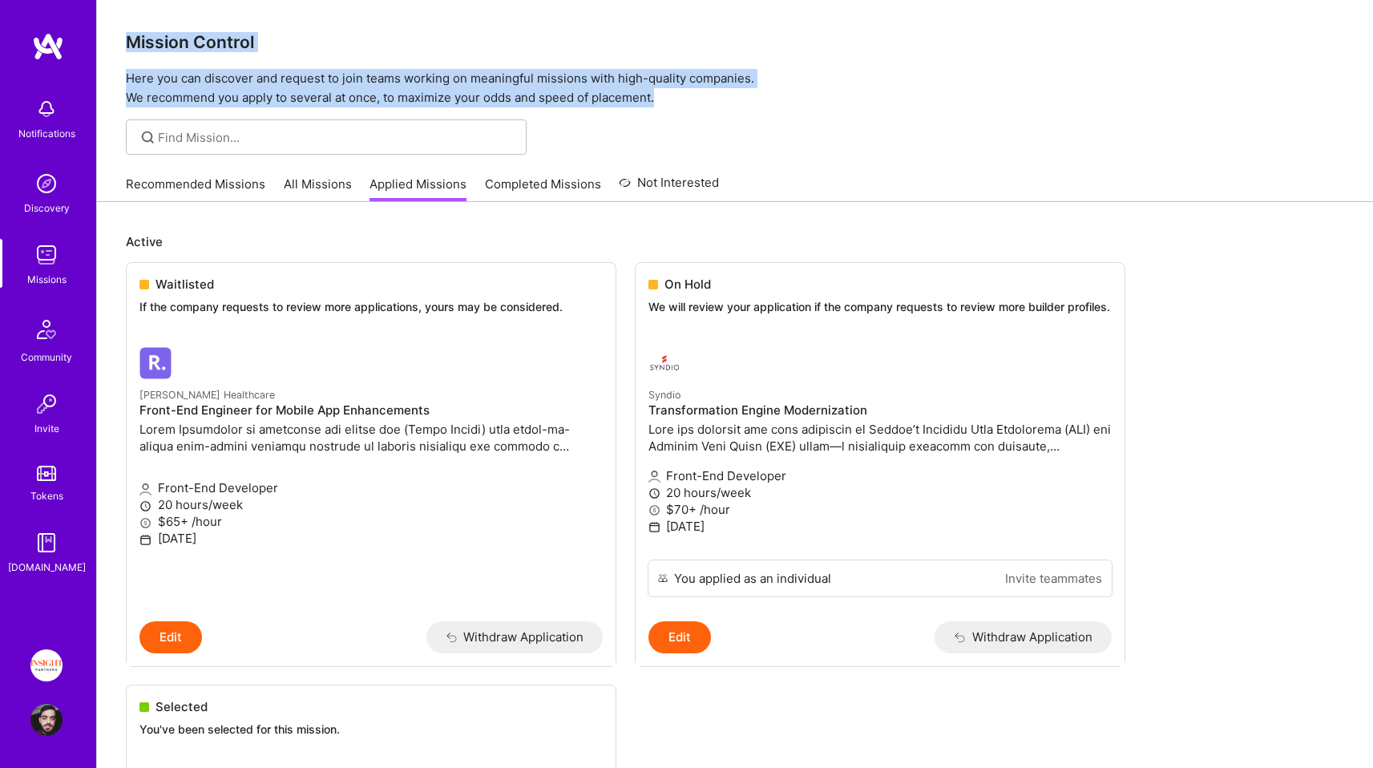
click at [665, 105] on div "Mission Control Here you can discover and request to join teams working on mean…" at bounding box center [735, 53] width 1276 height 107
click at [665, 105] on p "Here you can discover and request to join teams working on meaningful missions …" at bounding box center [735, 88] width 1219 height 38
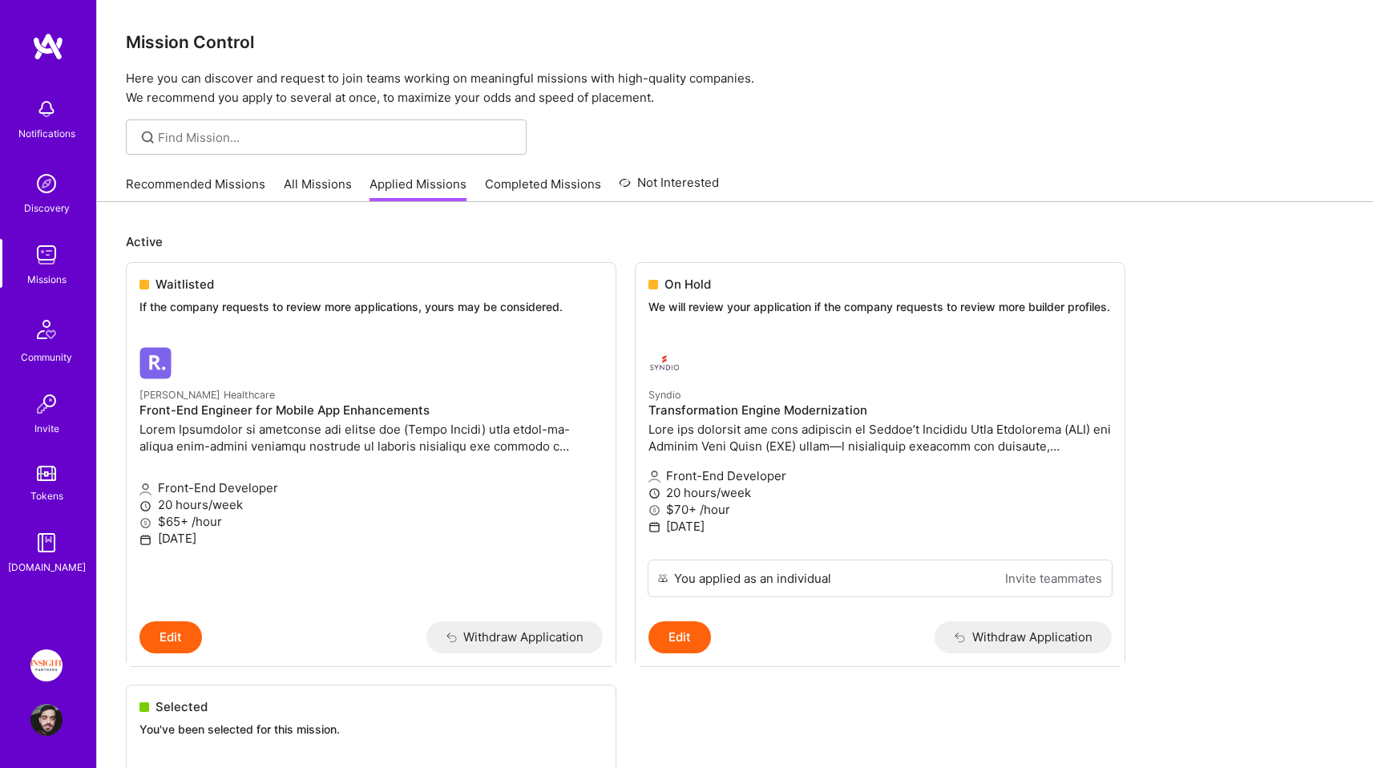
click at [665, 105] on p "Here you can discover and request to join teams working on meaningful missions …" at bounding box center [735, 88] width 1219 height 38
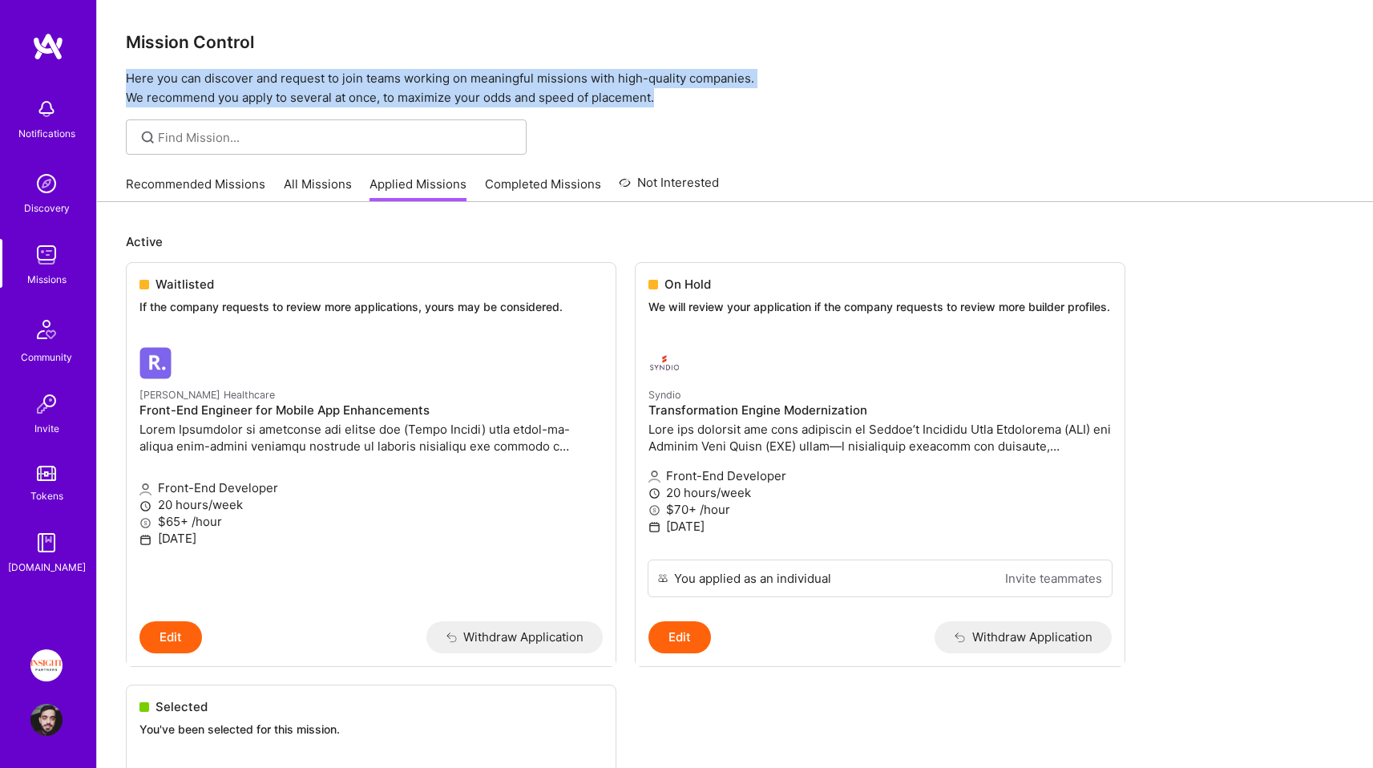
click at [247, 59] on div "Mission Control Here you can discover and request to join teams working on mean…" at bounding box center [735, 53] width 1276 height 107
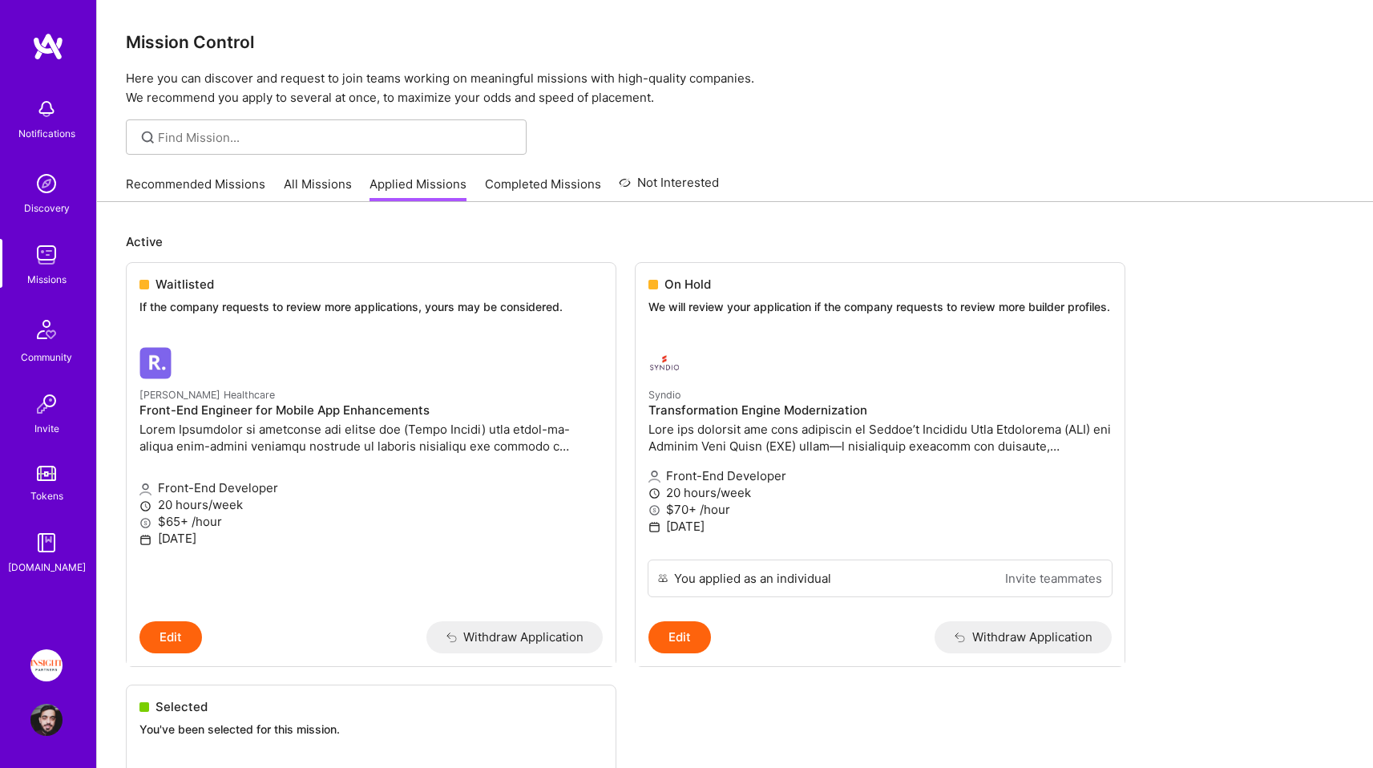
click at [205, 45] on h3 "Mission Control" at bounding box center [735, 42] width 1219 height 20
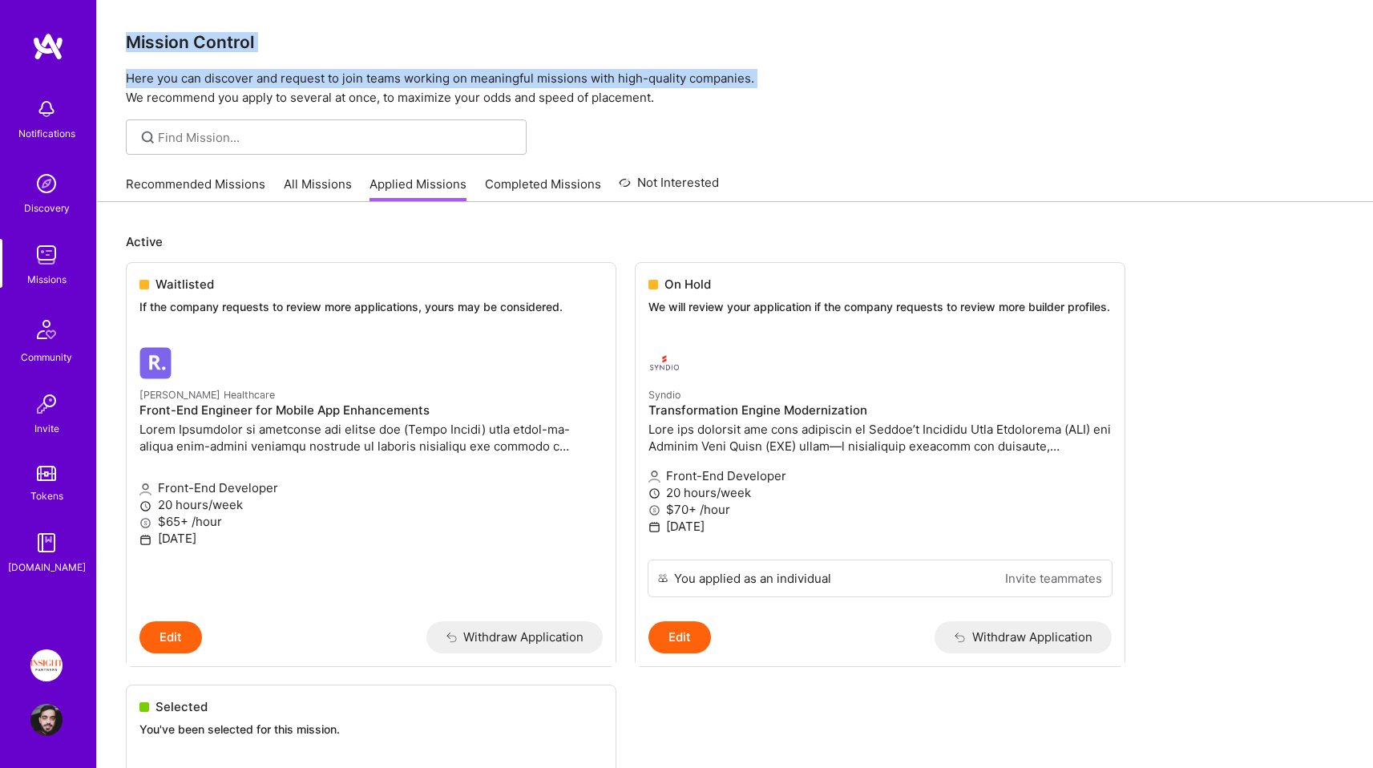
click at [382, 83] on div "Mission Control Here you can discover and request to join teams working on mean…" at bounding box center [735, 53] width 1276 height 107
click at [386, 88] on p "Here you can discover and request to join teams working on meaningful missions …" at bounding box center [735, 88] width 1219 height 38
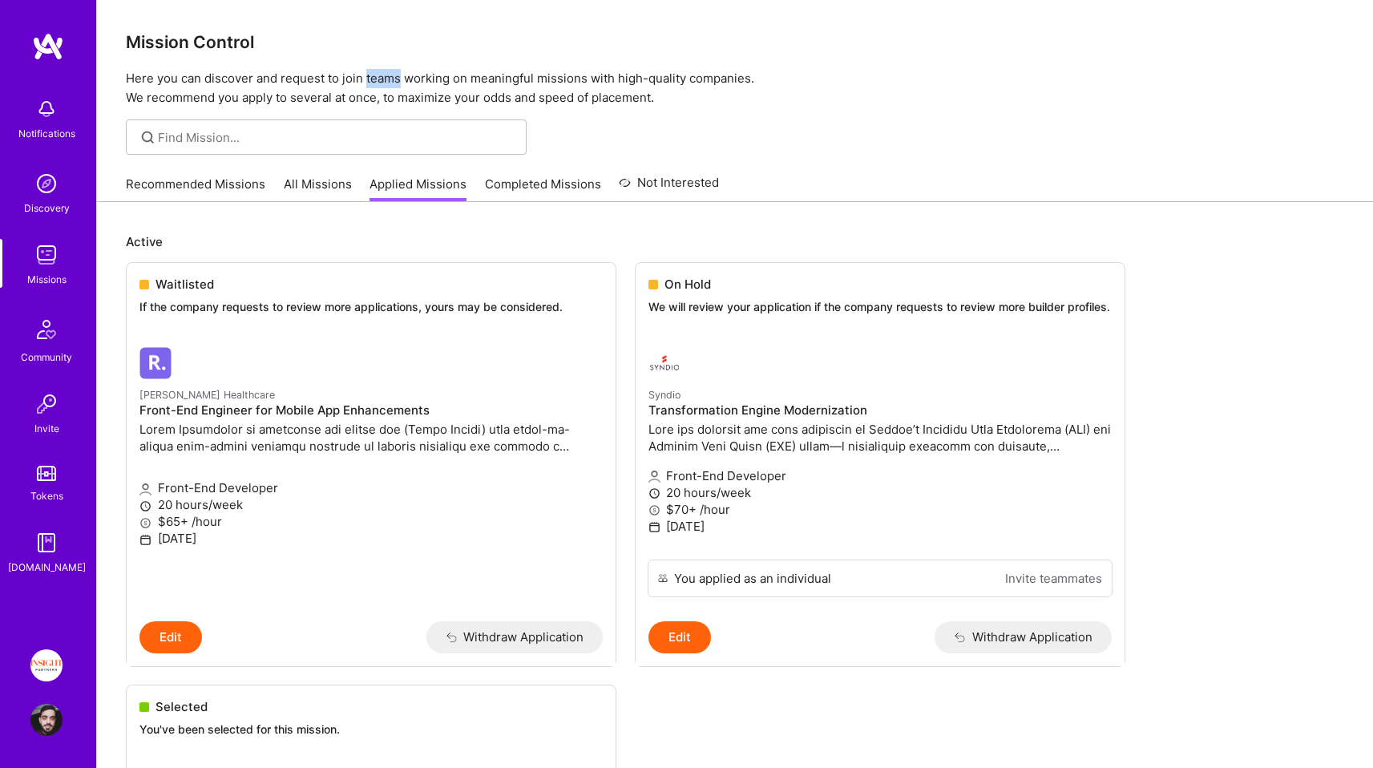
click at [386, 88] on p "Here you can discover and request to join teams working on meaningful missions …" at bounding box center [735, 88] width 1219 height 38
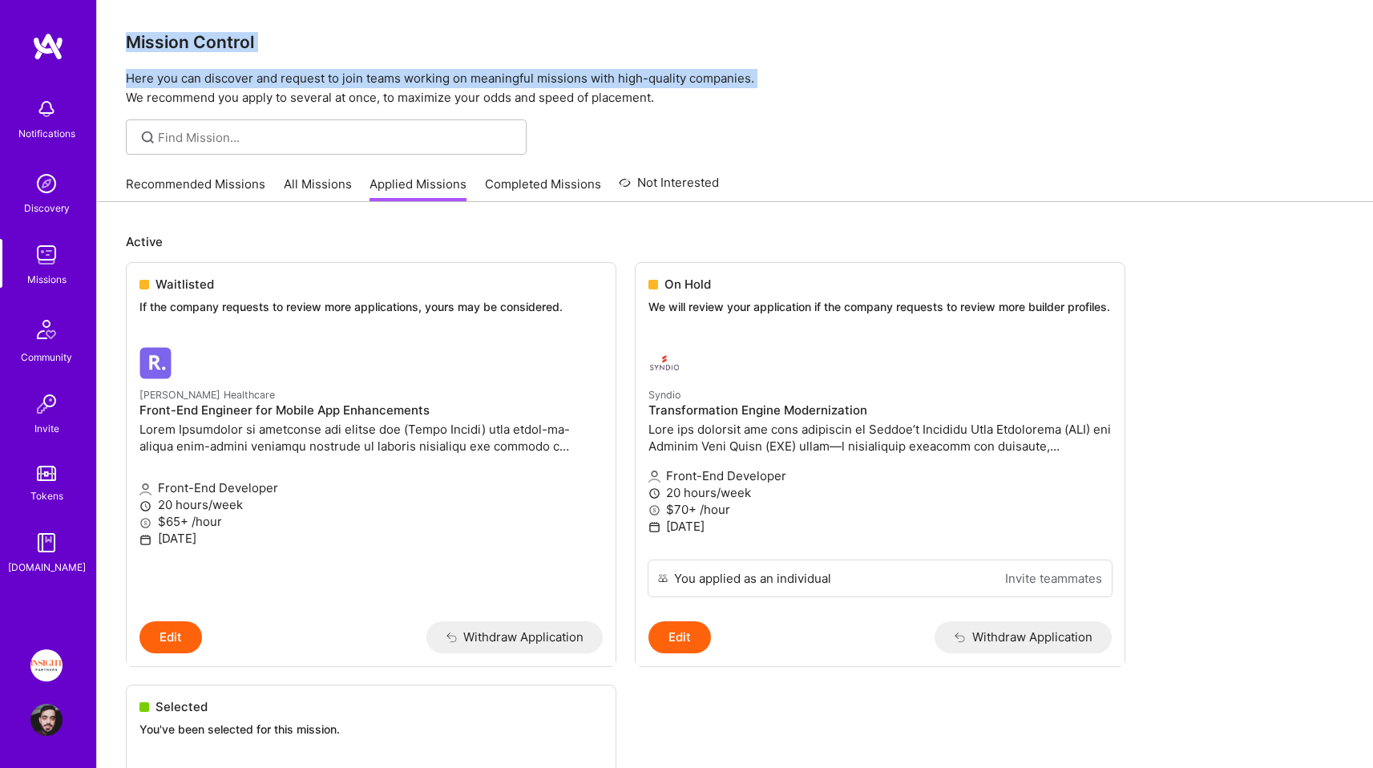
click at [293, 40] on div "Mission Control Here you can discover and request to join teams working on mean…" at bounding box center [735, 53] width 1276 height 107
click at [293, 40] on h3 "Mission Control" at bounding box center [735, 42] width 1219 height 20
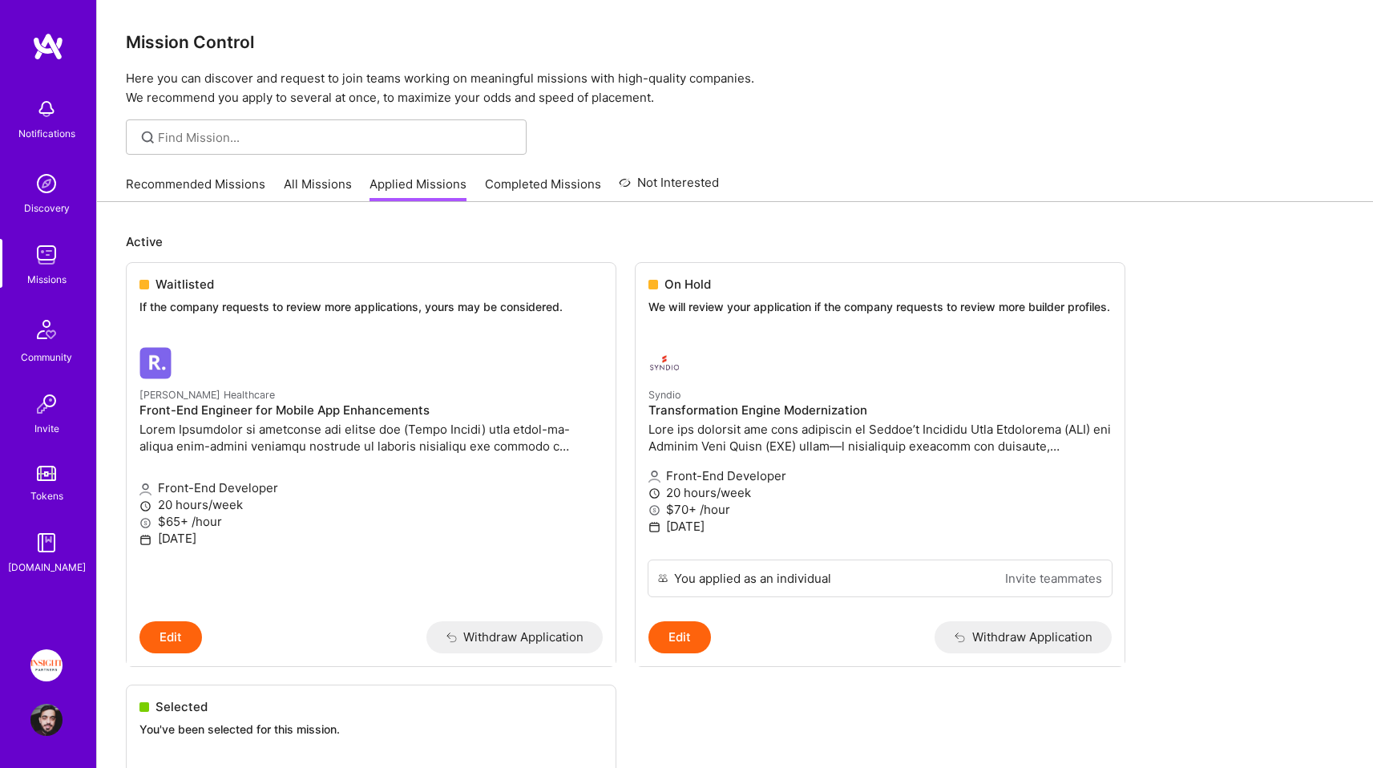
click at [293, 40] on h3 "Mission Control" at bounding box center [735, 42] width 1219 height 20
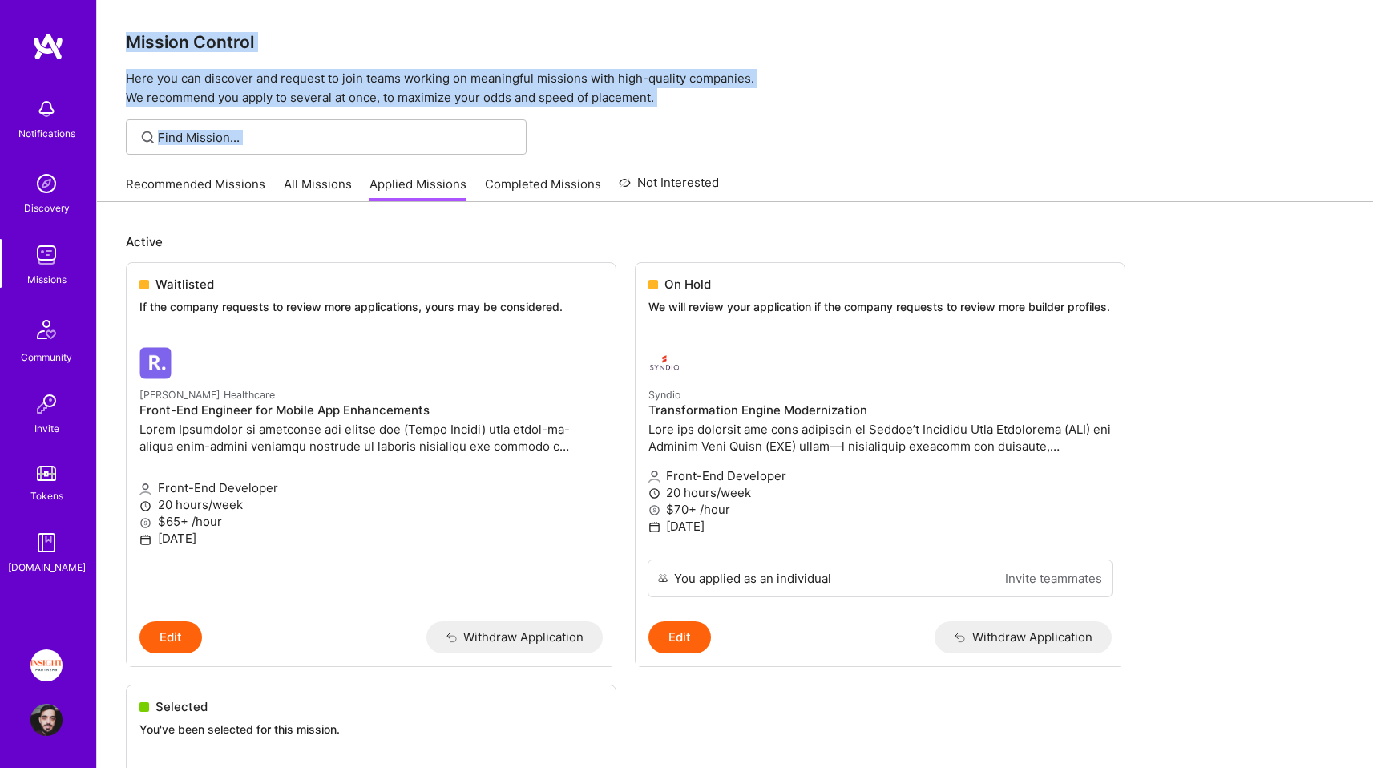
click at [320, 95] on p "Here you can discover and request to join teams working on meaningful missions …" at bounding box center [735, 88] width 1219 height 38
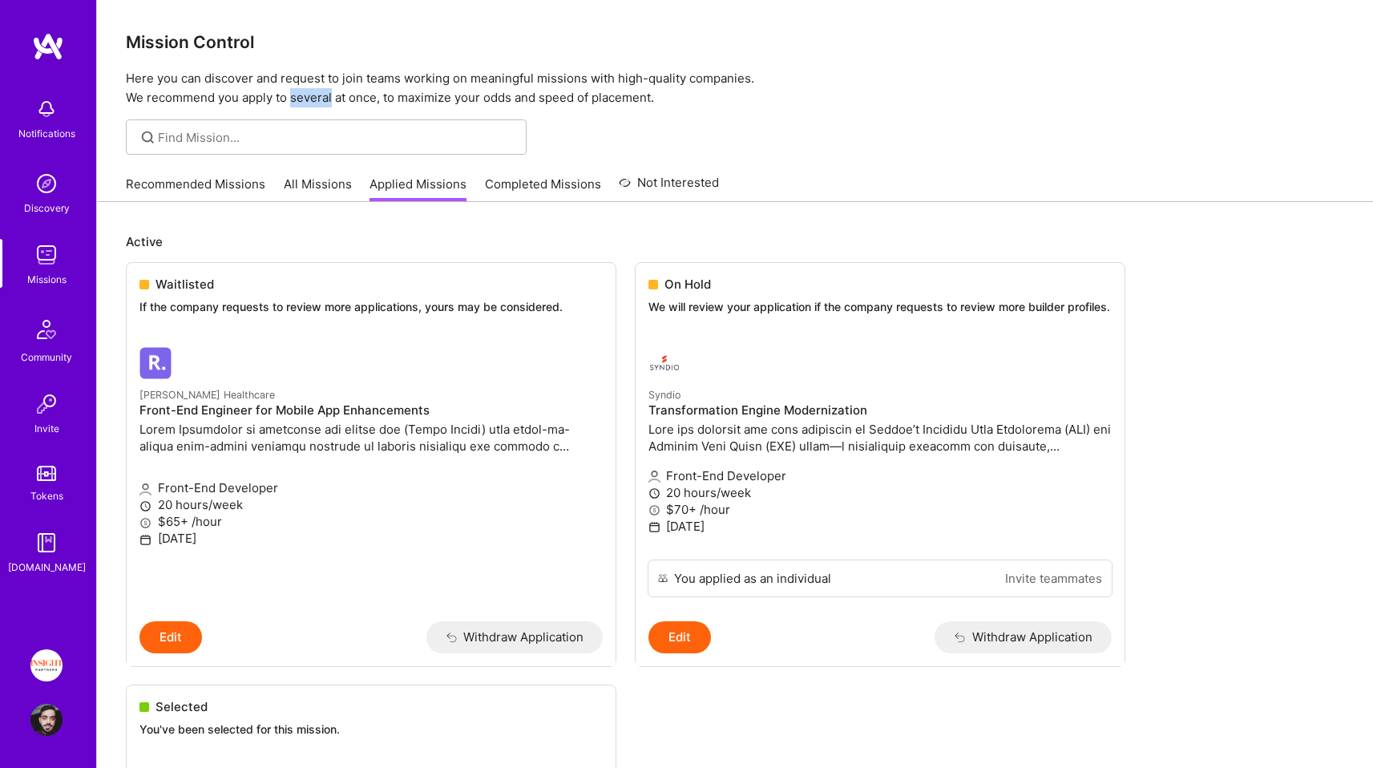
click at [320, 95] on p "Here you can discover and request to join teams working on meaningful missions …" at bounding box center [735, 88] width 1219 height 38
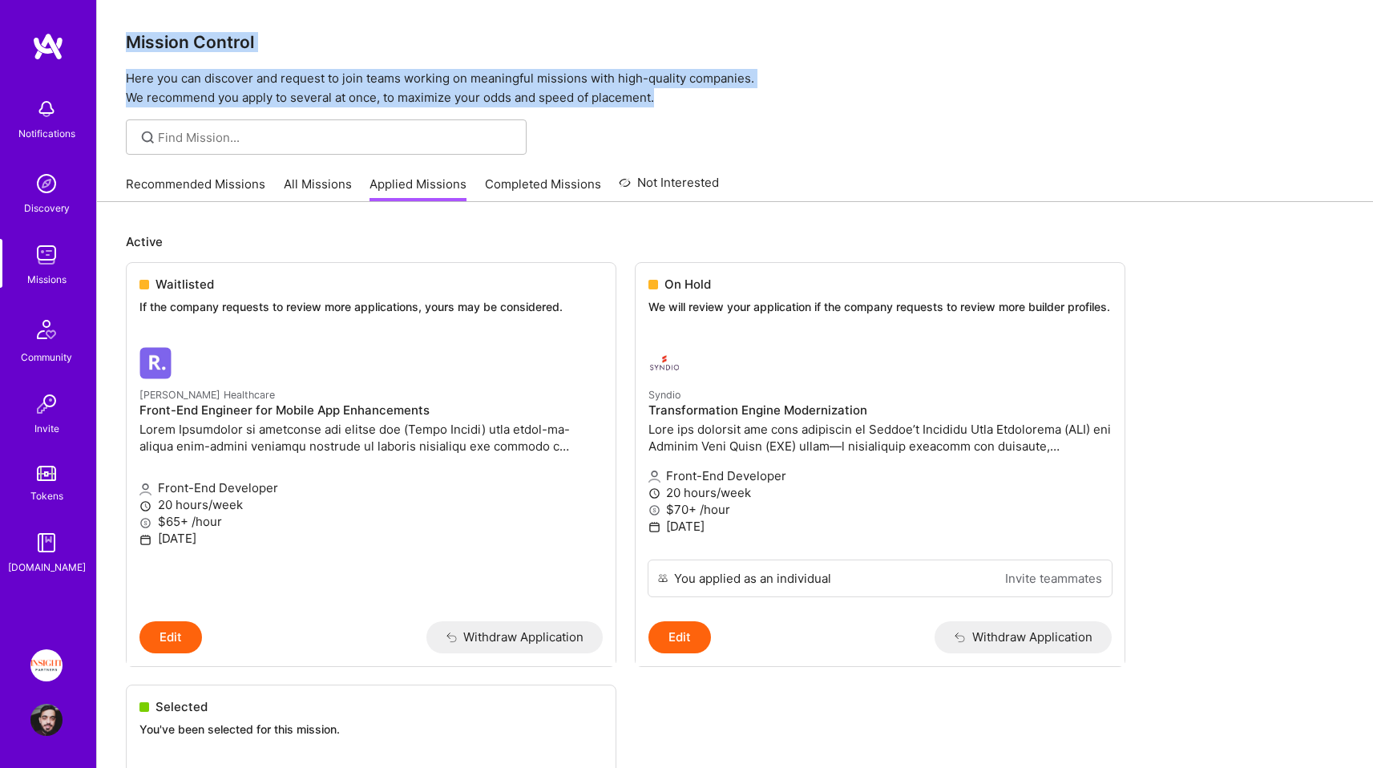
click at [258, 18] on div "Mission Control Here you can discover and request to join teams working on mean…" at bounding box center [735, 53] width 1276 height 107
click at [269, 39] on h3 "Mission Control" at bounding box center [735, 42] width 1219 height 20
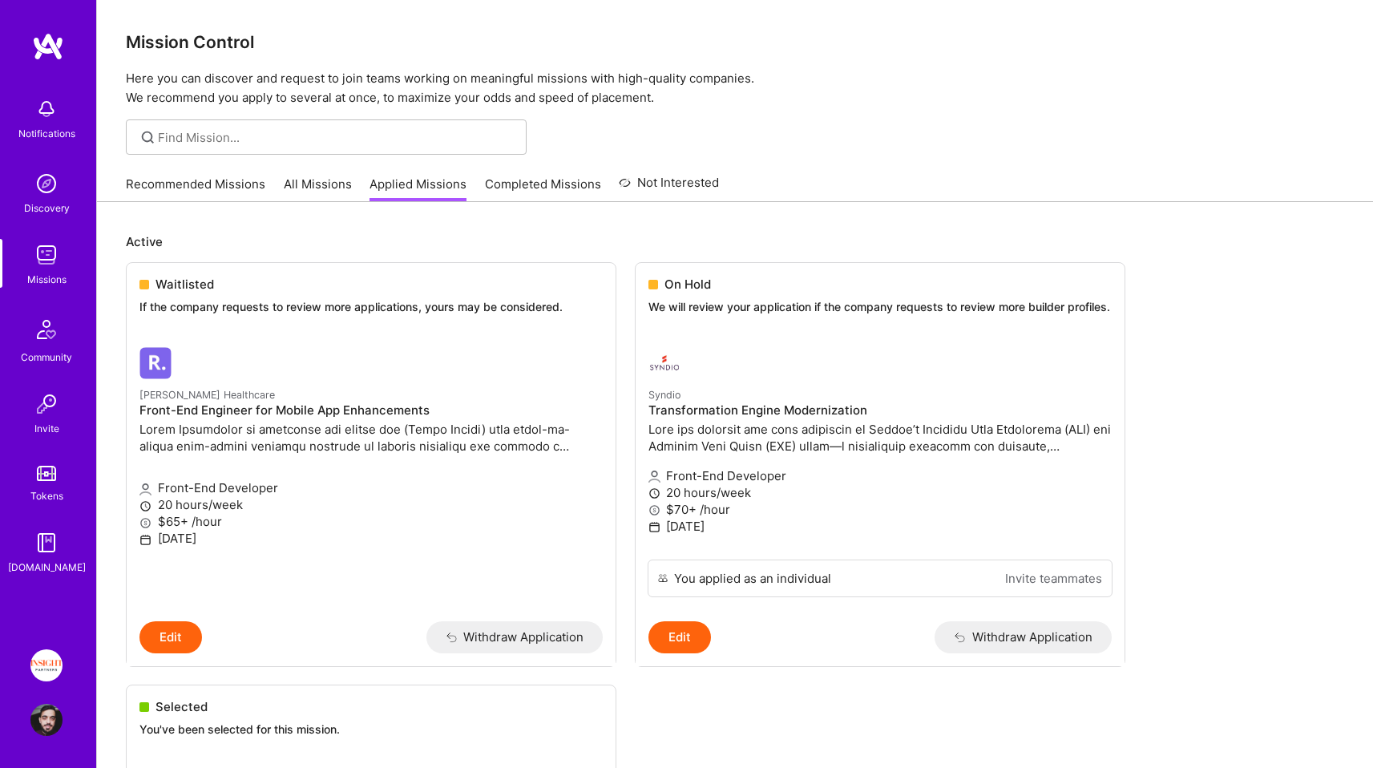
click at [675, 99] on p "Here you can discover and request to join teams working on meaningful missions …" at bounding box center [735, 88] width 1219 height 38
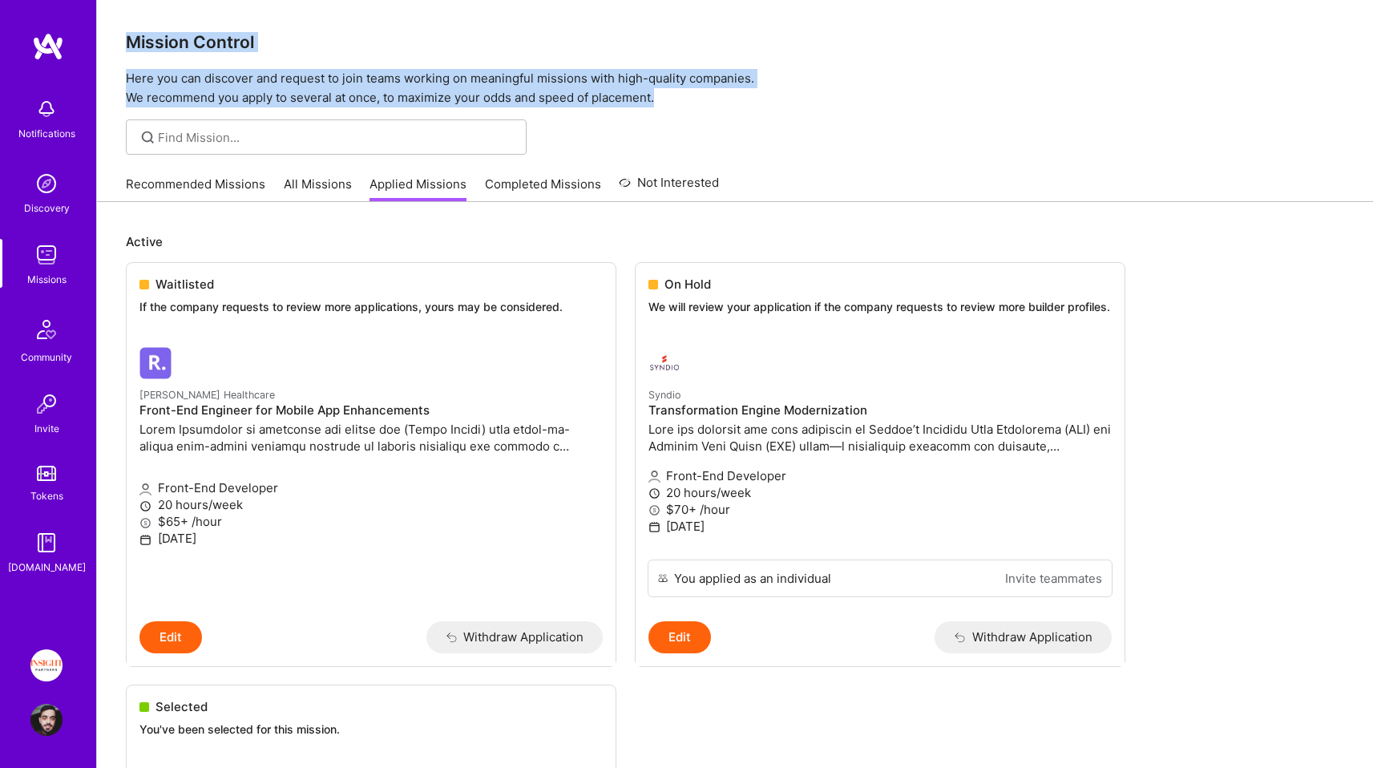
click at [471, 39] on div "Mission Control Here you can discover and request to join teams working on mean…" at bounding box center [735, 53] width 1276 height 107
click at [467, 40] on h3 "Mission Control" at bounding box center [735, 42] width 1219 height 20
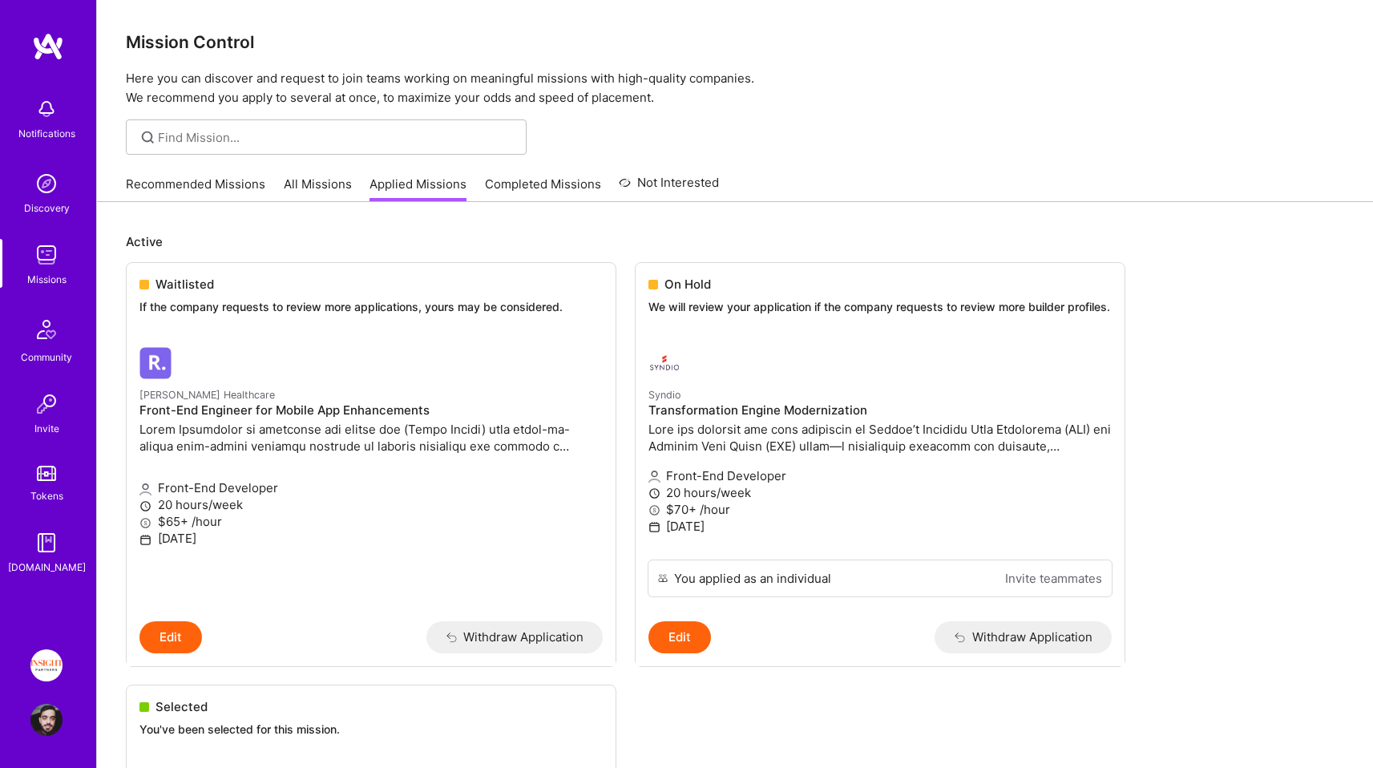
click at [467, 40] on h3 "Mission Control" at bounding box center [735, 42] width 1219 height 20
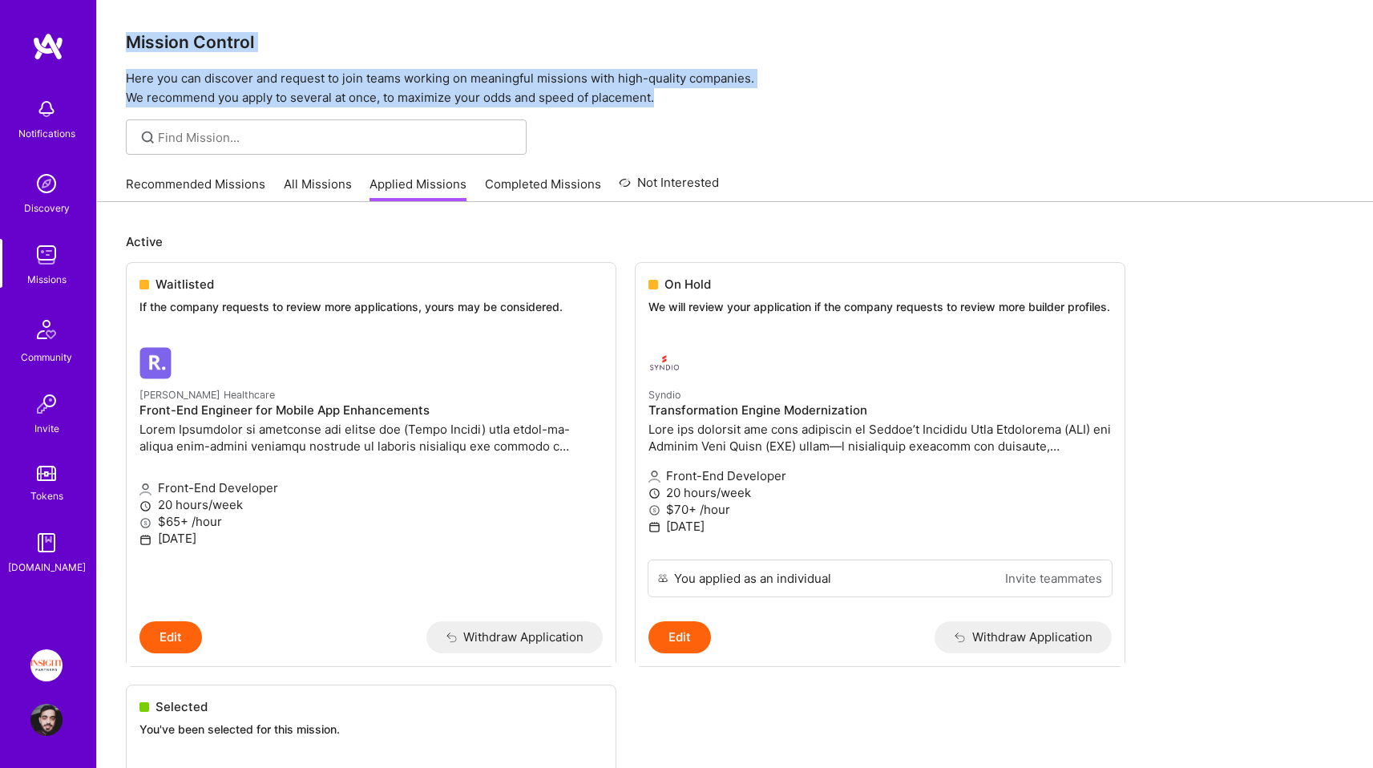
click at [632, 93] on div "Mission Control Here you can discover and request to join teams working on mean…" at bounding box center [735, 53] width 1276 height 107
click at [633, 93] on p "Here you can discover and request to join teams working on meaningful missions …" at bounding box center [735, 88] width 1219 height 38
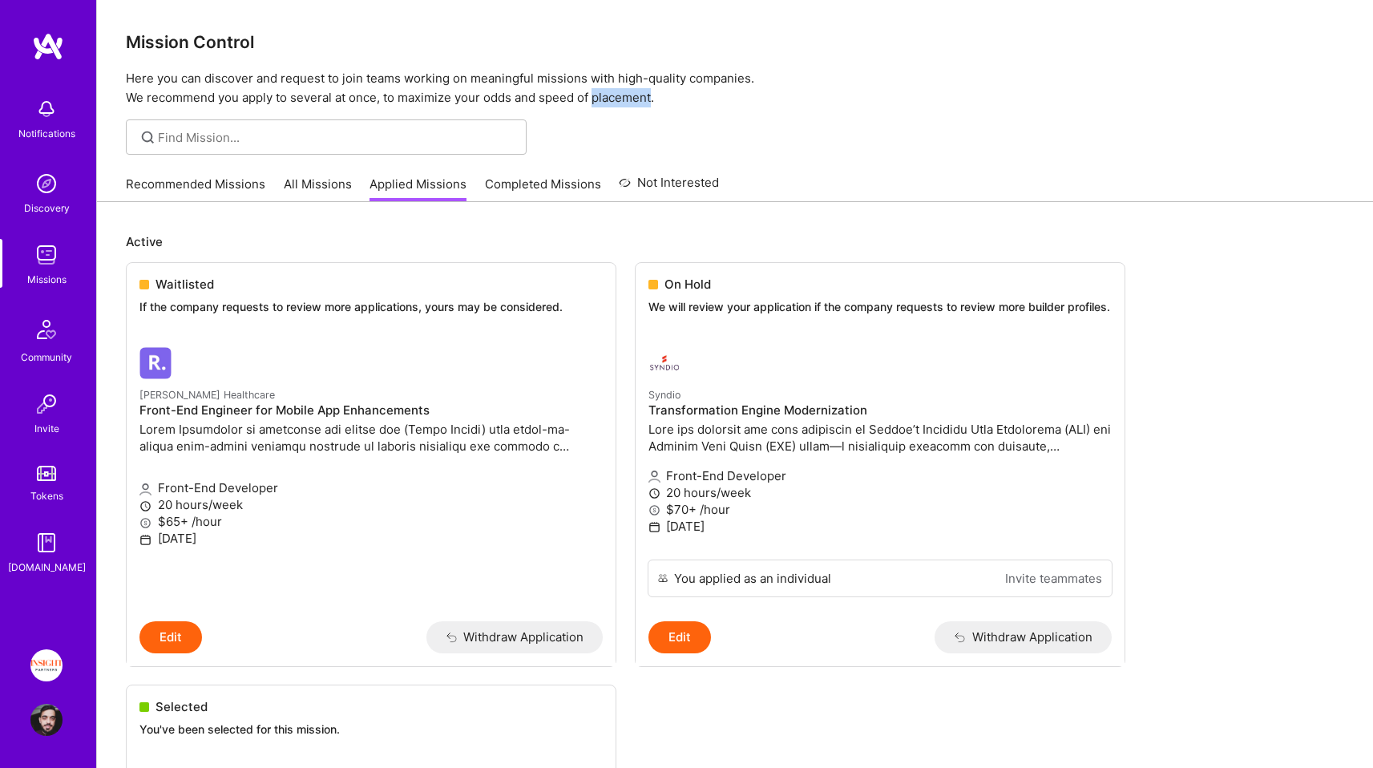
click at [633, 93] on p "Here you can discover and request to join teams working on meaningful missions …" at bounding box center [735, 88] width 1219 height 38
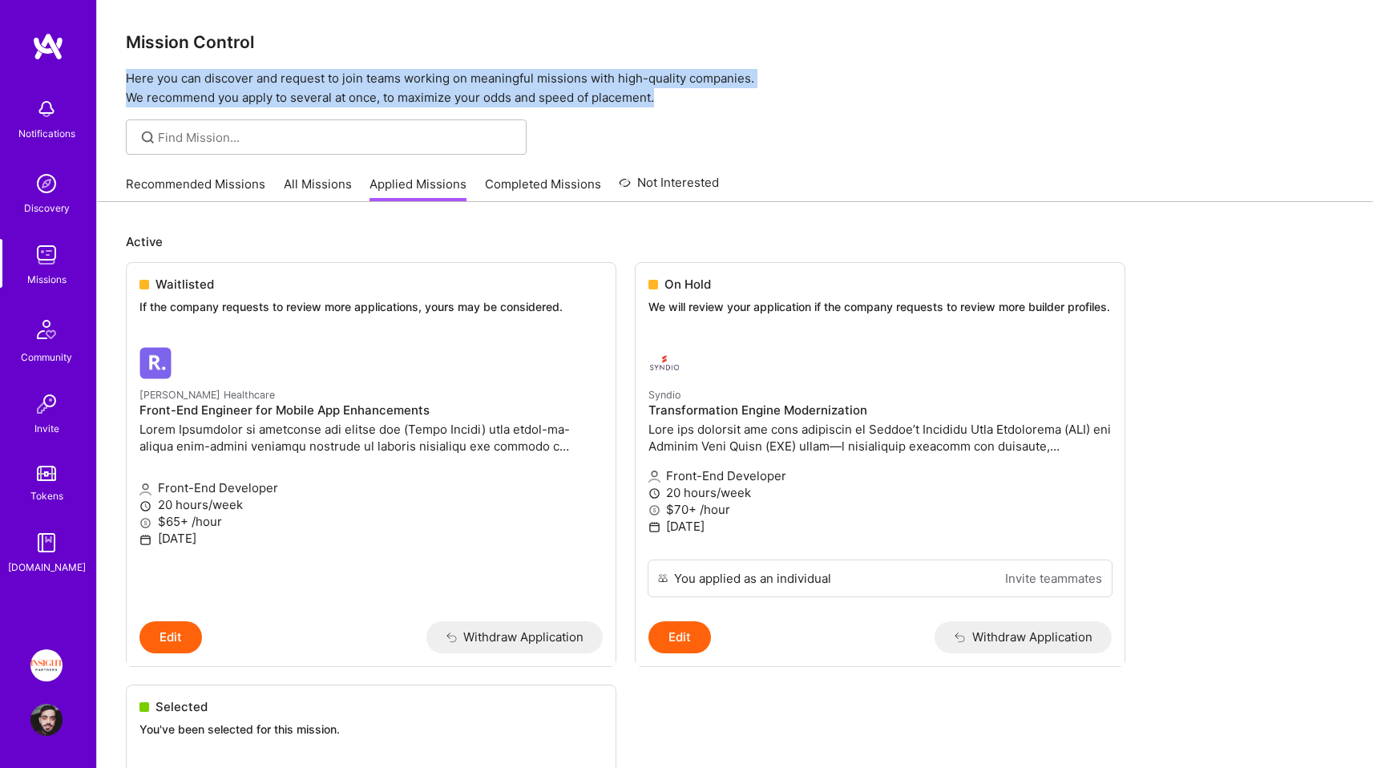
click at [400, 59] on div "Mission Control Here you can discover and request to join teams working on mean…" at bounding box center [735, 53] width 1276 height 107
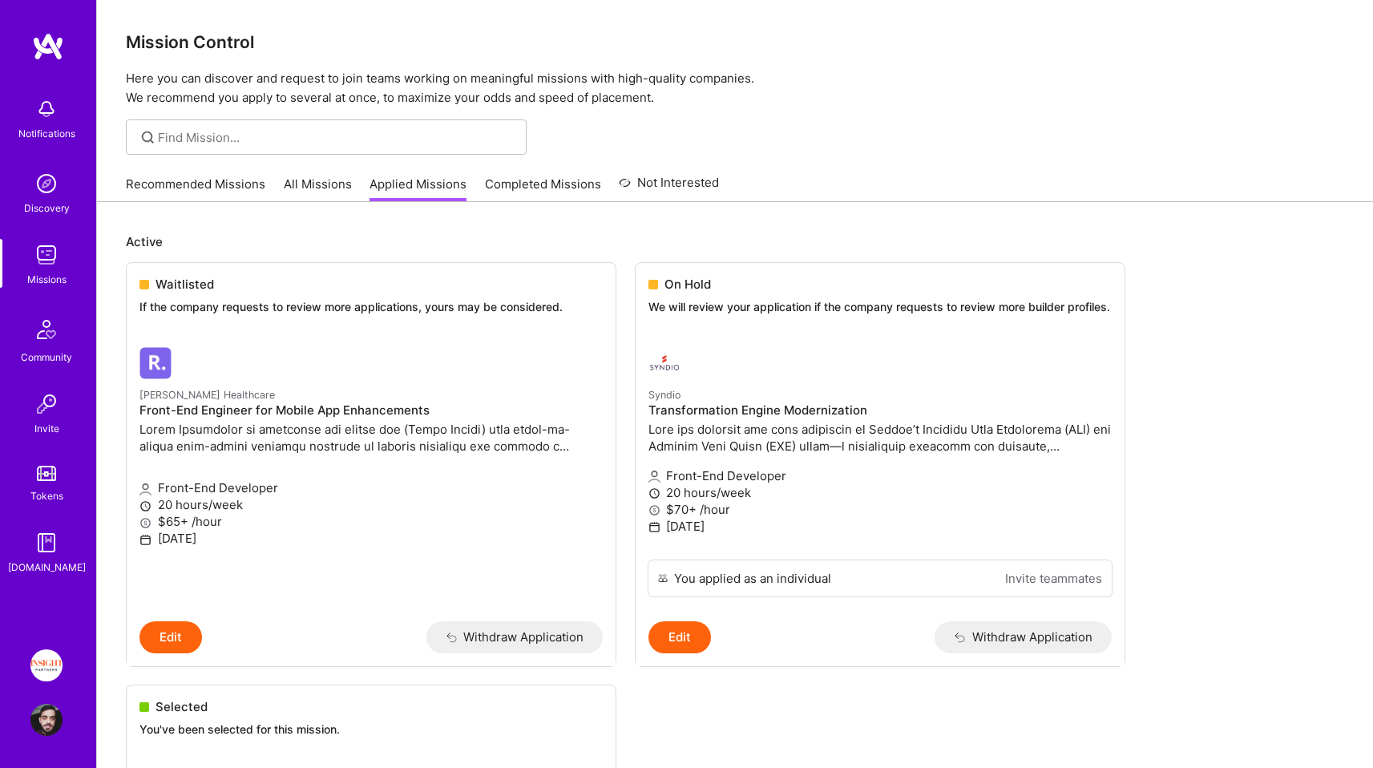
click at [352, 42] on h3 "Mission Control" at bounding box center [735, 42] width 1219 height 20
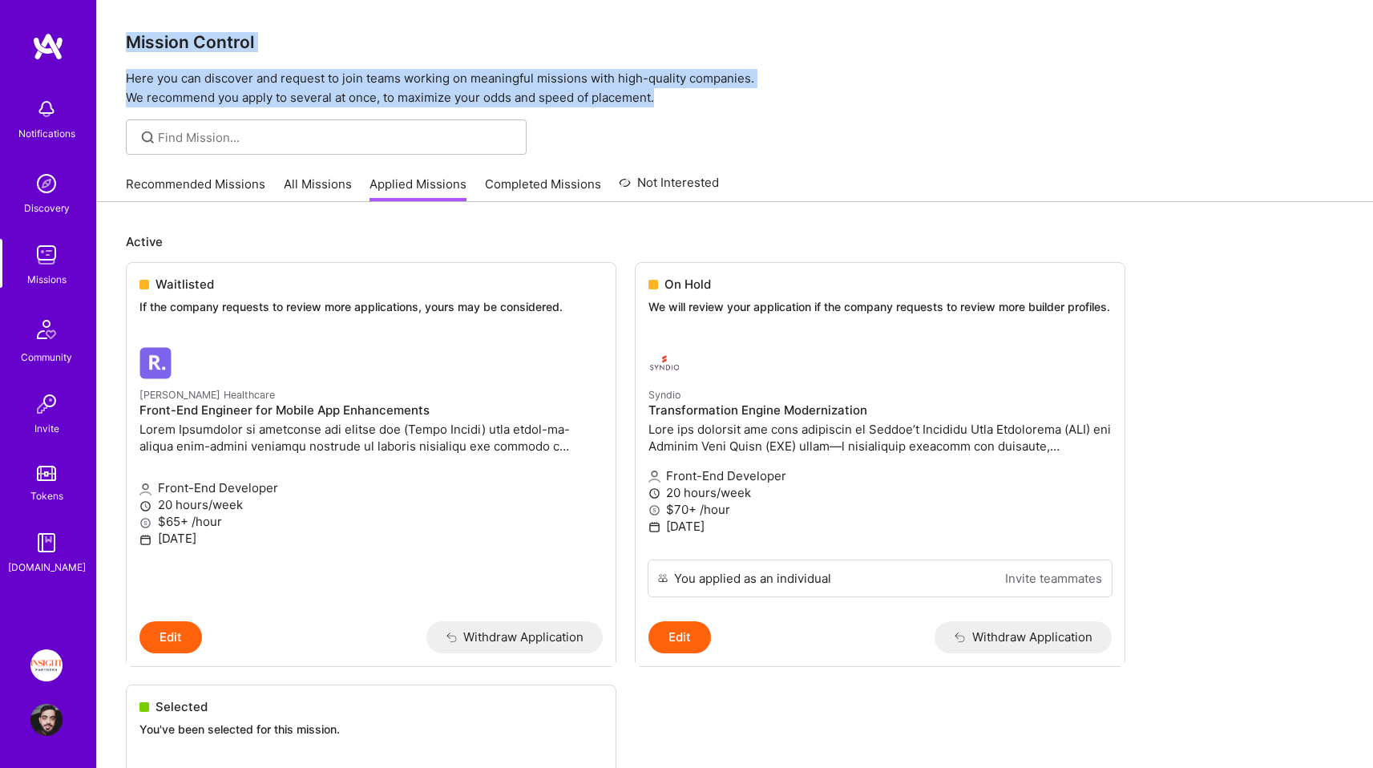
click at [476, 96] on div "Mission Control Here you can discover and request to join teams working on mean…" at bounding box center [735, 53] width 1276 height 107
click at [476, 96] on p "Here you can discover and request to join teams working on meaningful missions …" at bounding box center [735, 88] width 1219 height 38
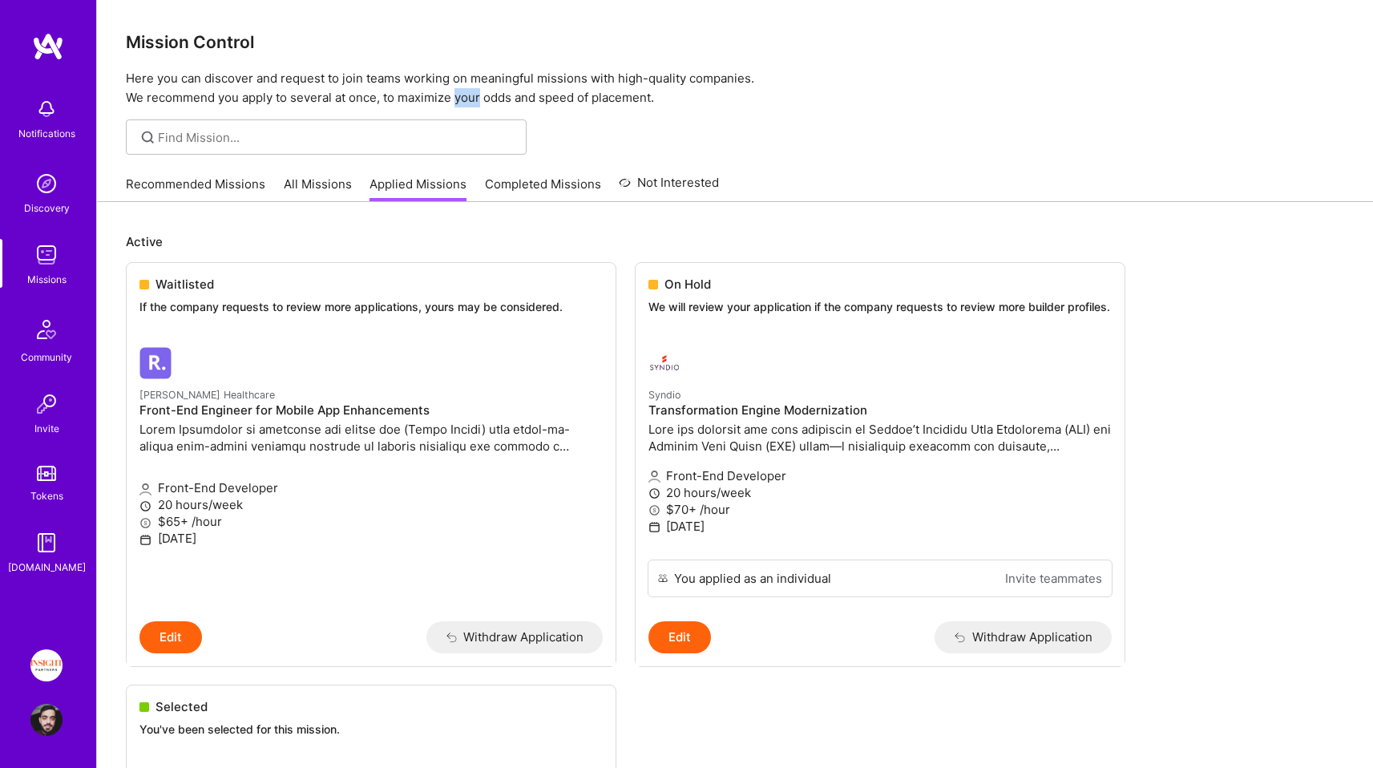
click at [476, 96] on p "Here you can discover and request to join teams working on meaningful missions …" at bounding box center [735, 88] width 1219 height 38
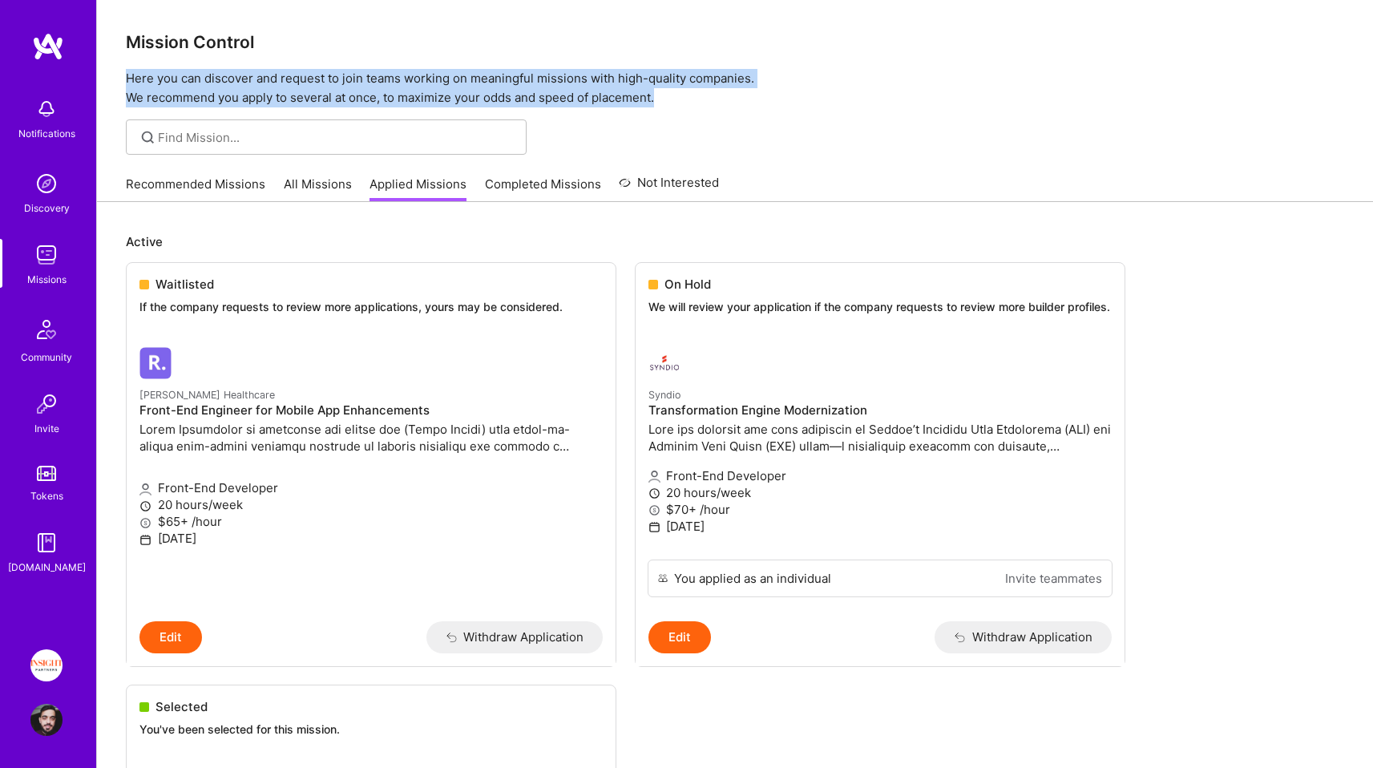
click at [443, 54] on div "Mission Control Here you can discover and request to join teams working on mean…" at bounding box center [735, 53] width 1276 height 107
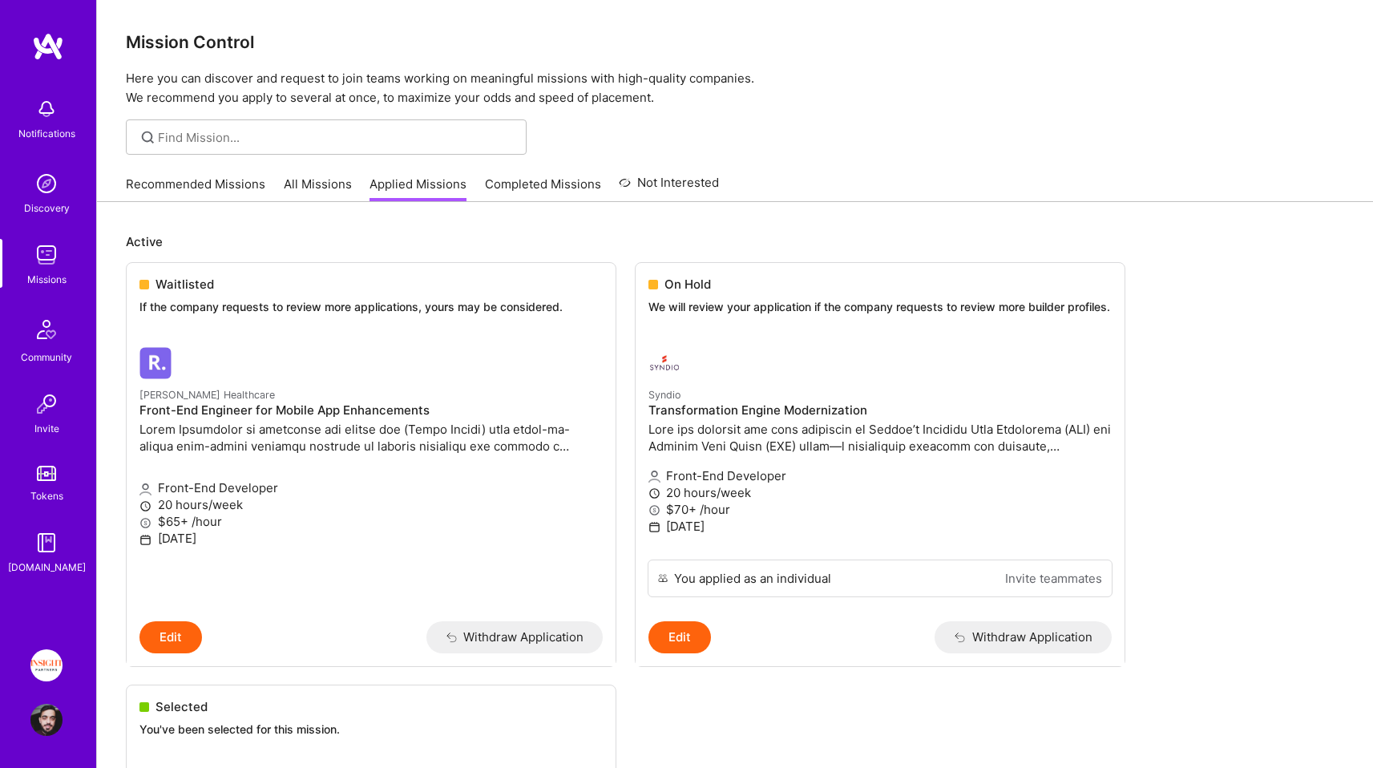
click at [423, 39] on h3 "Mission Control" at bounding box center [735, 42] width 1219 height 20
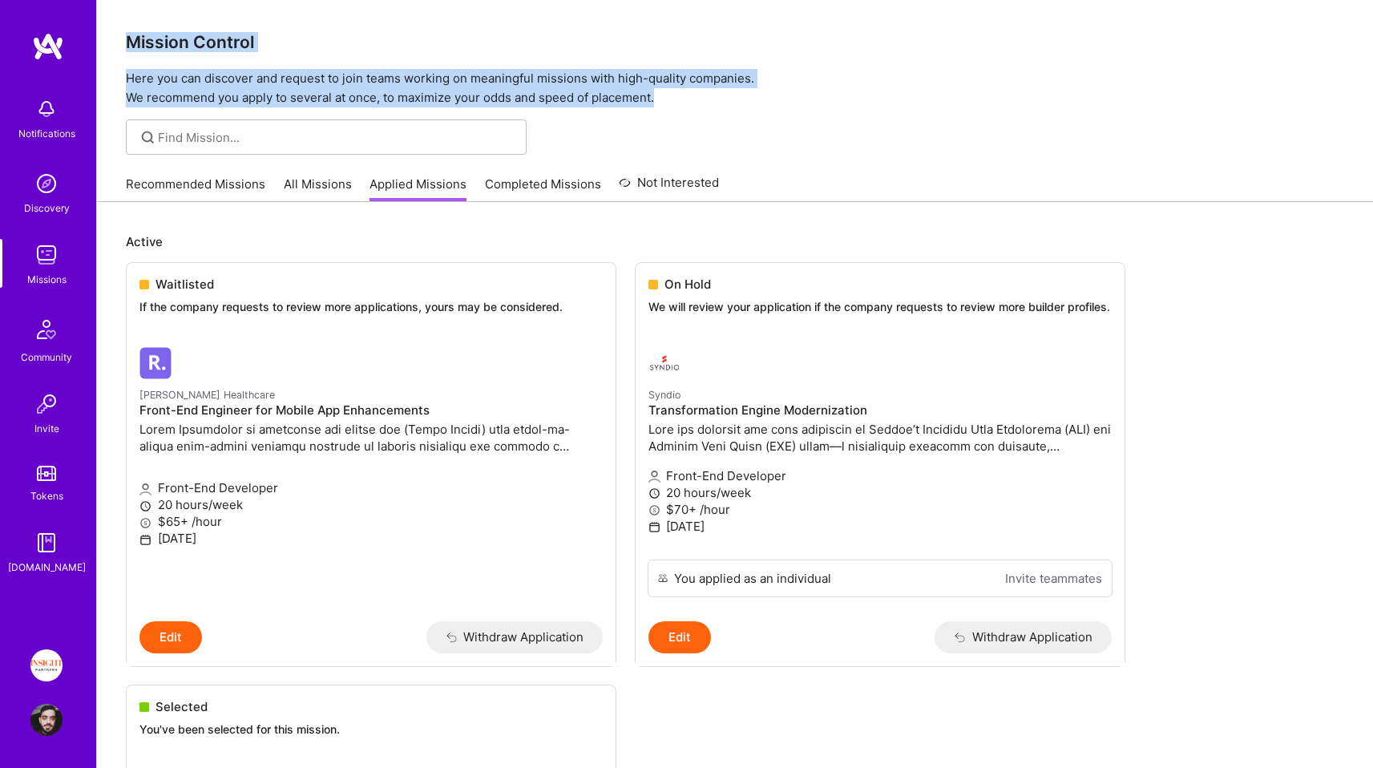
click at [473, 91] on div "Mission Control Here you can discover and request to join teams working on mean…" at bounding box center [735, 53] width 1276 height 107
click at [475, 97] on p "Here you can discover and request to join teams working on meaningful missions …" at bounding box center [735, 88] width 1219 height 38
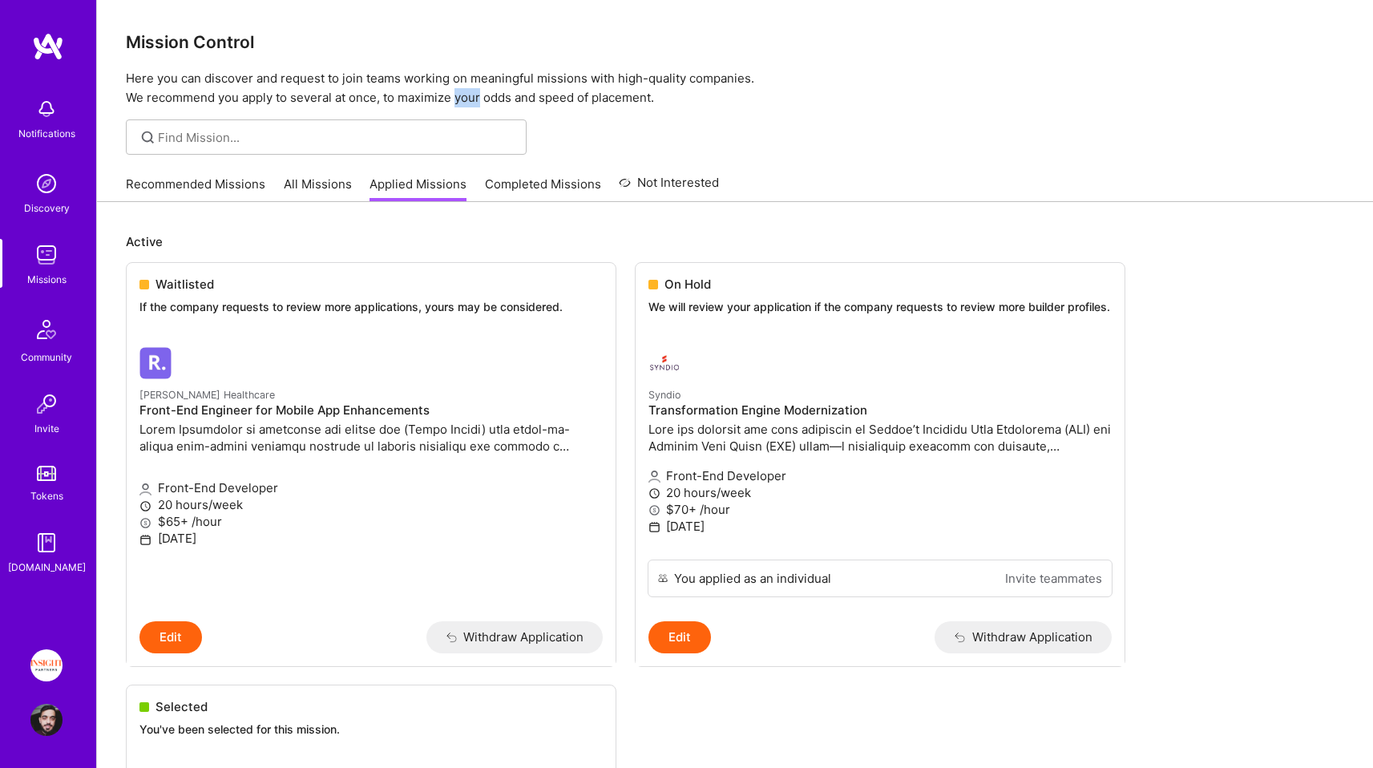
click at [475, 97] on p "Here you can discover and request to join teams working on meaningful missions …" at bounding box center [735, 88] width 1219 height 38
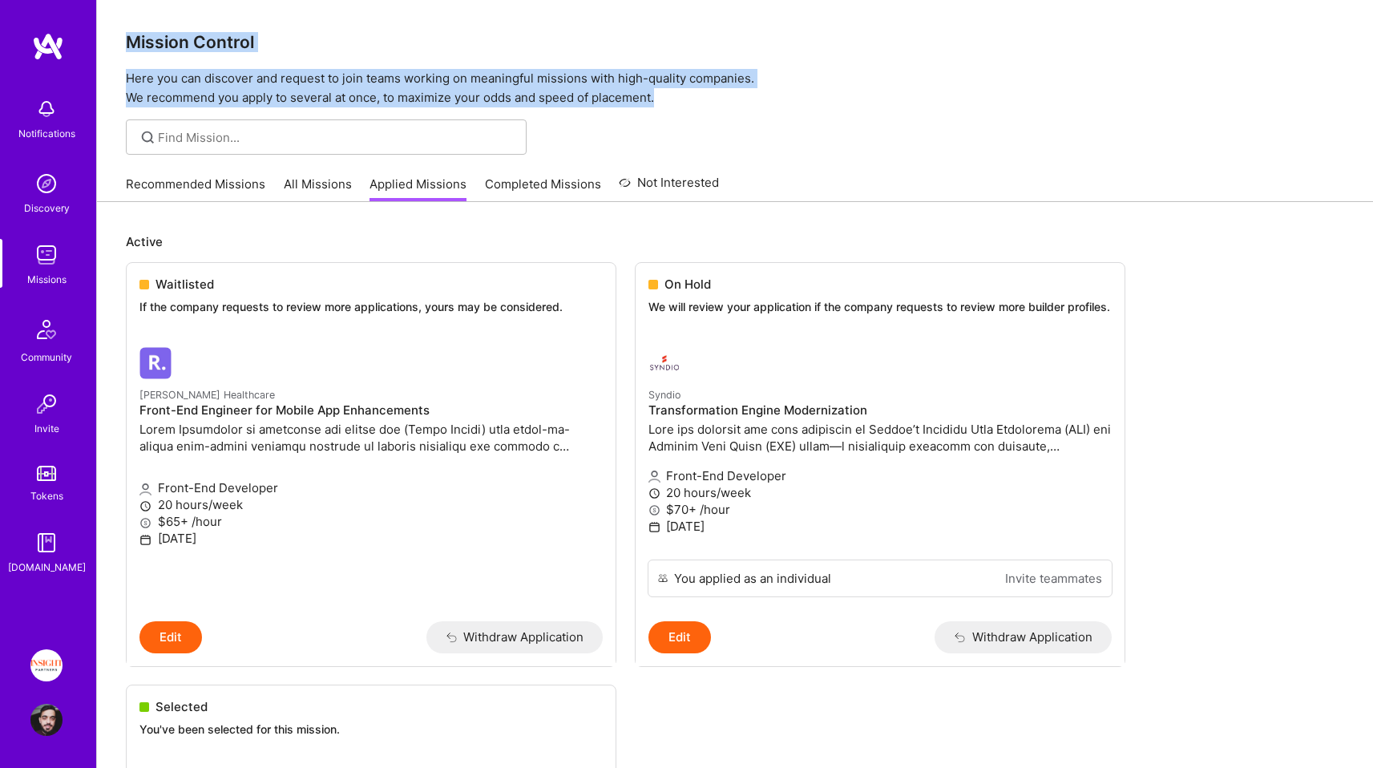
click at [391, 28] on div "Mission Control Here you can discover and request to join teams working on mean…" at bounding box center [735, 53] width 1276 height 107
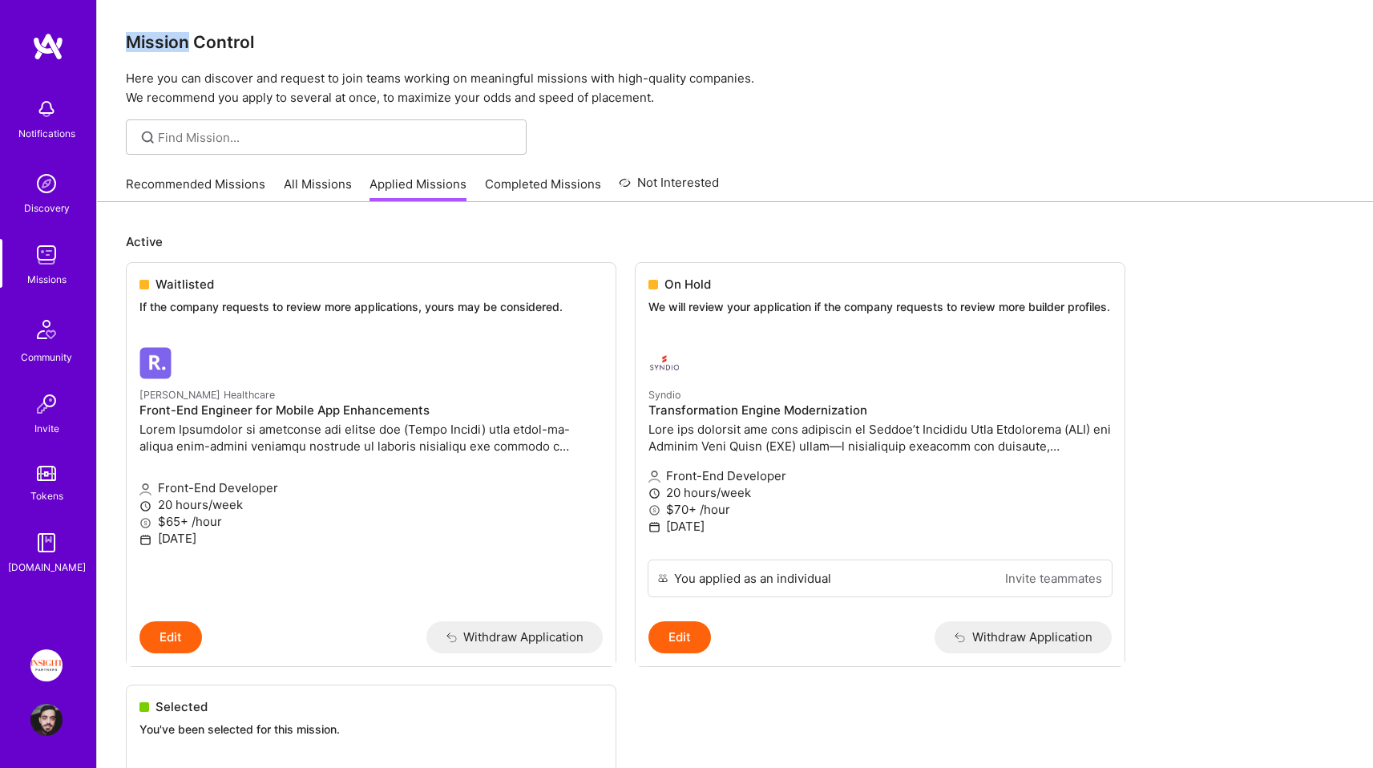
click at [391, 28] on div "Mission Control Here you can discover and request to join teams working on mean…" at bounding box center [735, 53] width 1276 height 107
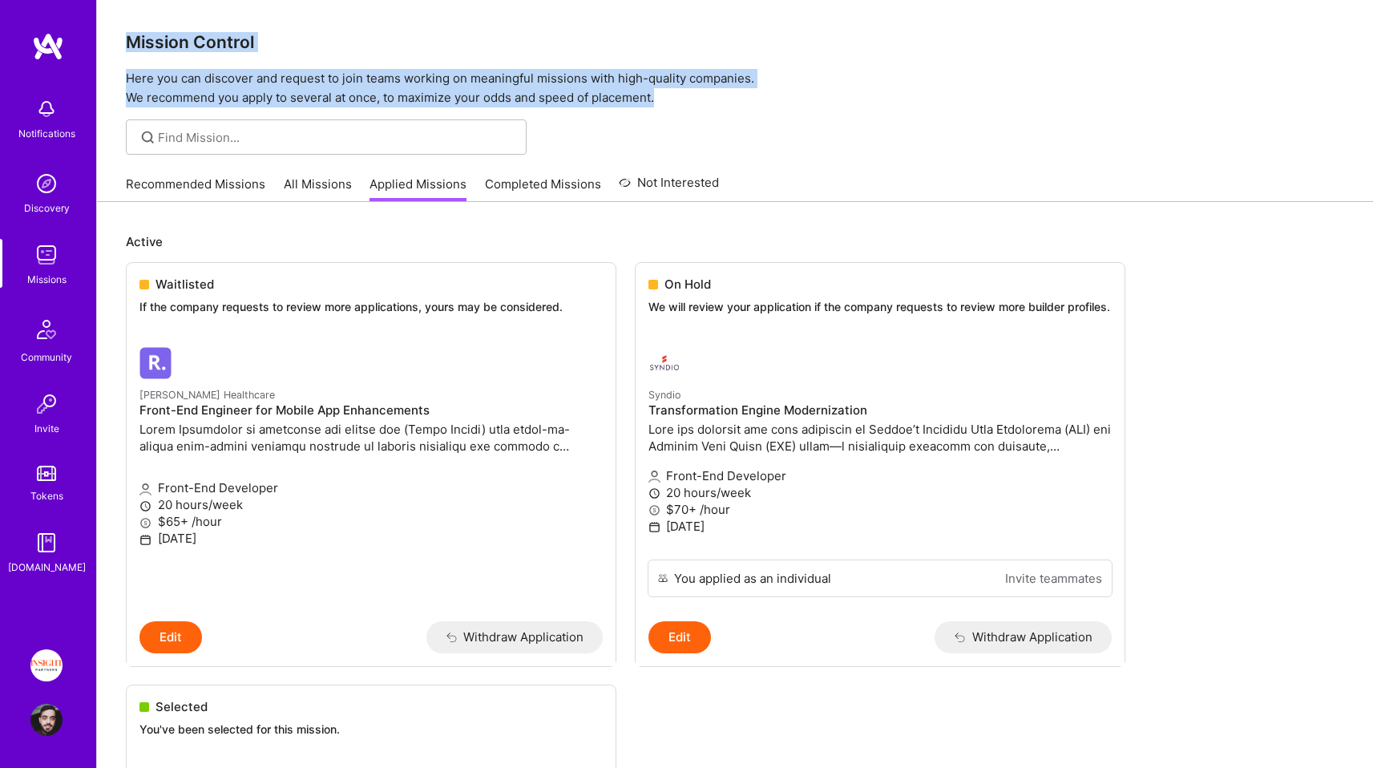
click at [437, 89] on div "Mission Control Here you can discover and request to join teams working on mean…" at bounding box center [735, 53] width 1276 height 107
click at [441, 98] on p "Here you can discover and request to join teams working on meaningful missions …" at bounding box center [735, 88] width 1219 height 38
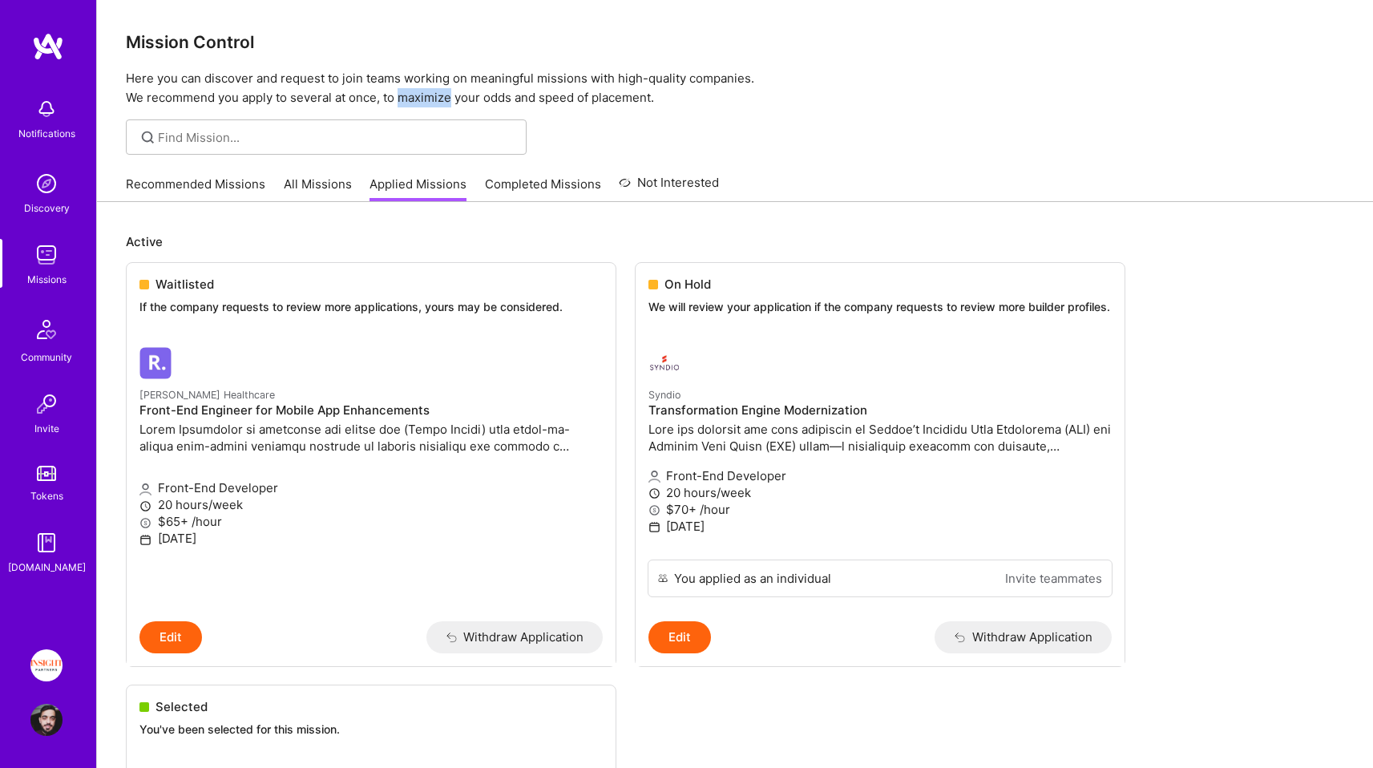
click at [441, 98] on p "Here you can discover and request to join teams working on meaningful missions …" at bounding box center [735, 88] width 1219 height 38
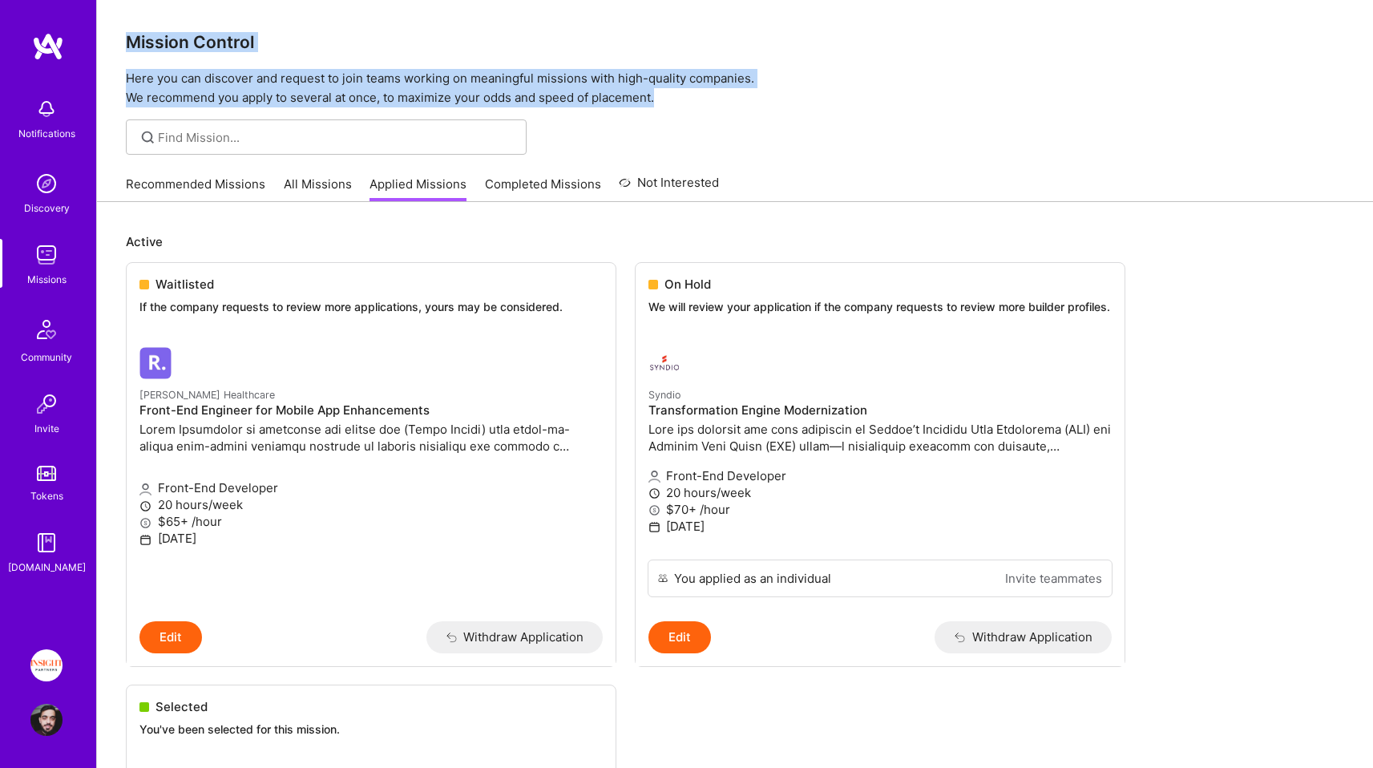
click at [362, 34] on div "Mission Control Here you can discover and request to join teams working on mean…" at bounding box center [735, 53] width 1276 height 107
click at [362, 34] on h3 "Mission Control" at bounding box center [735, 42] width 1219 height 20
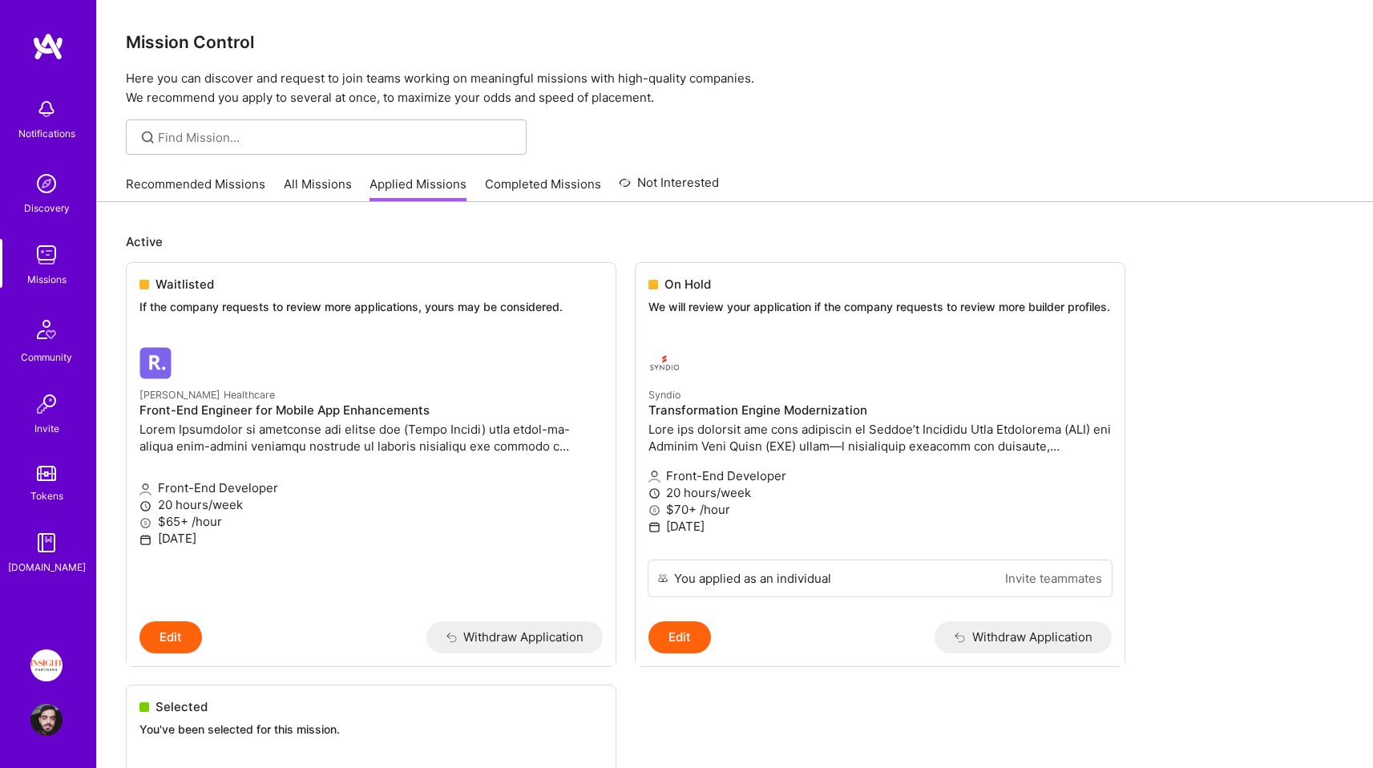
click at [362, 34] on h3 "Mission Control" at bounding box center [735, 42] width 1219 height 20
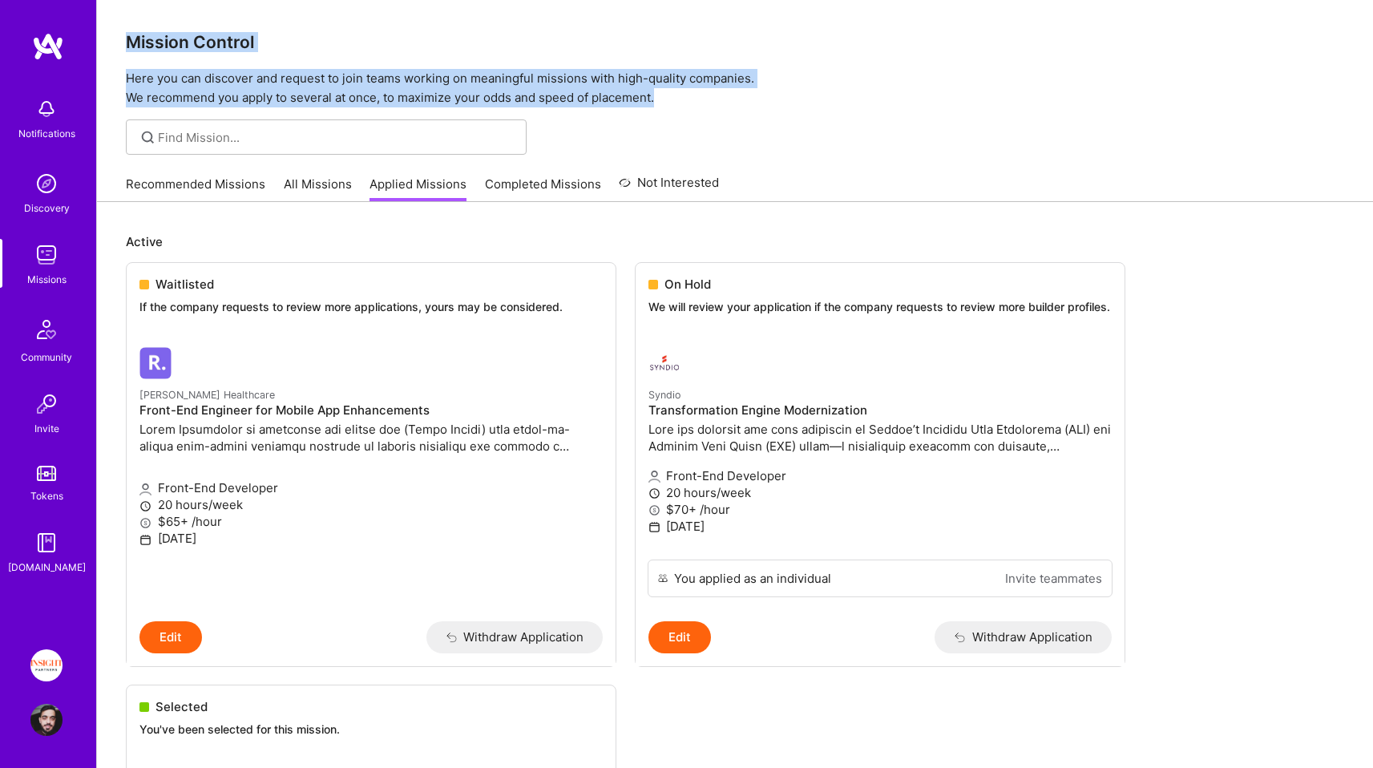
click at [425, 90] on div "Mission Control Here you can discover and request to join teams working on mean…" at bounding box center [735, 53] width 1276 height 107
click at [426, 93] on p "Here you can discover and request to join teams working on meaningful missions …" at bounding box center [735, 88] width 1219 height 38
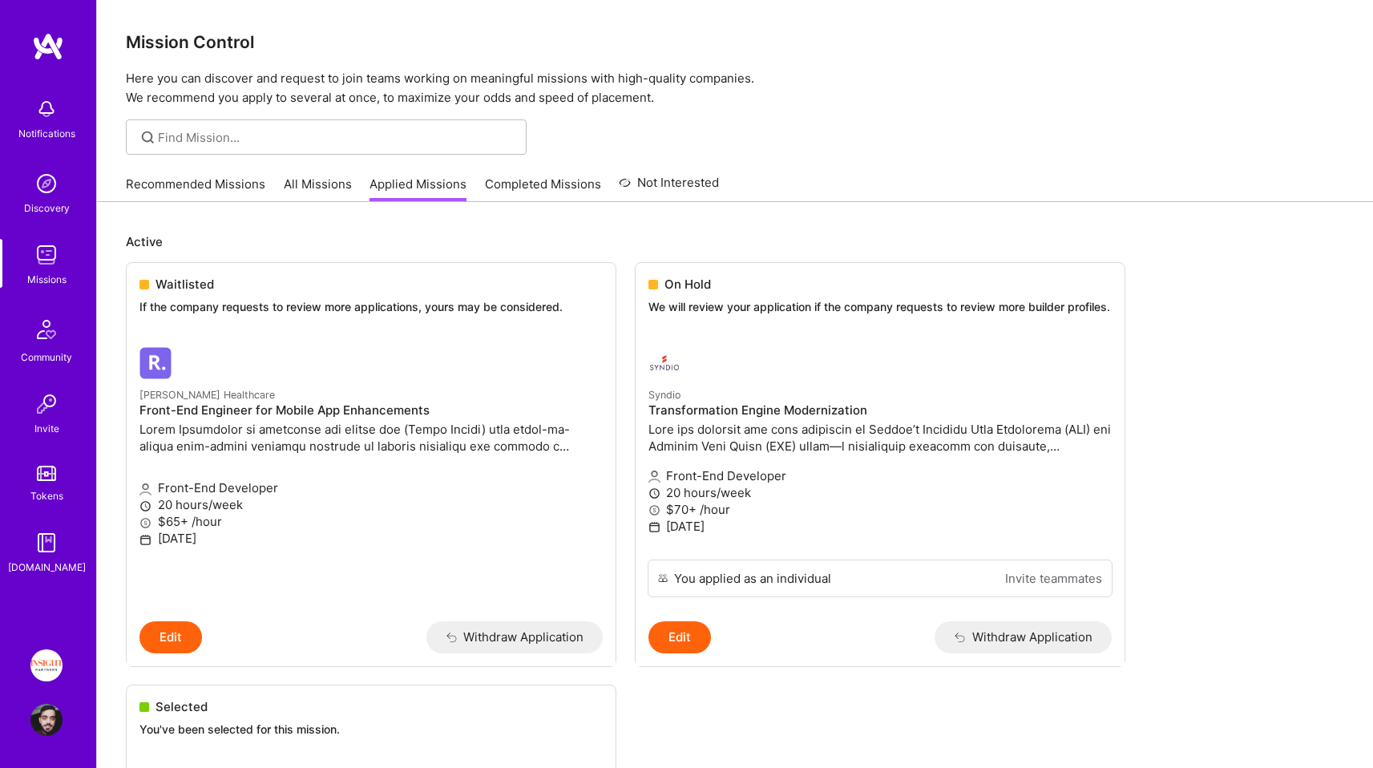
click at [426, 93] on p "Here you can discover and request to join teams working on meaningful missions …" at bounding box center [735, 88] width 1219 height 38
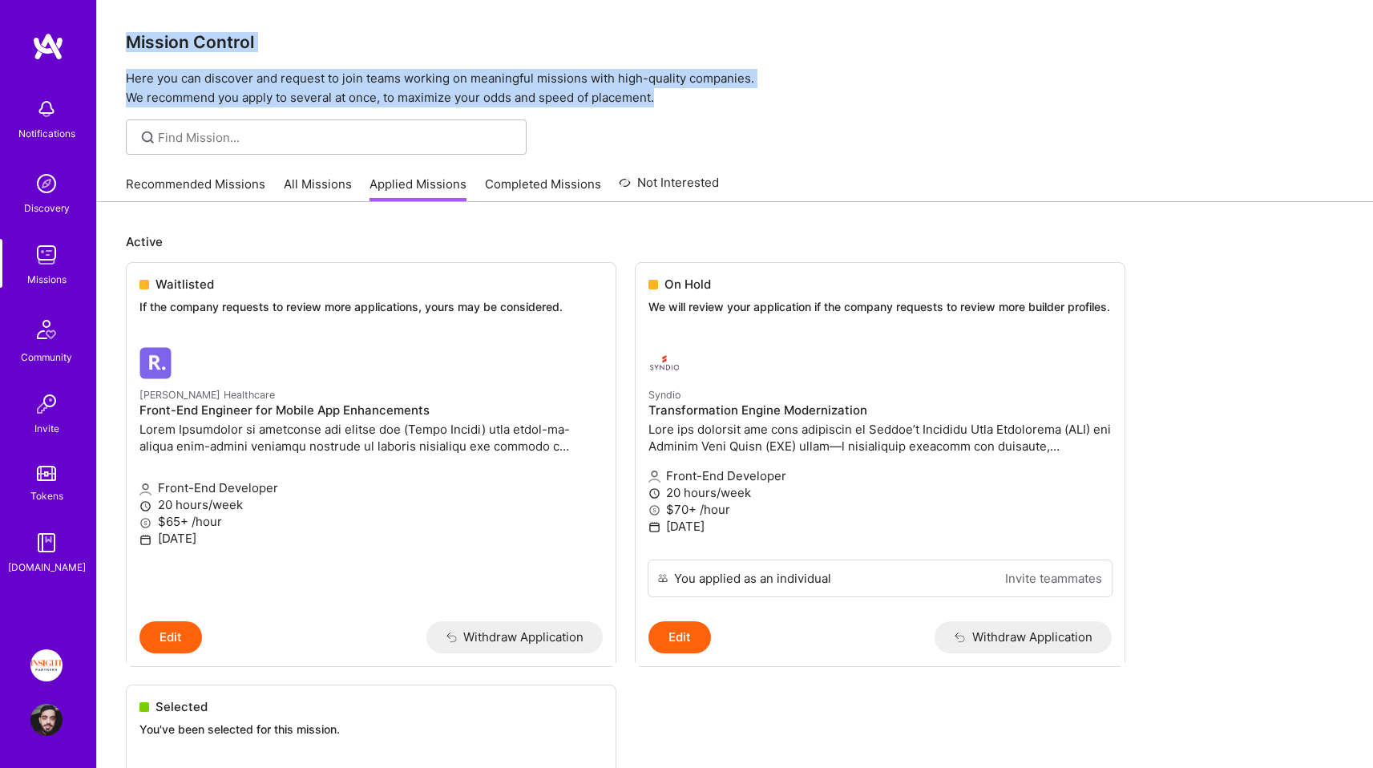
click at [358, 38] on div "Mission Control Here you can discover and request to join teams working on mean…" at bounding box center [735, 53] width 1276 height 107
click at [358, 38] on h3 "Mission Control" at bounding box center [735, 42] width 1219 height 20
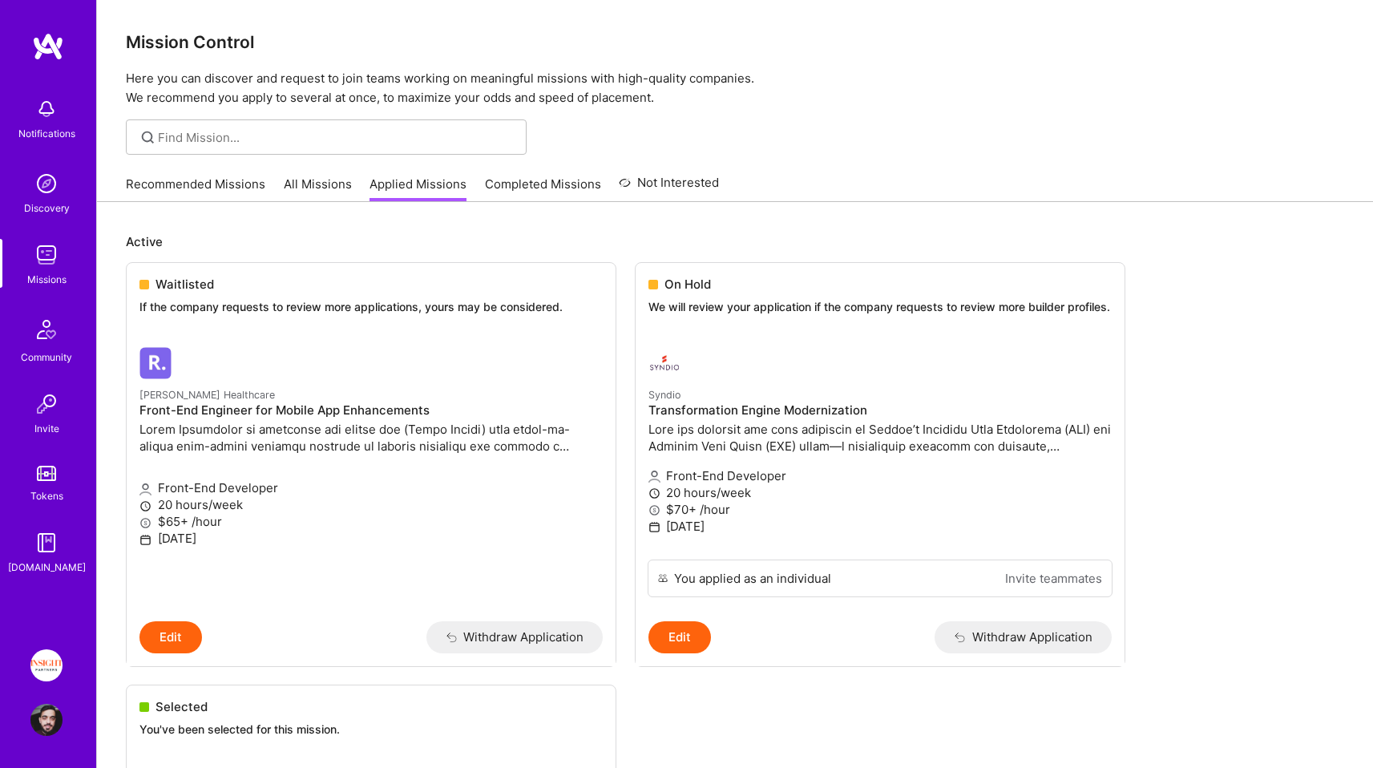
click at [358, 38] on h3 "Mission Control" at bounding box center [735, 42] width 1219 height 20
click at [414, 93] on p "Here you can discover and request to join teams working on meaningful missions …" at bounding box center [735, 88] width 1219 height 38
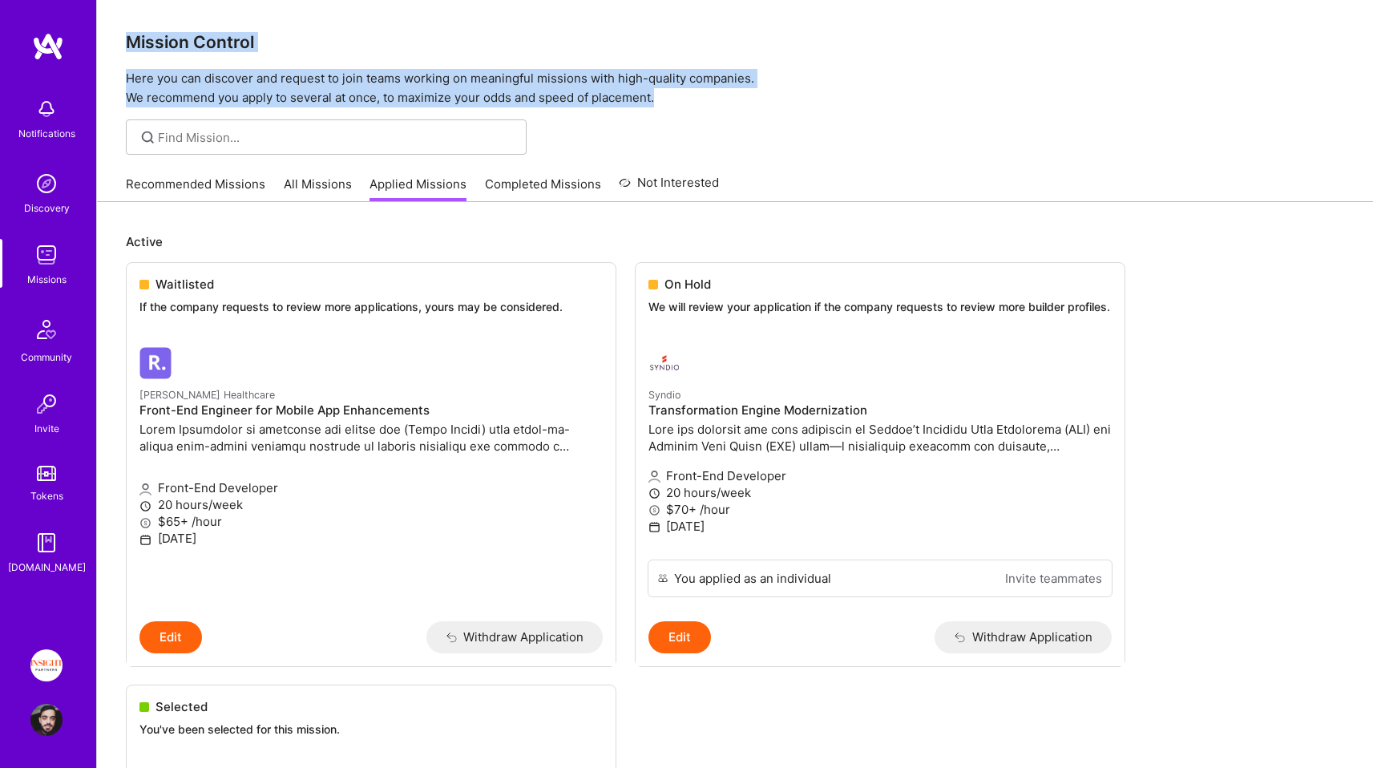
click at [335, 24] on div "Mission Control Here you can discover and request to join teams working on mean…" at bounding box center [735, 53] width 1276 height 107
click at [338, 41] on h3 "Mission Control" at bounding box center [735, 42] width 1219 height 20
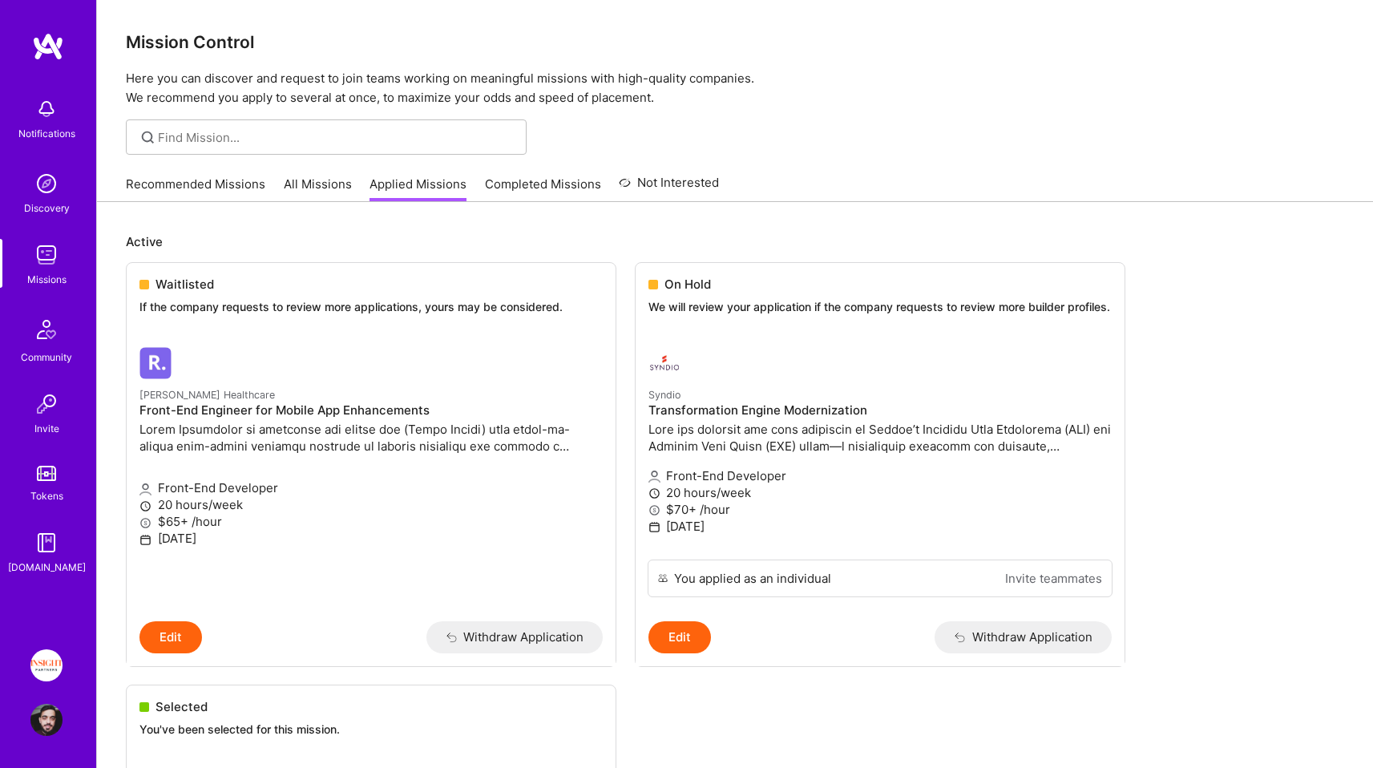
click at [338, 41] on h3 "Mission Control" at bounding box center [735, 42] width 1219 height 20
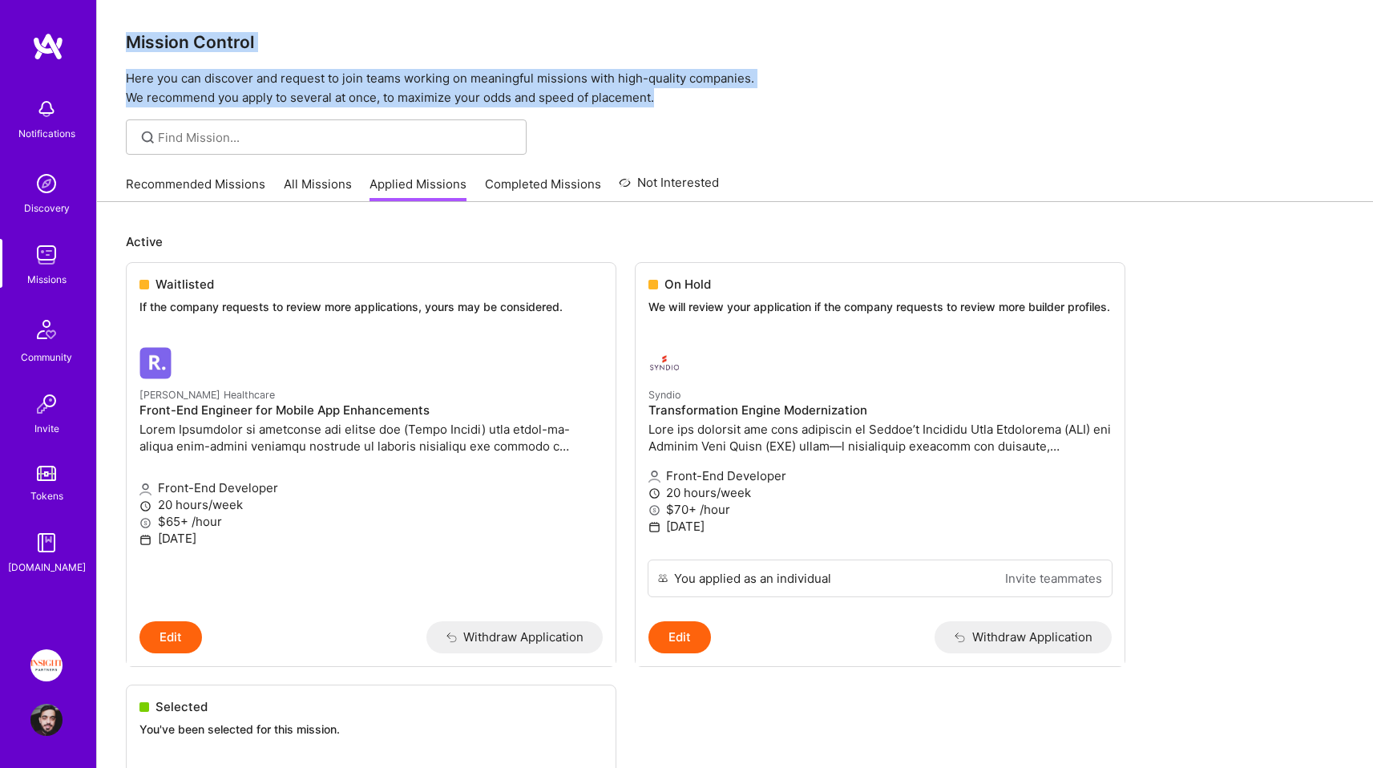
click at [405, 91] on div "Mission Control Here you can discover and request to join teams working on mean…" at bounding box center [735, 53] width 1276 height 107
click at [405, 91] on p "Here you can discover and request to join teams working on meaningful missions …" at bounding box center [735, 88] width 1219 height 38
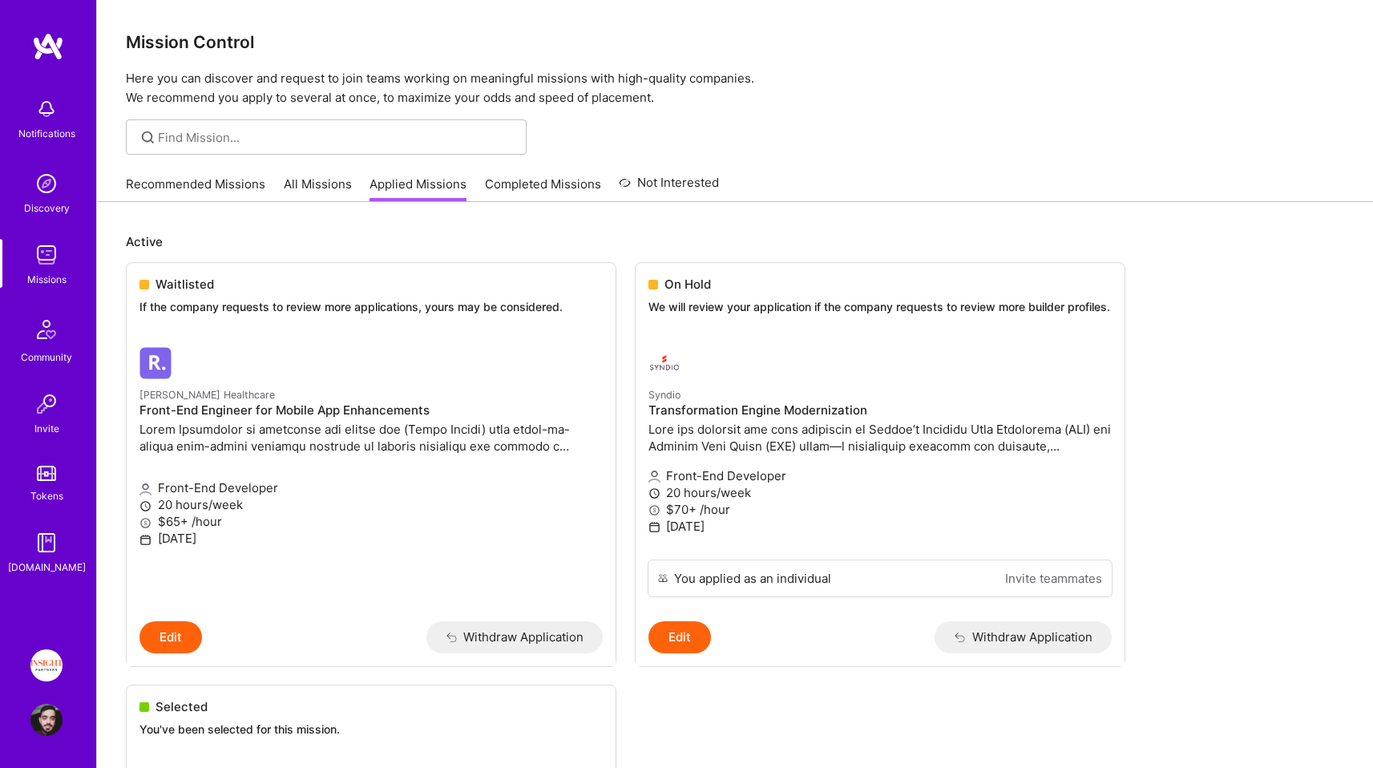
click at [1032, 93] on p "Here you can discover and request to join teams working on meaningful missions …" at bounding box center [735, 88] width 1219 height 38
click at [657, 99] on p "Here you can discover and request to join teams working on meaningful missions …" at bounding box center [735, 88] width 1219 height 38
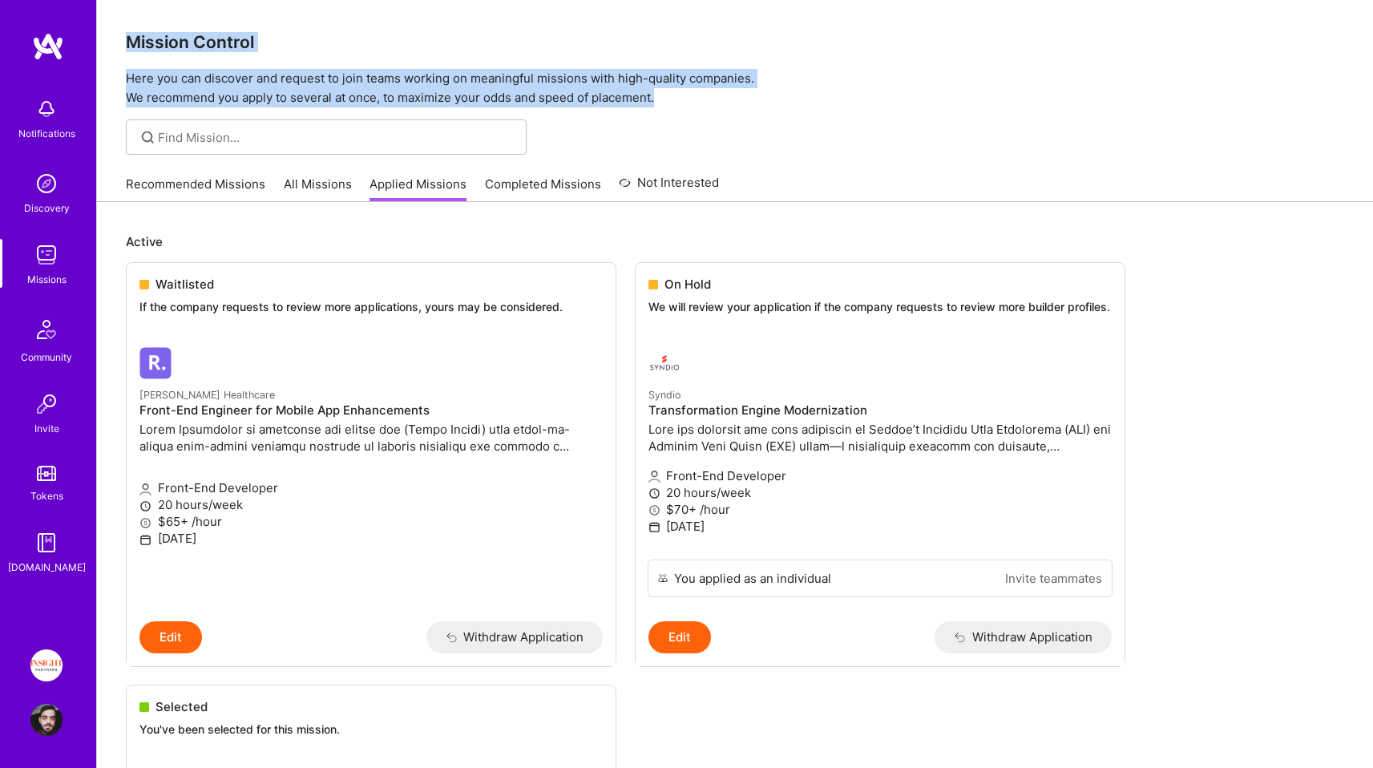
click at [584, 30] on div "Mission Control Here you can discover and request to join teams working on mean…" at bounding box center [735, 53] width 1276 height 107
click at [583, 39] on h3 "Mission Control" at bounding box center [735, 42] width 1219 height 20
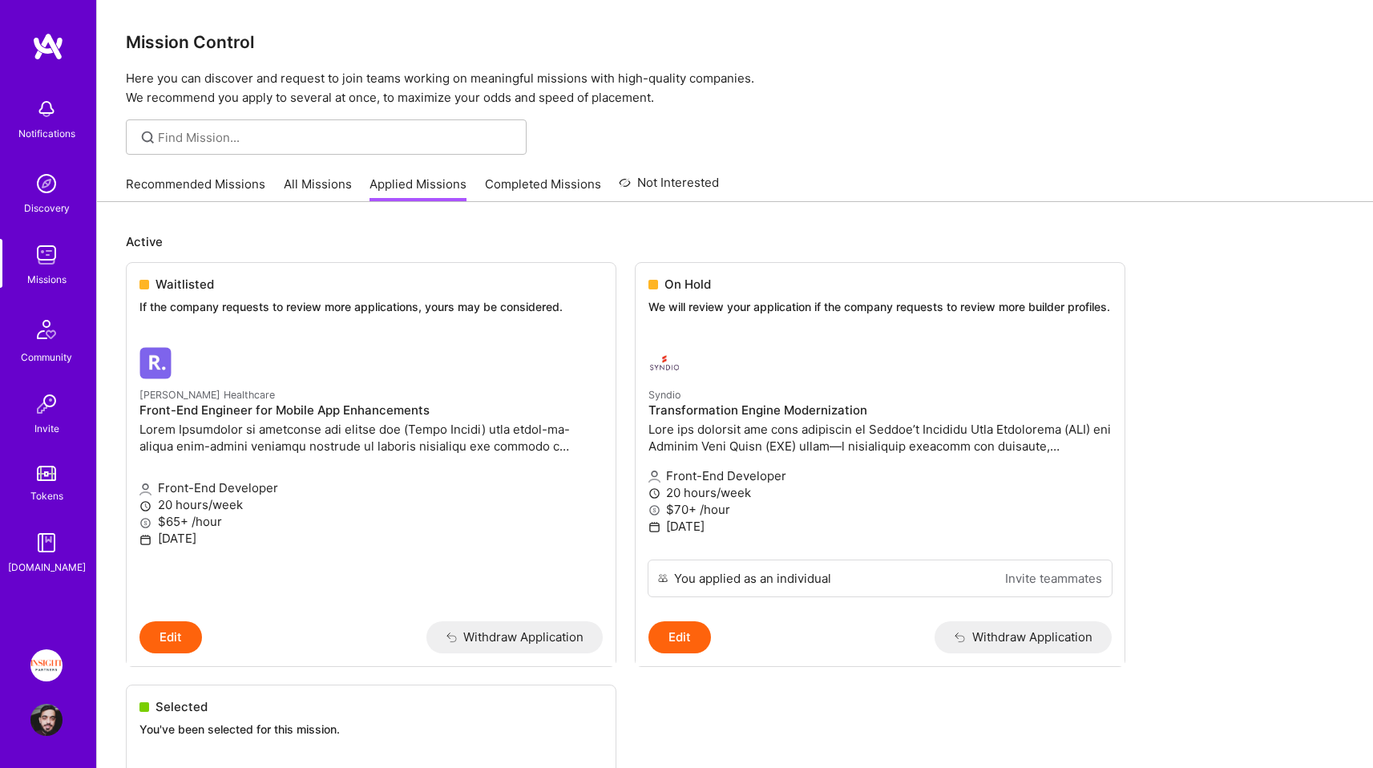
click at [583, 39] on h3 "Mission Control" at bounding box center [735, 42] width 1219 height 20
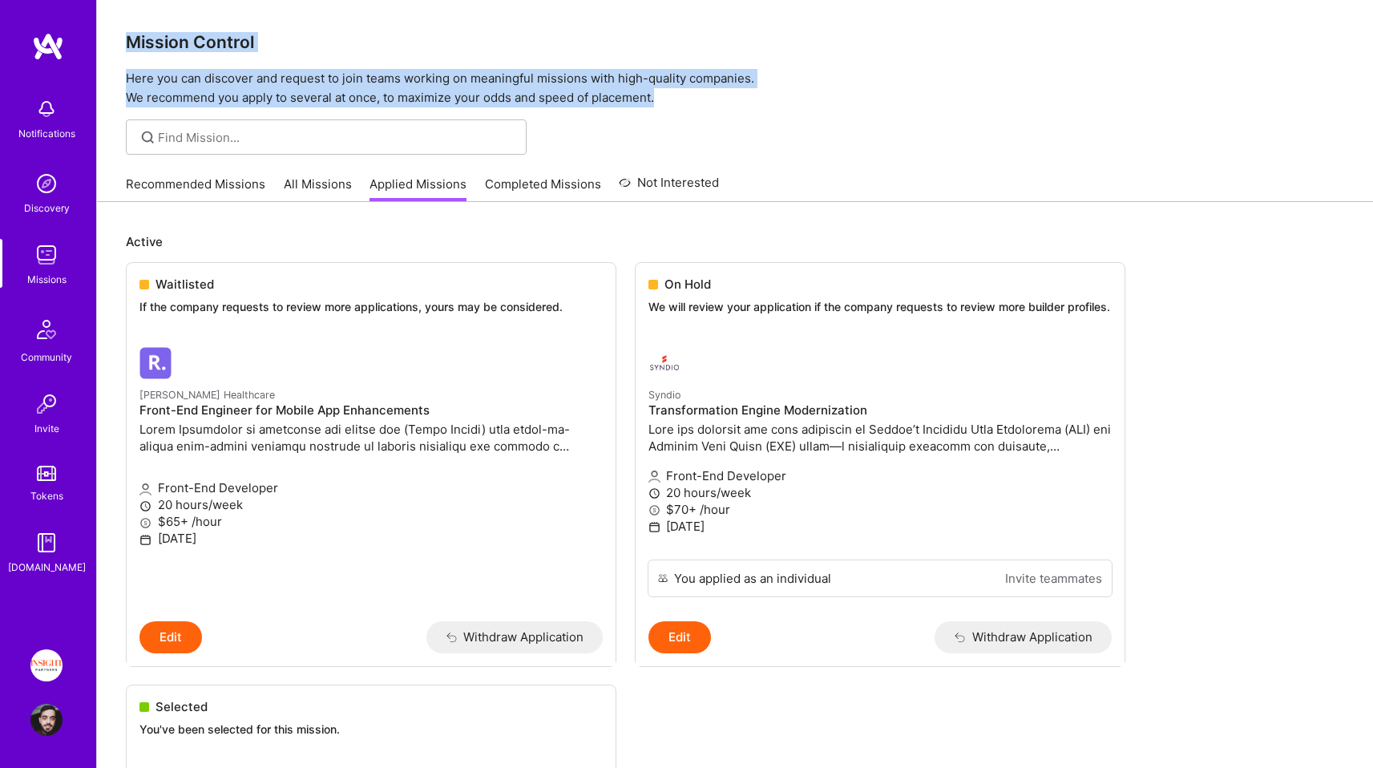
click at [730, 103] on div "Mission Control Here you can discover and request to join teams working on mean…" at bounding box center [735, 53] width 1276 height 107
click at [730, 104] on p "Here you can discover and request to join teams working on meaningful missions …" at bounding box center [735, 88] width 1219 height 38
